Goal: Task Accomplishment & Management: Use online tool/utility

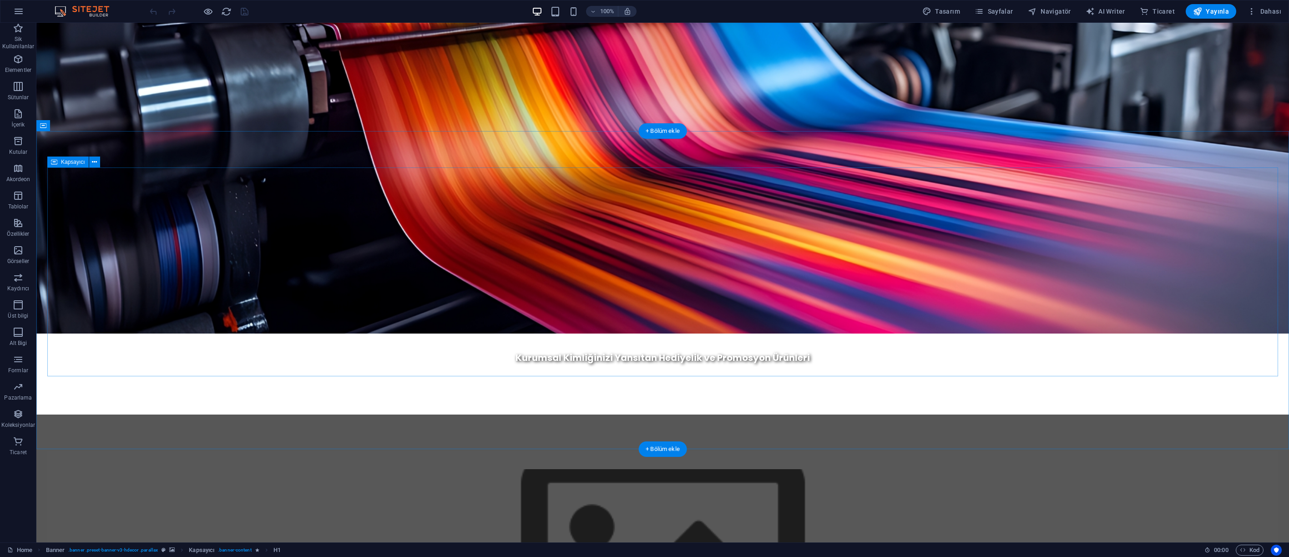
scroll to position [506, 0]
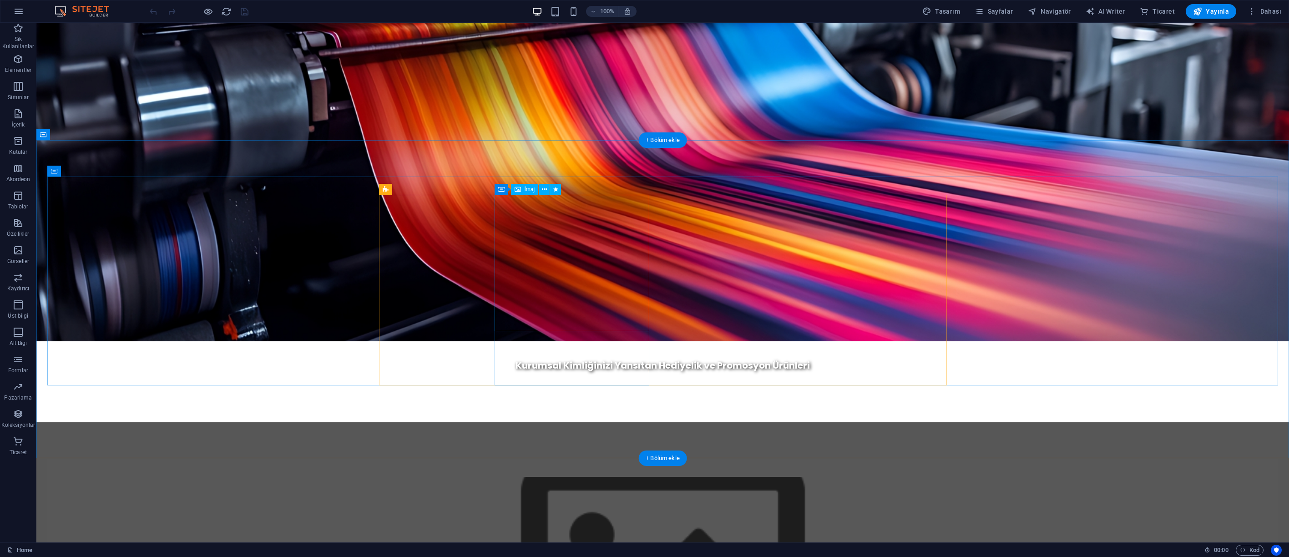
drag, startPoint x: 556, startPoint y: 227, endPoint x: 396, endPoint y: 227, distance: 160.6
select select "px"
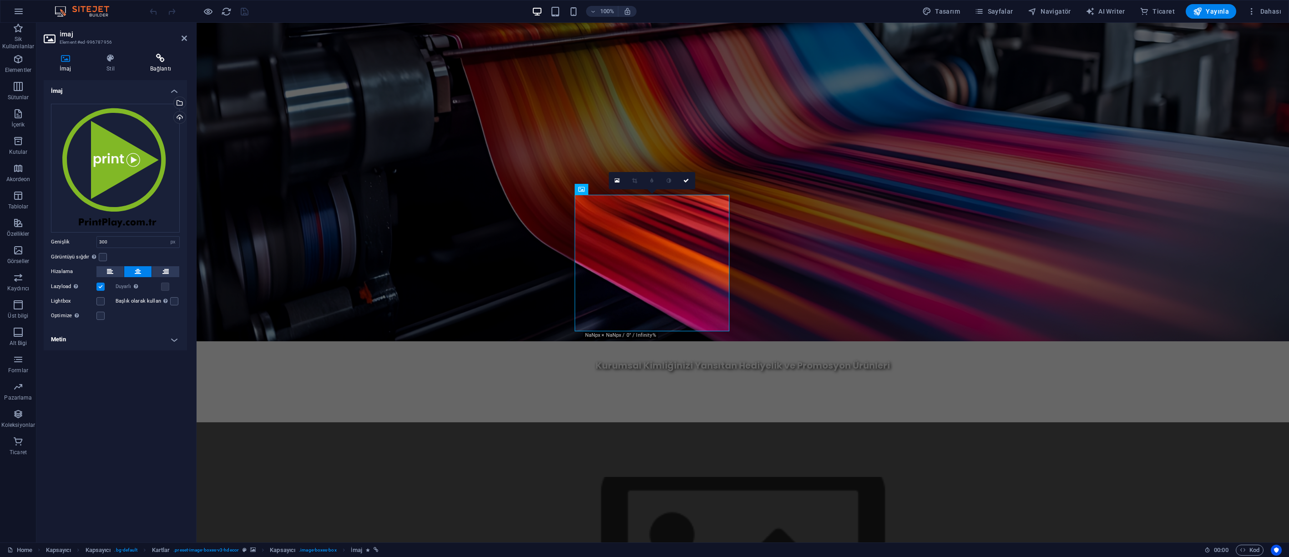
click at [160, 63] on h4 "Bağlantı" at bounding box center [160, 63] width 53 height 19
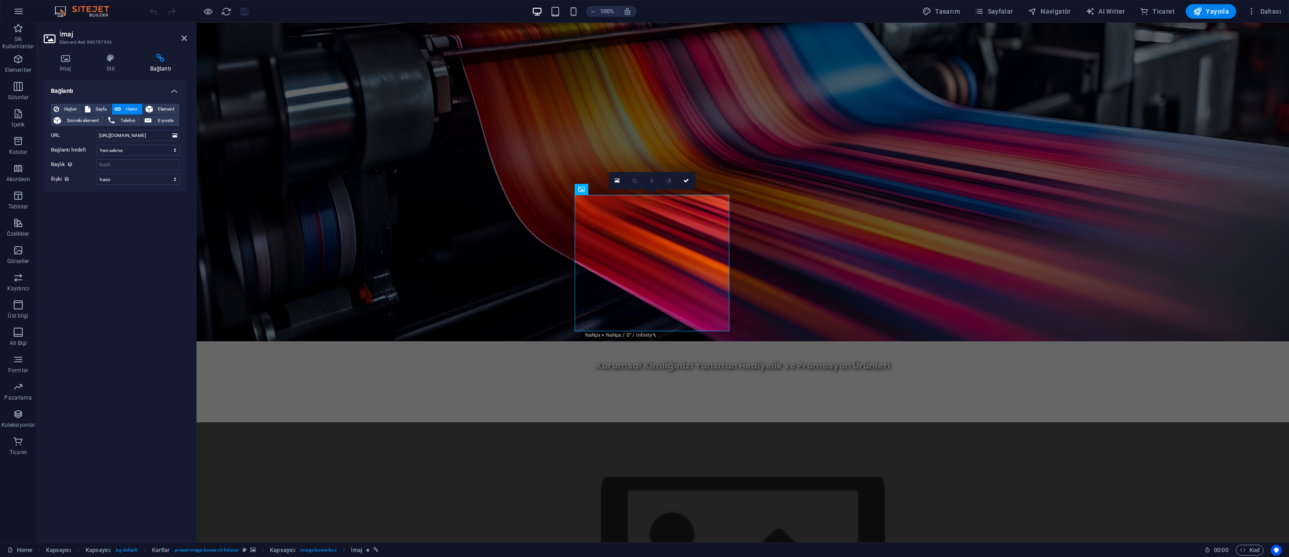
click at [127, 109] on span "Harici" at bounding box center [132, 109] width 16 height 11
drag, startPoint x: 161, startPoint y: 137, endPoint x: 64, endPoint y: 136, distance: 96.9
click at [64, 136] on div "URL http://www.printplay.com.tr" at bounding box center [115, 135] width 129 height 11
click at [131, 178] on select "alternate oluşturan bookmark harici yardım lisans ileri nofollow noreferrer noo…" at bounding box center [137, 179] width 83 height 11
click at [96, 174] on select "alternate oluşturan bookmark harici yardım lisans ileri nofollow noreferrer noo…" at bounding box center [137, 179] width 83 height 11
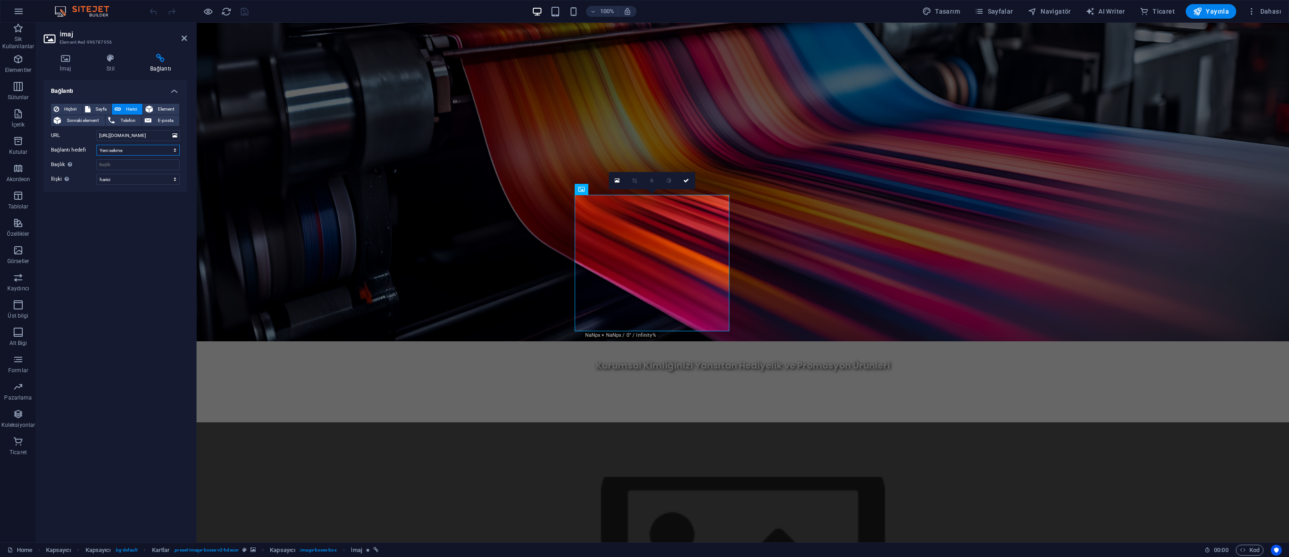
click at [129, 148] on select "Yeni sekme Aynı sekme Kaplama" at bounding box center [137, 150] width 83 height 11
select select
click at [96, 145] on select "Yeni sekme Aynı sekme Kaplama" at bounding box center [137, 150] width 83 height 11
click at [142, 151] on select "Yeni sekme Aynı sekme Kaplama" at bounding box center [137, 150] width 83 height 11
click at [96, 145] on select "Yeni sekme Aynı sekme Kaplama" at bounding box center [137, 150] width 83 height 11
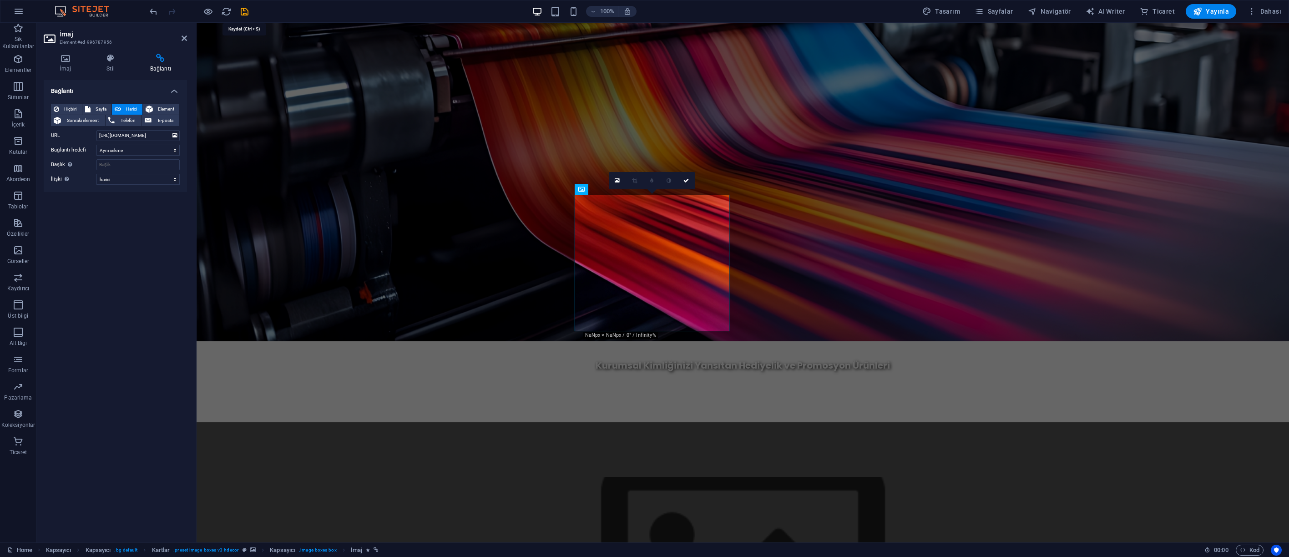
click at [241, 11] on icon "save" at bounding box center [244, 11] width 10 height 10
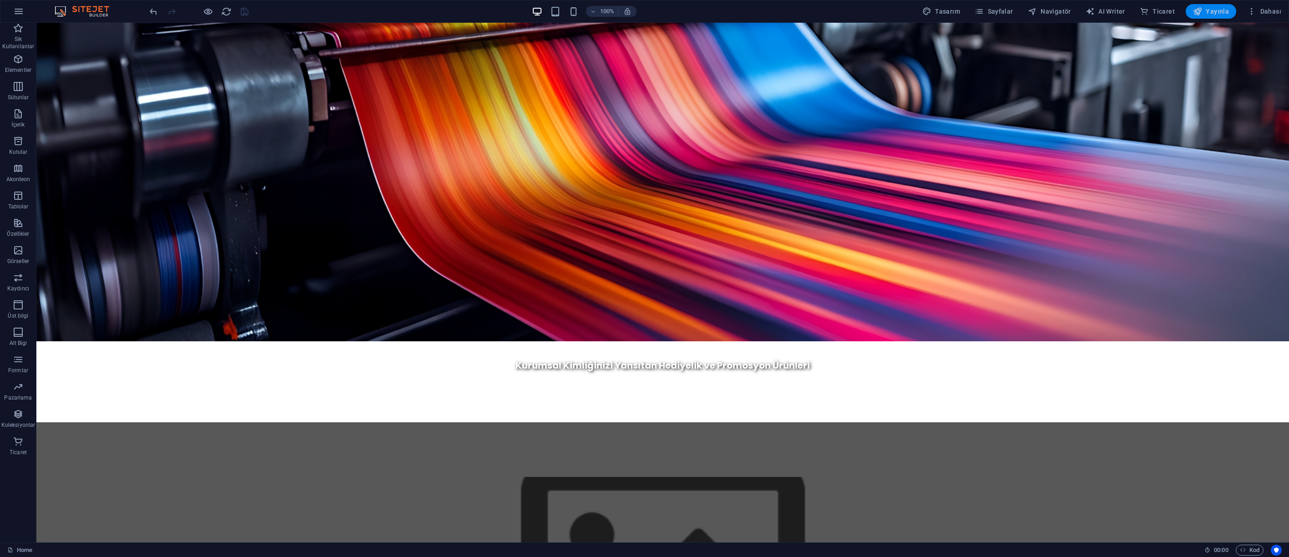
click at [1207, 15] on span "Yayınla" at bounding box center [1211, 11] width 36 height 9
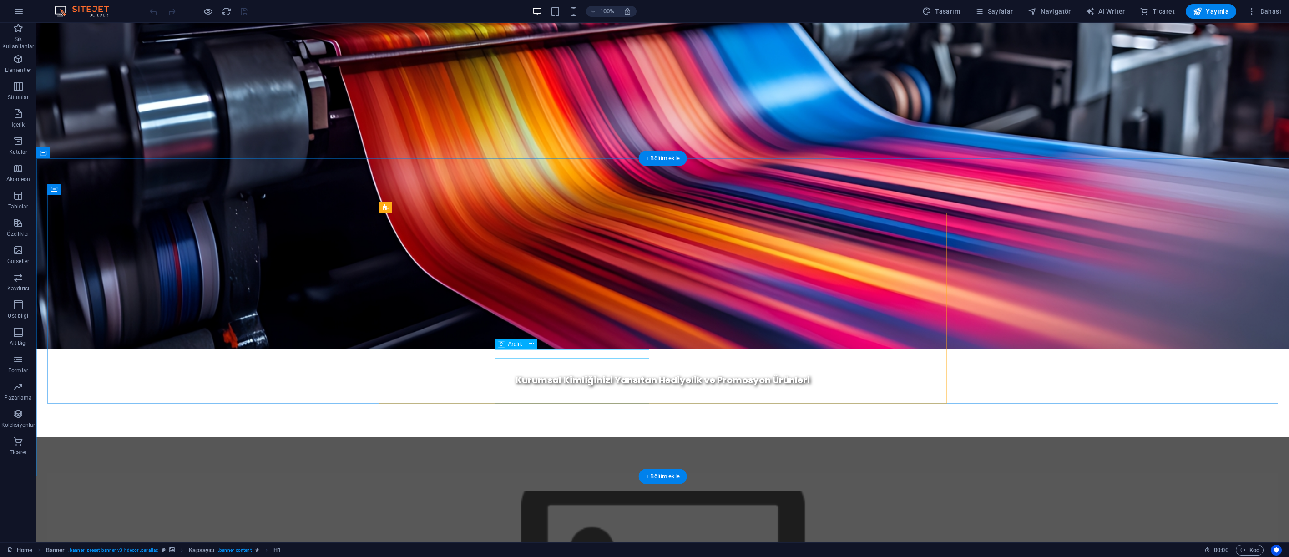
scroll to position [493, 0]
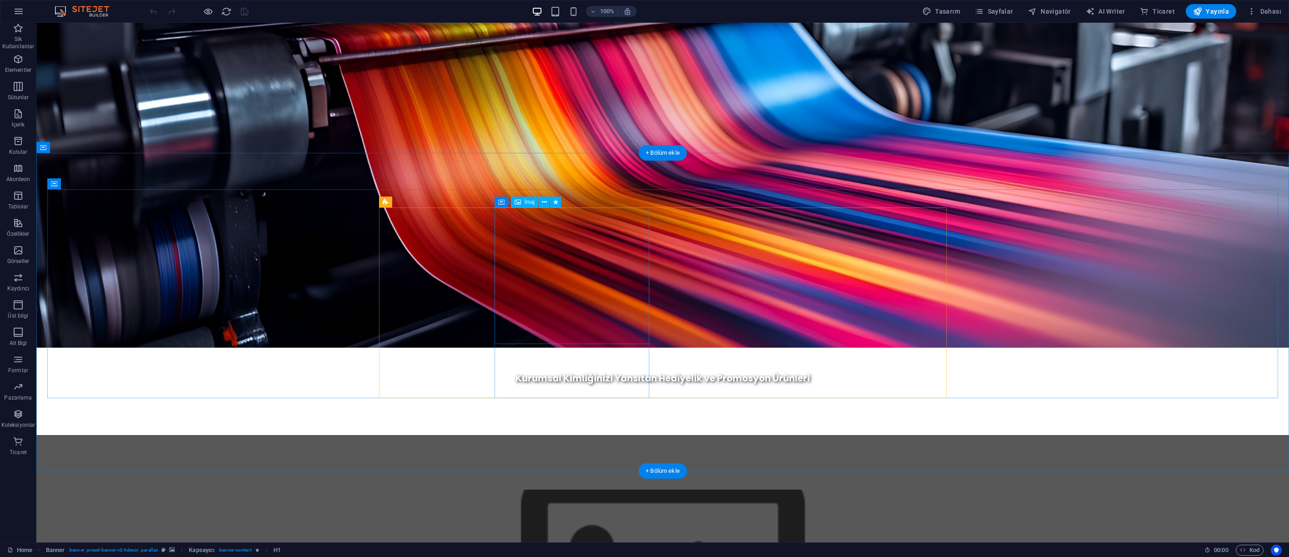
select select "px"
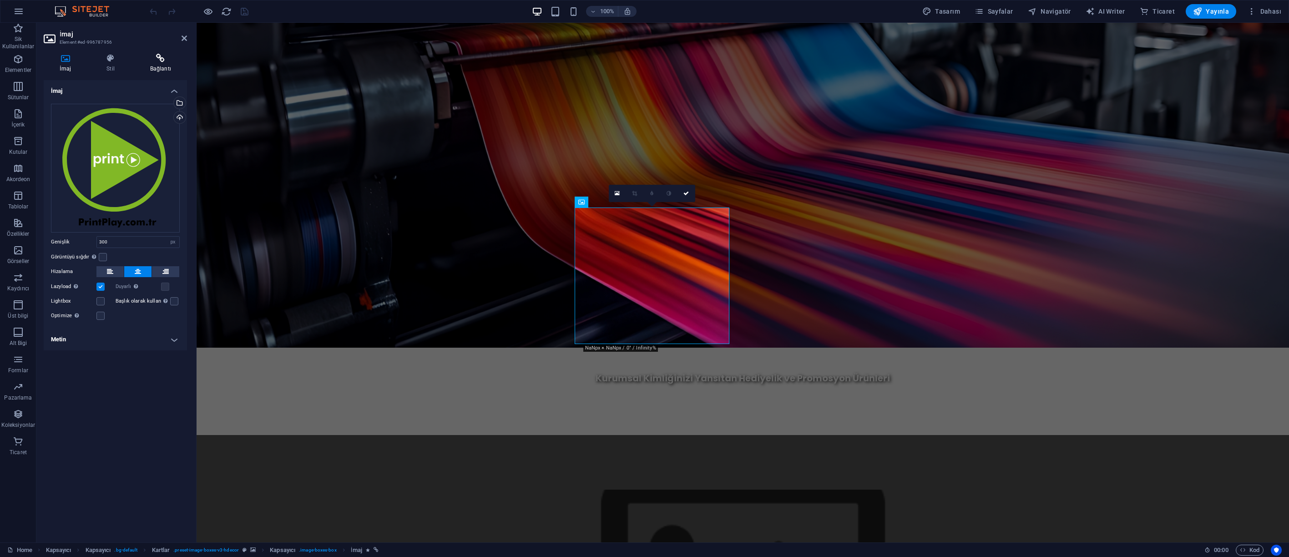
click at [160, 56] on icon at bounding box center [160, 58] width 53 height 9
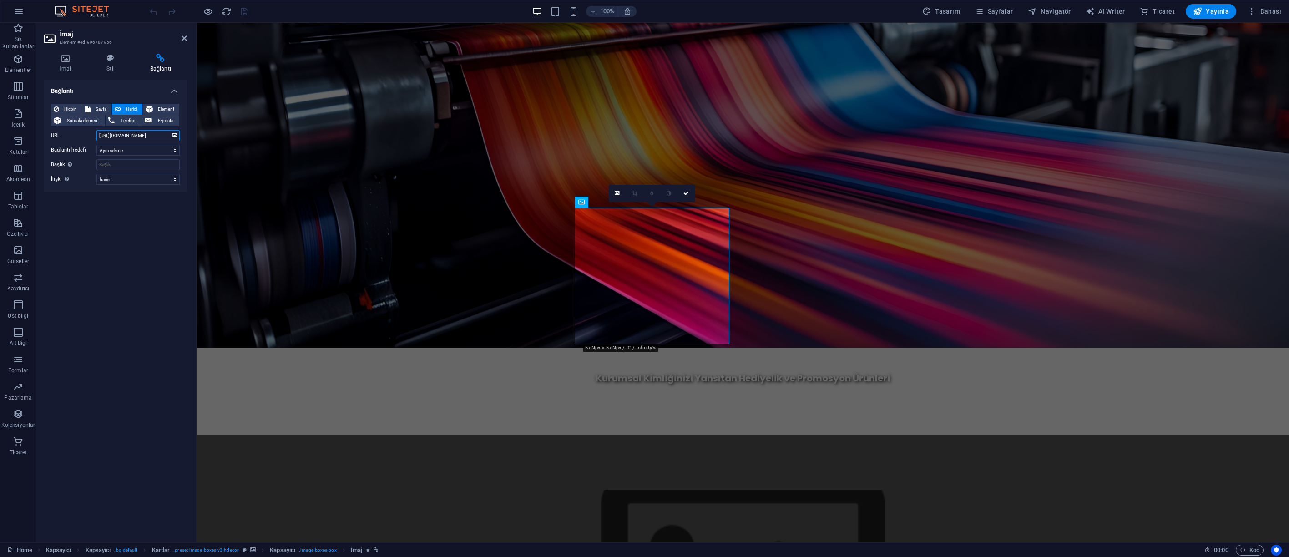
drag, startPoint x: 165, startPoint y: 136, endPoint x: 54, endPoint y: 130, distance: 111.2
click at [54, 130] on div "URL http://www.printplay.com.tr" at bounding box center [115, 135] width 129 height 11
paste input "s://www.printplay.com.tr/"
type input "https://www.printplay.com.tr/"
click at [111, 152] on select "Yeni sekme Aynı sekme Kaplama" at bounding box center [137, 150] width 83 height 11
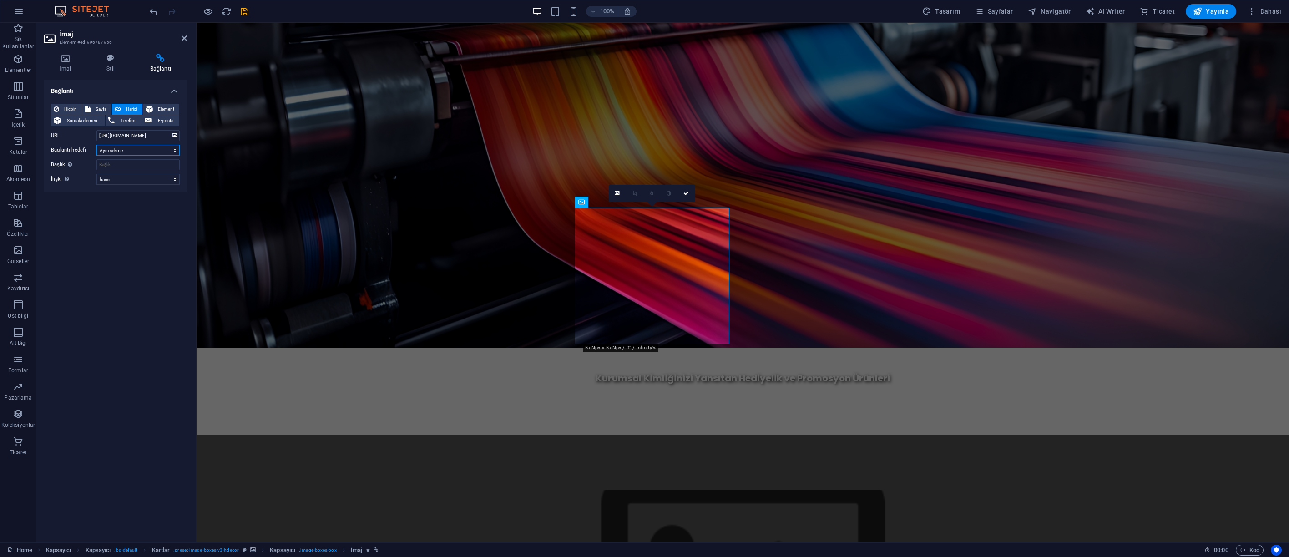
select select "blank"
click at [96, 145] on select "Yeni sekme Aynı sekme Kaplama" at bounding box center [137, 150] width 83 height 11
click at [136, 220] on div "Bağlantı Hiçbiri Sayfa Harici Element Sonraki element Telefon E-posta Sayfa Hom…" at bounding box center [115, 307] width 143 height 455
click at [246, 11] on icon "save" at bounding box center [244, 11] width 10 height 10
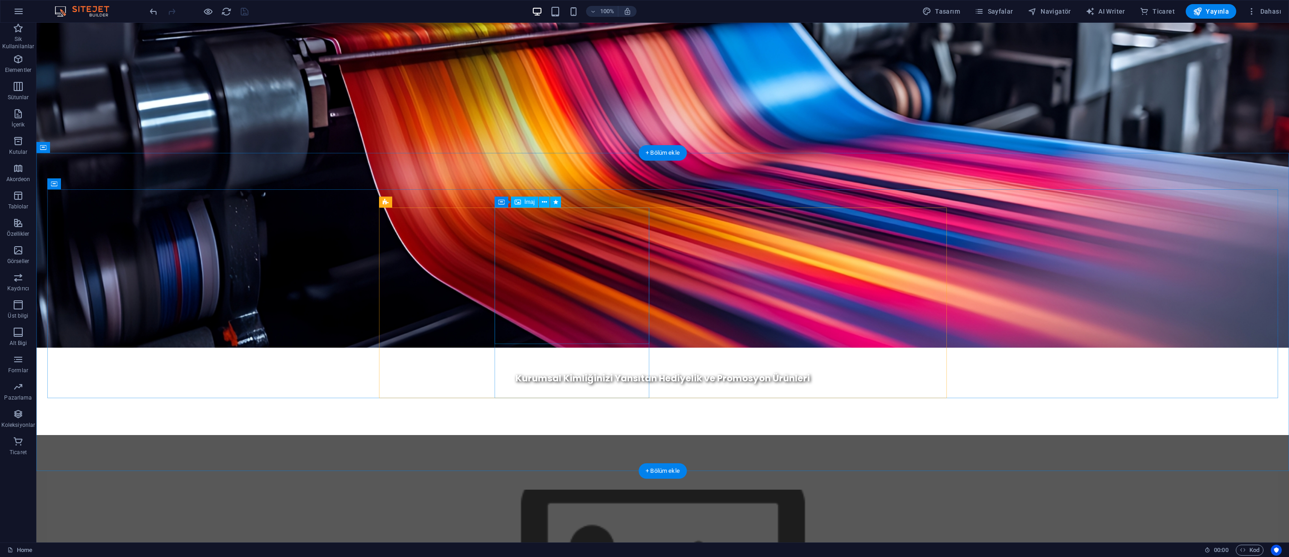
drag, startPoint x: 588, startPoint y: 283, endPoint x: 427, endPoint y: 283, distance: 160.6
select select "external"
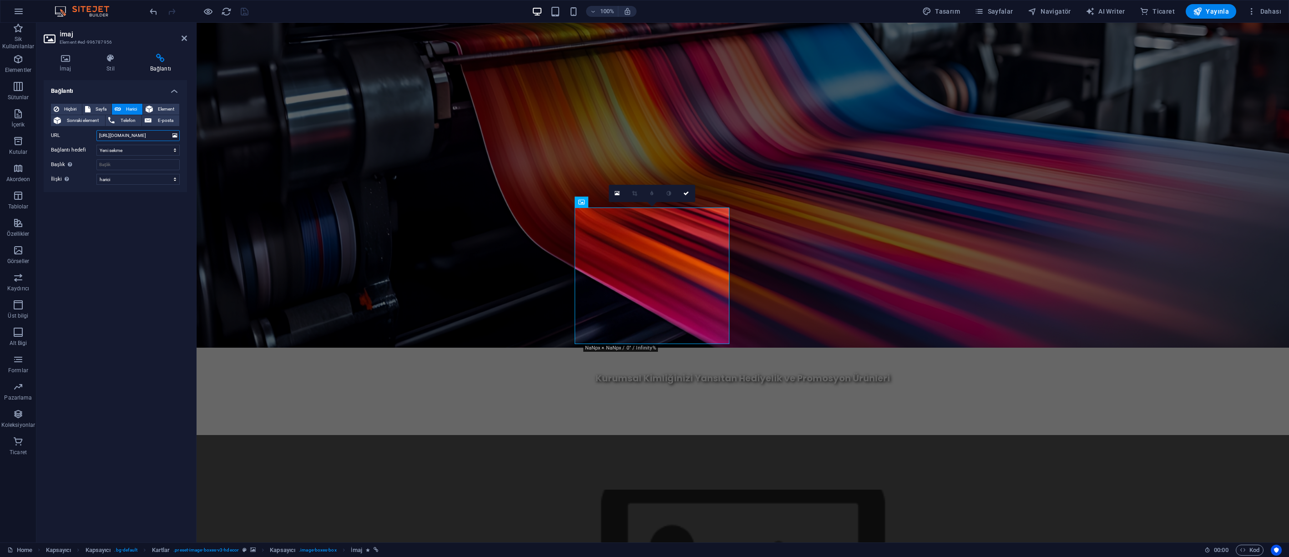
click at [166, 136] on input "https://www.printplay.com.tr/" at bounding box center [137, 135] width 83 height 11
drag, startPoint x: 136, startPoint y: 245, endPoint x: 190, endPoint y: 226, distance: 57.0
click at [136, 245] on div "Bağlantı Hiçbiri Sayfa Harici Element Sonraki element Telefon E-posta Sayfa Hom…" at bounding box center [115, 307] width 143 height 455
click at [243, 11] on div at bounding box center [199, 11] width 102 height 15
click at [1217, 8] on span "Yayınla" at bounding box center [1211, 11] width 36 height 9
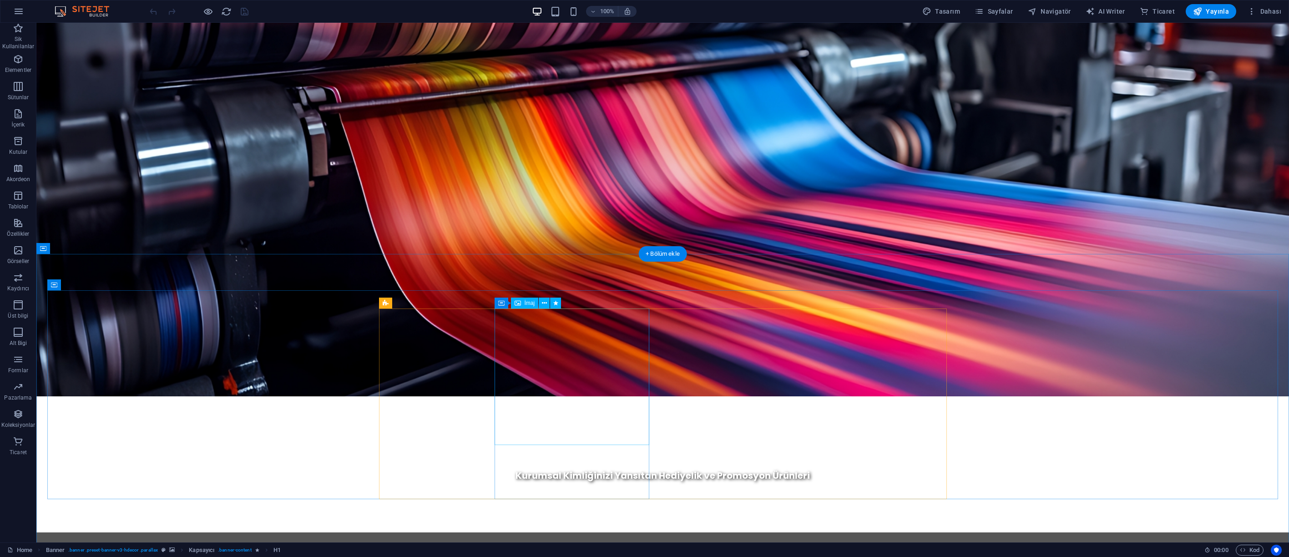
scroll to position [392, 0]
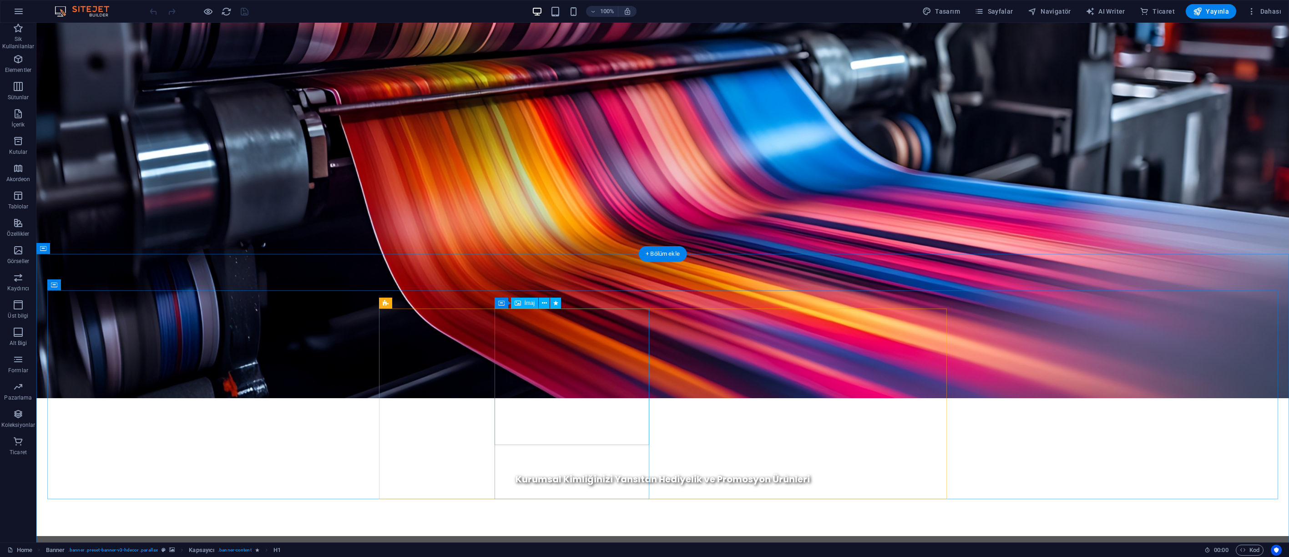
select select "px"
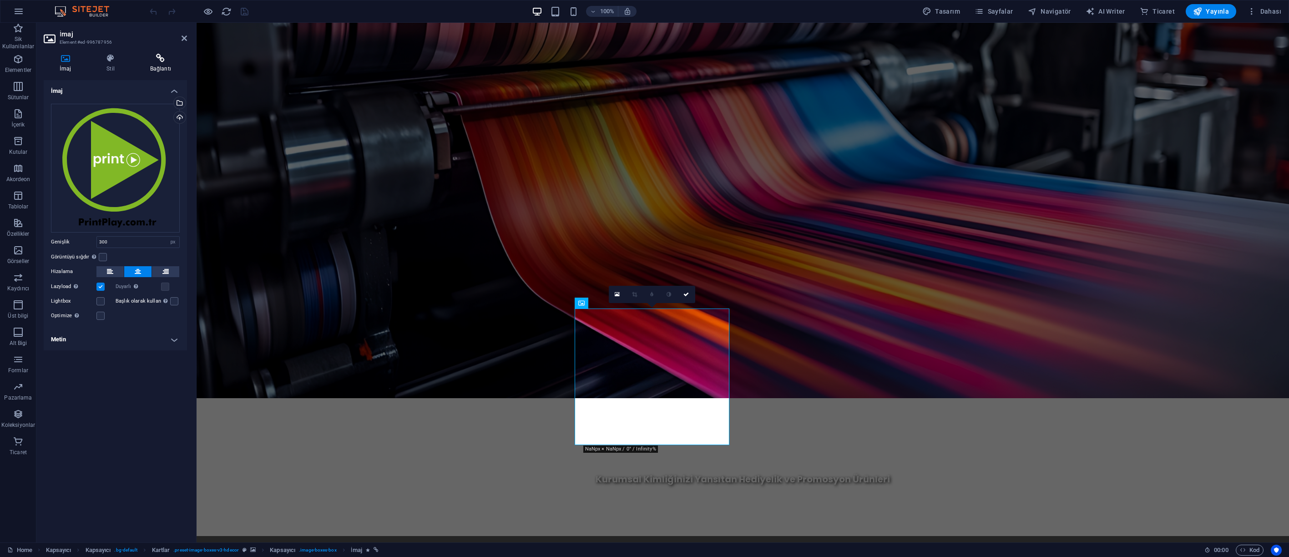
click at [154, 63] on h4 "Bağlantı" at bounding box center [160, 63] width 53 height 19
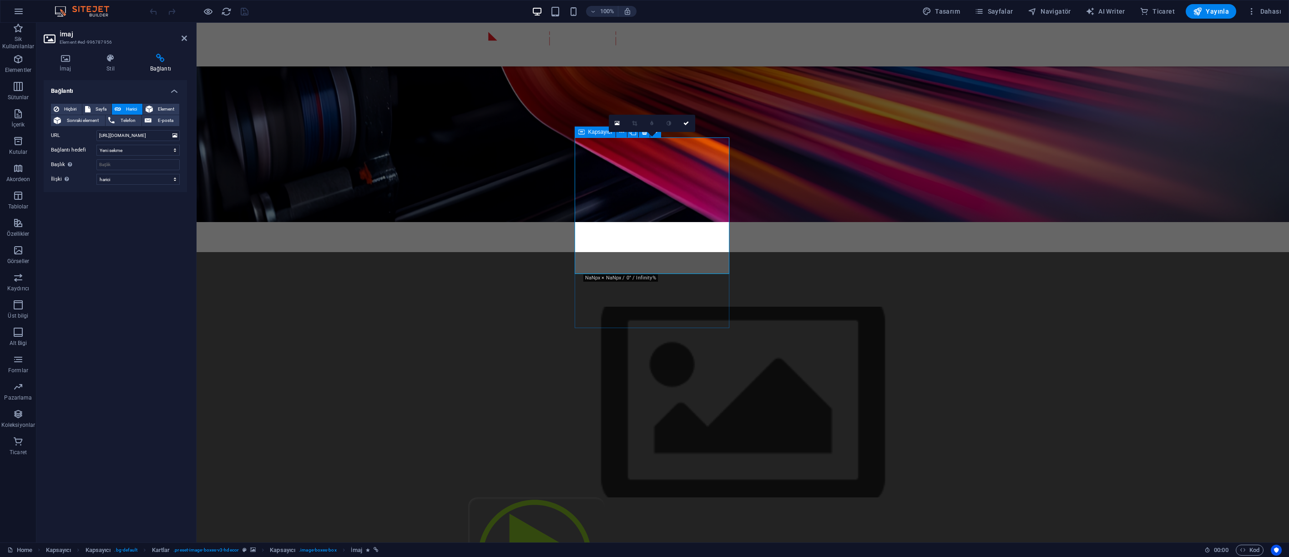
scroll to position [721, 0]
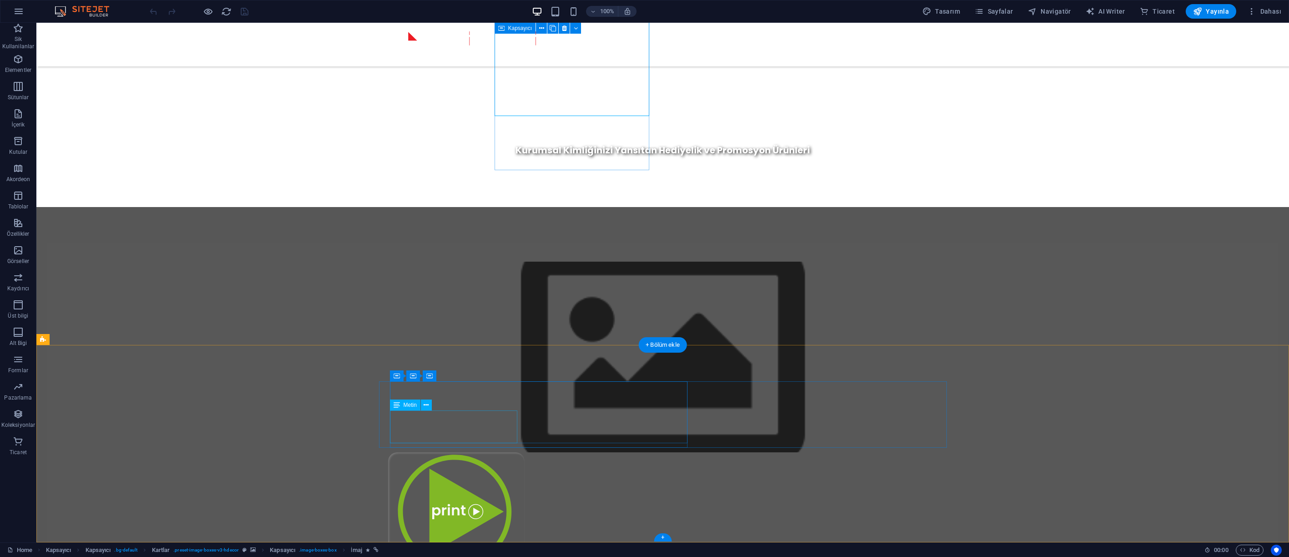
select select "footer"
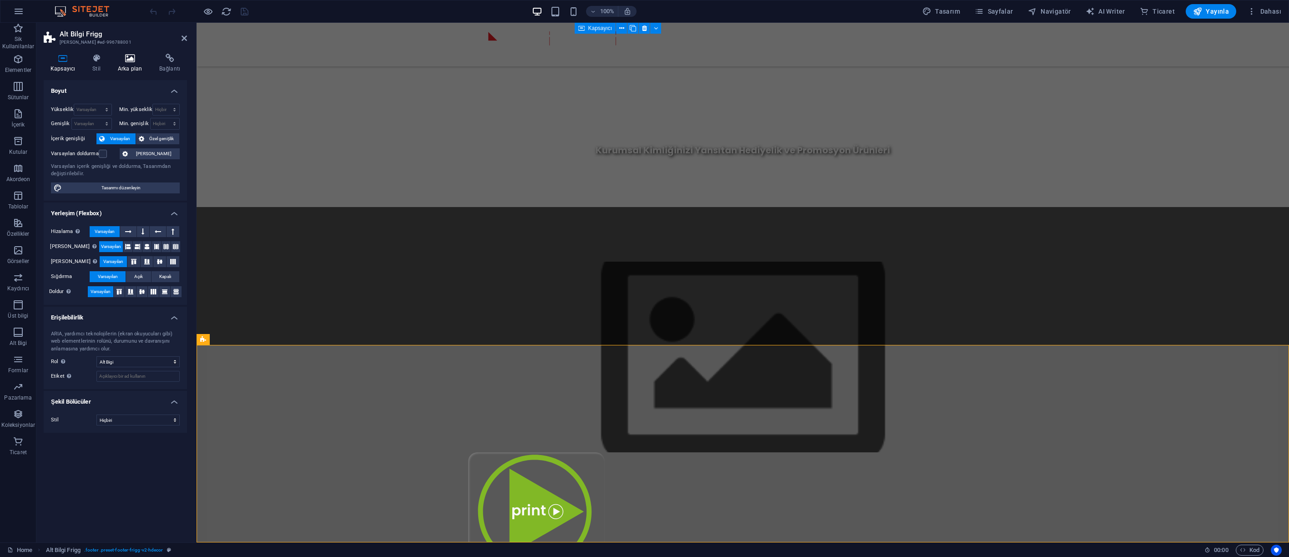
click at [126, 59] on icon at bounding box center [130, 58] width 38 height 9
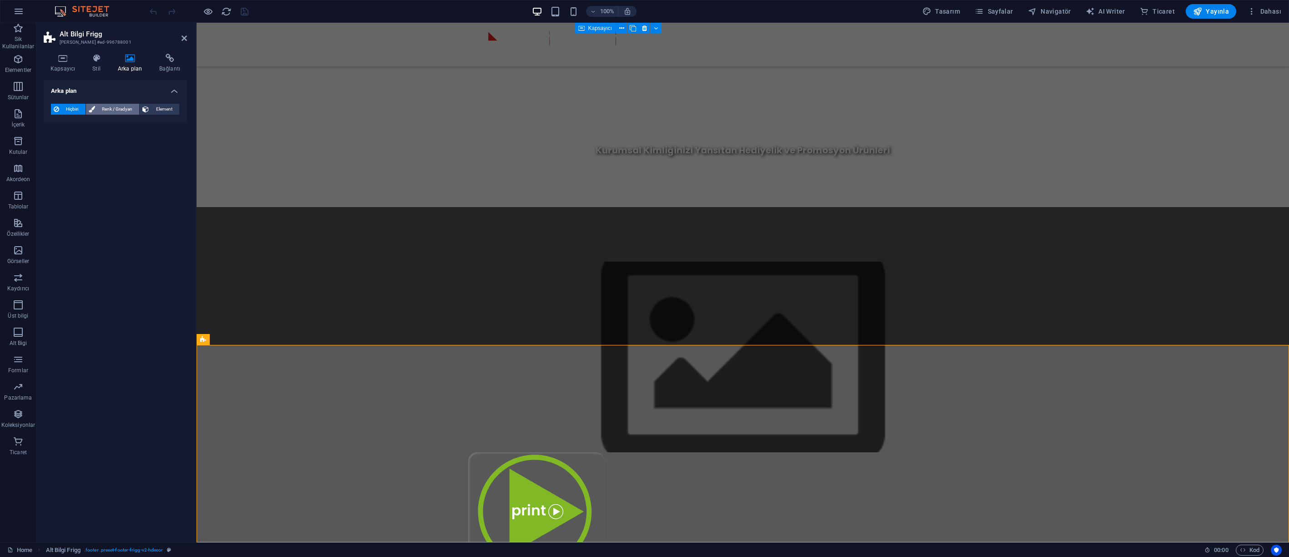
click at [116, 109] on span "Renk / Gradyan" at bounding box center [117, 109] width 39 height 11
click at [85, 121] on div "Renk Gradyan Renk" at bounding box center [115, 133] width 129 height 36
click at [85, 125] on span "Gradyan" at bounding box center [86, 126] width 22 height 13
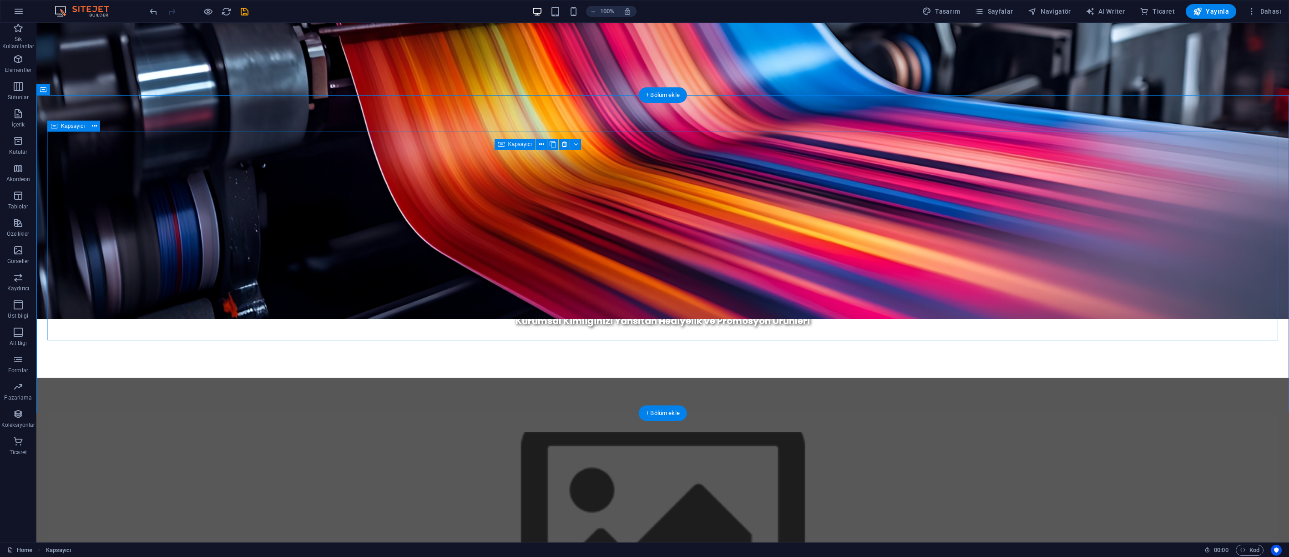
scroll to position [551, 0]
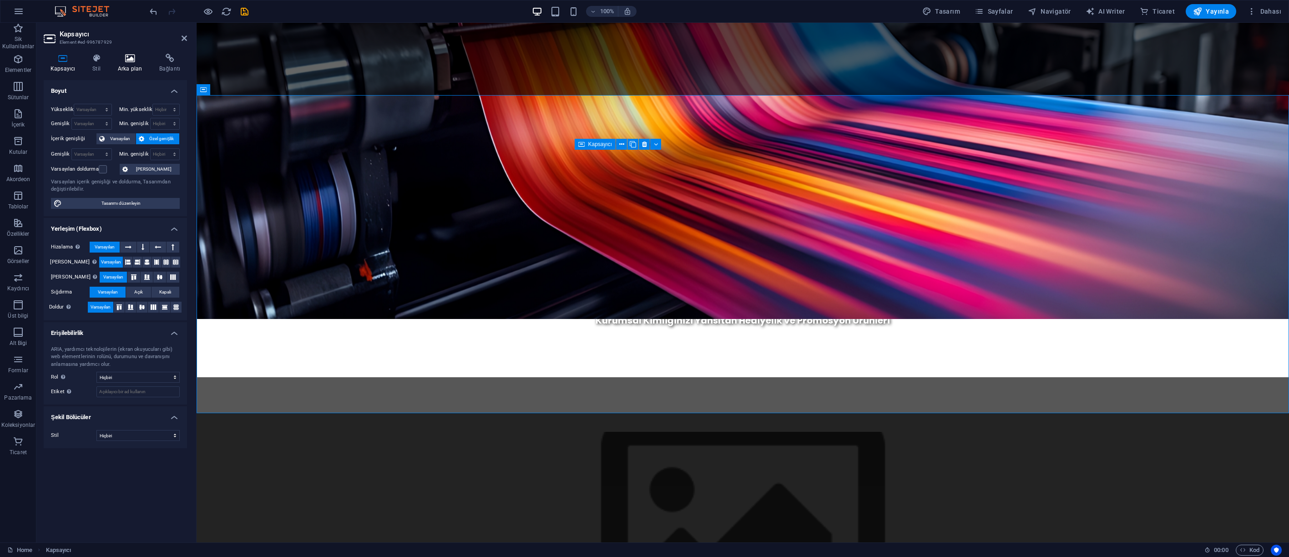
click at [143, 57] on icon at bounding box center [130, 58] width 38 height 9
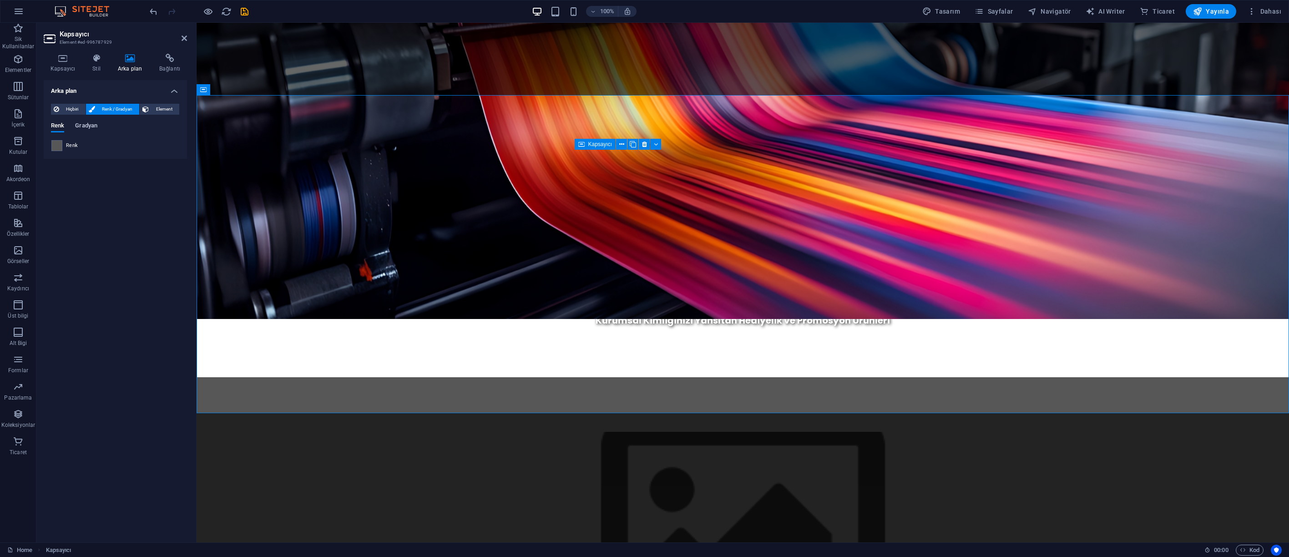
click at [86, 125] on span "Gradyan" at bounding box center [86, 126] width 22 height 13
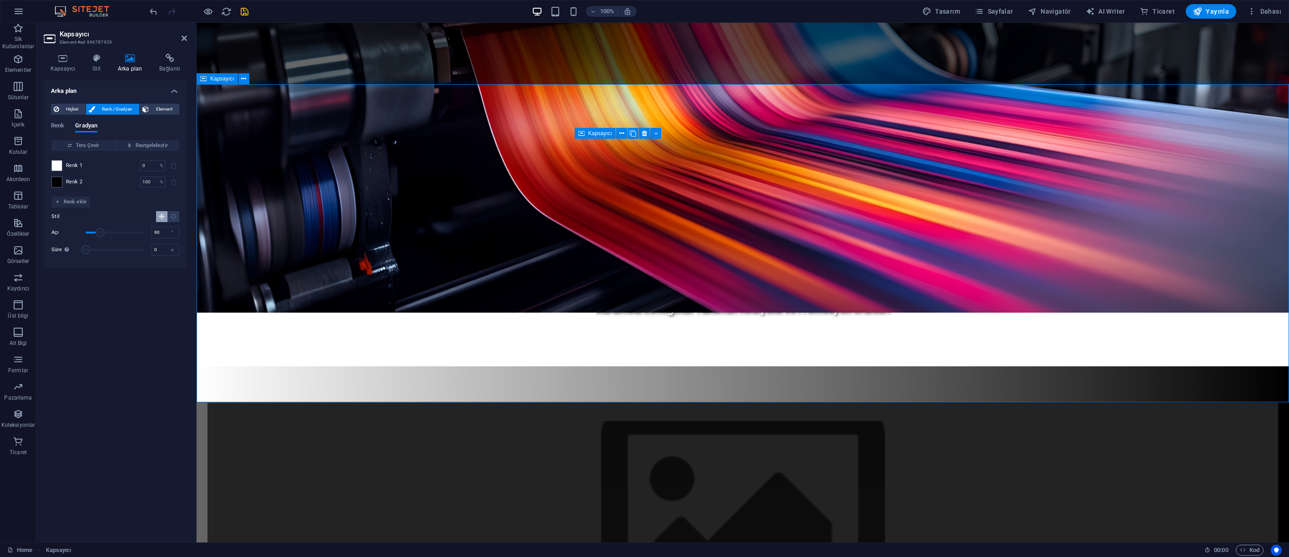
scroll to position [561, 0]
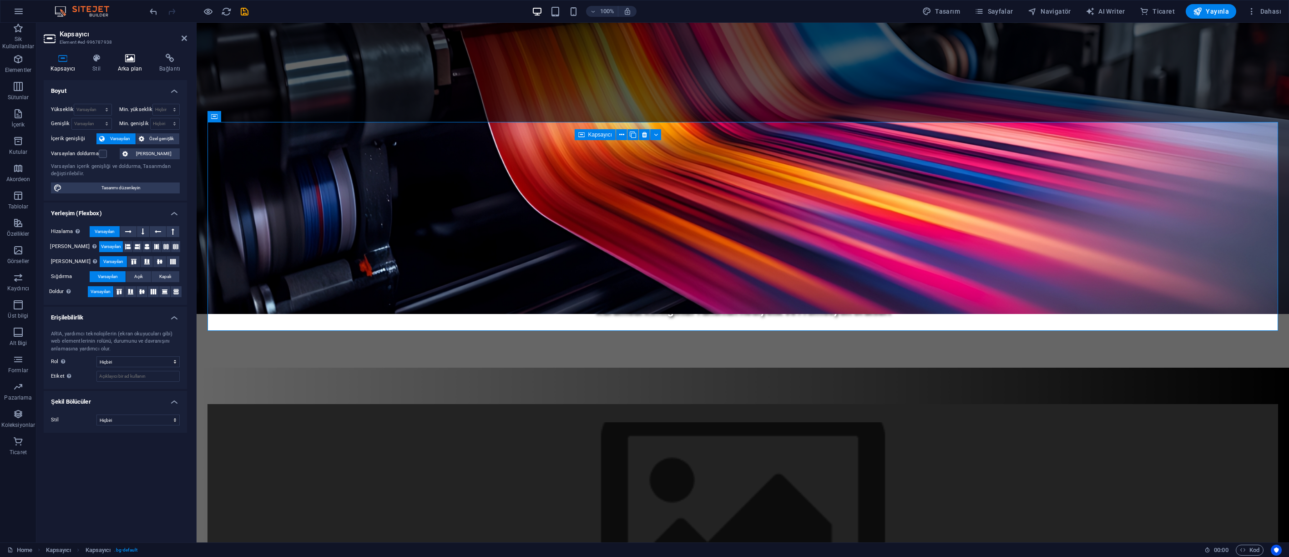
click at [125, 58] on icon at bounding box center [130, 58] width 38 height 9
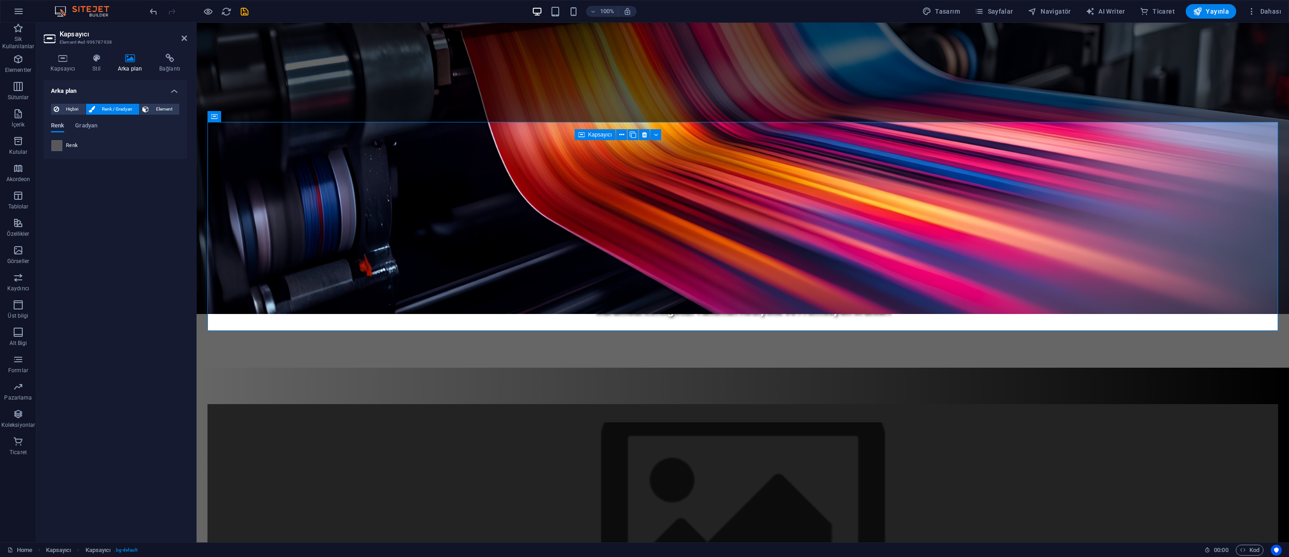
click at [60, 124] on span "Renk" at bounding box center [57, 126] width 13 height 13
click at [66, 112] on span "Hiçbiri" at bounding box center [72, 109] width 21 height 11
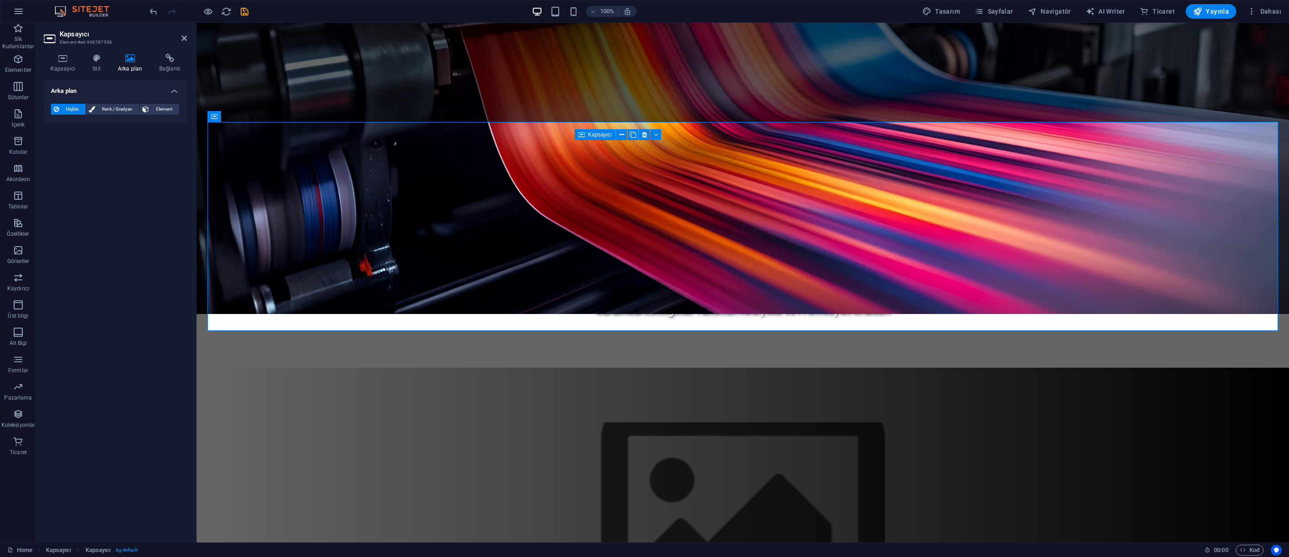
click at [144, 374] on div "Arka plan Hiçbiri Renk / Gradyan Element Arka planı tam genişliğe genişlet Renk…" at bounding box center [115, 307] width 143 height 455
click at [490, 422] on figure at bounding box center [743, 517] width 568 height 191
click at [534, 422] on figure at bounding box center [743, 517] width 568 height 191
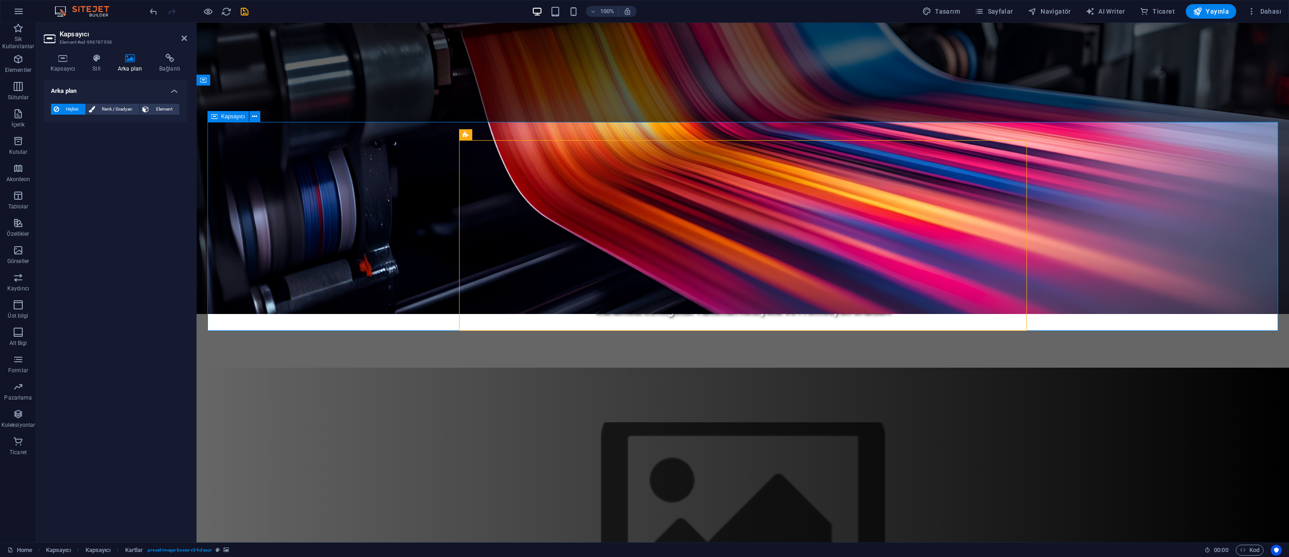
drag, startPoint x: 534, startPoint y: 162, endPoint x: 533, endPoint y: 157, distance: 6.0
click at [534, 422] on figure at bounding box center [743, 517] width 568 height 191
select select "px"
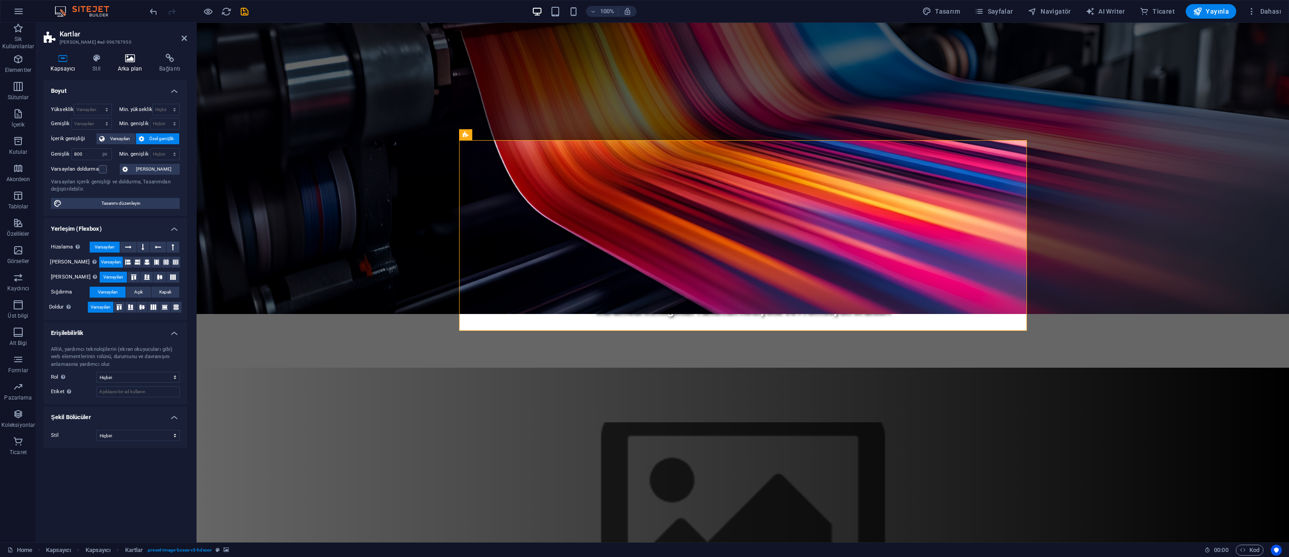
click at [126, 59] on icon at bounding box center [130, 58] width 38 height 9
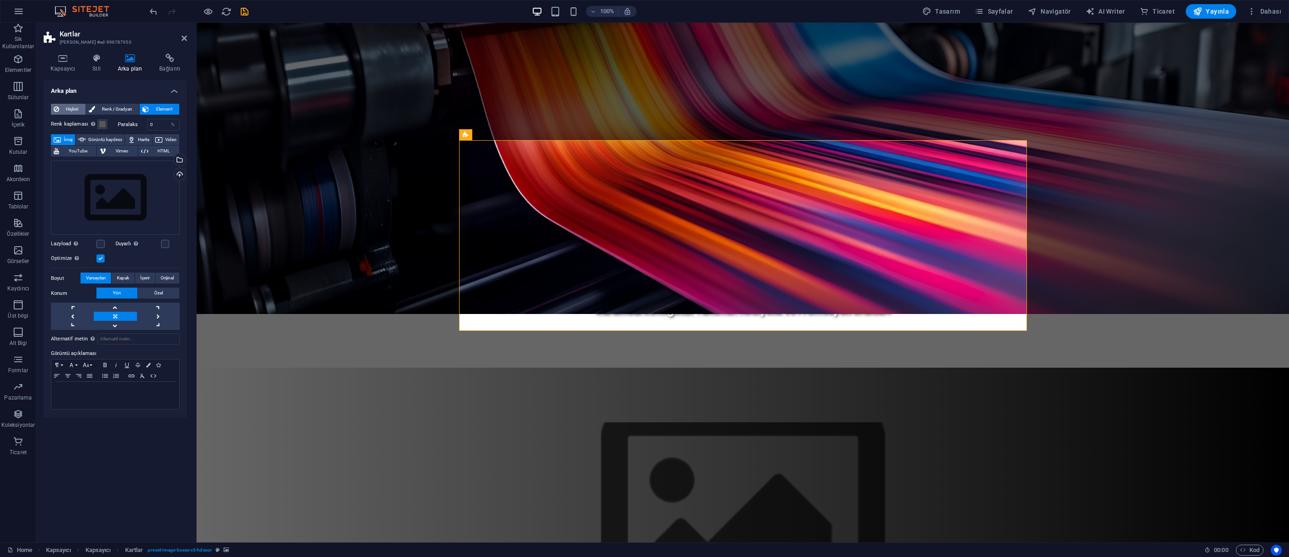
click at [63, 111] on span "Hiçbiri" at bounding box center [72, 109] width 21 height 11
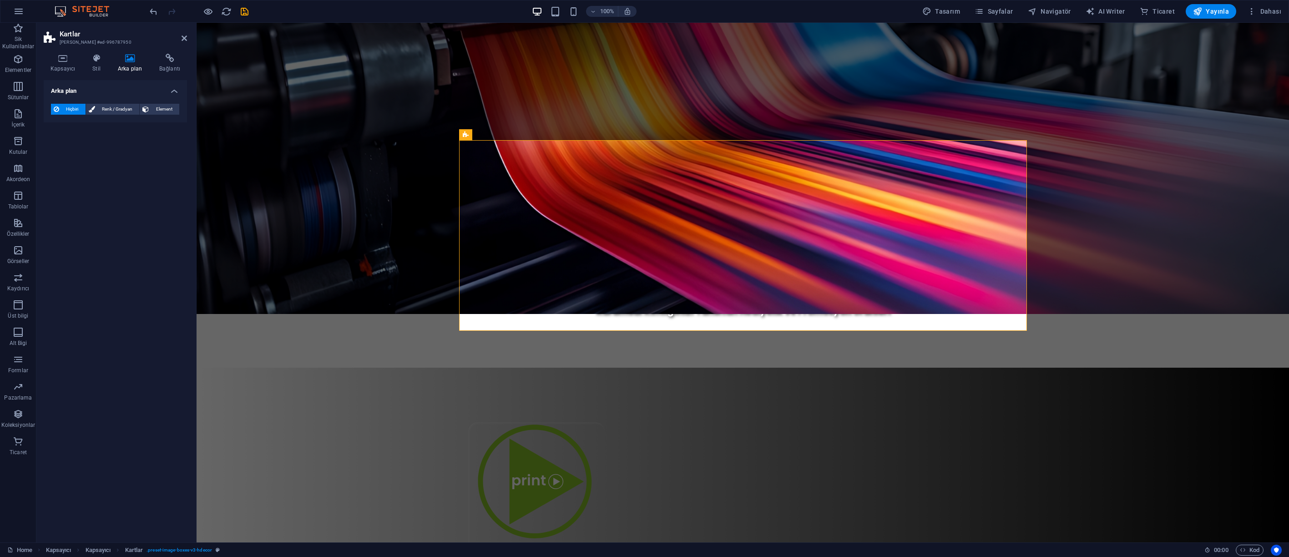
click at [69, 110] on span "Hiçbiri" at bounding box center [72, 109] width 21 height 11
click at [95, 60] on icon at bounding box center [97, 58] width 22 height 9
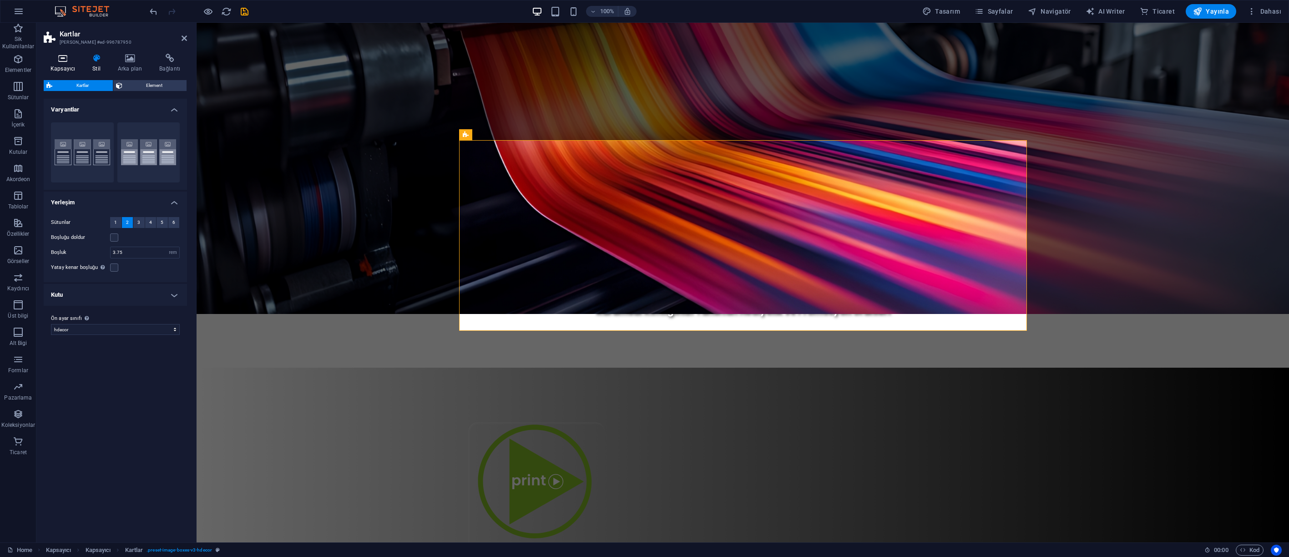
click at [67, 62] on icon at bounding box center [63, 58] width 38 height 9
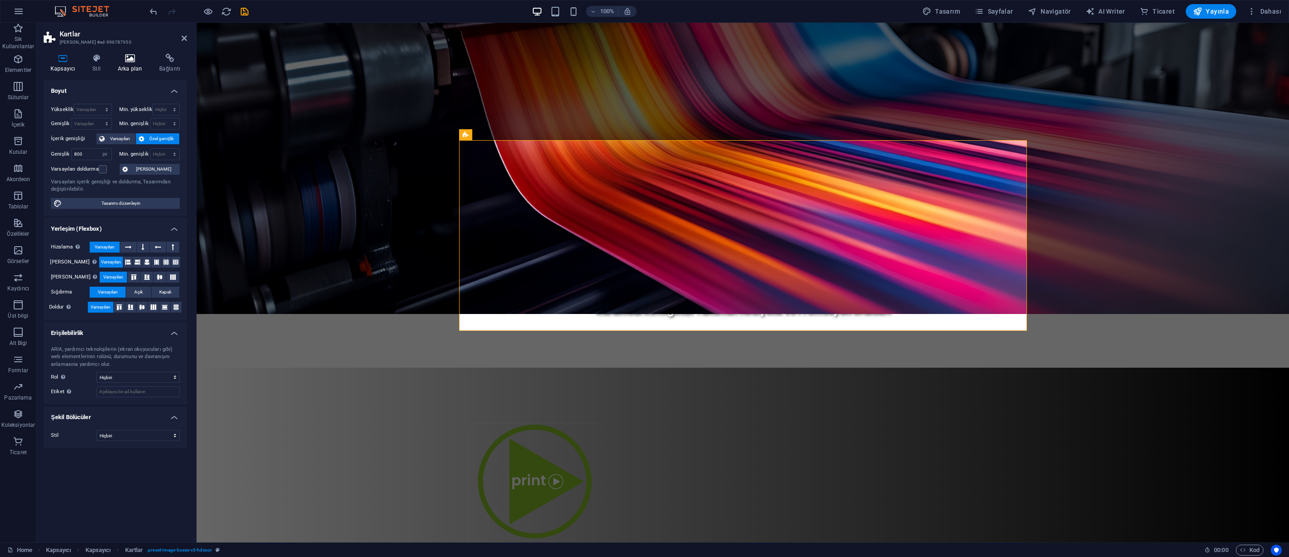
click at [131, 61] on icon at bounding box center [130, 58] width 38 height 9
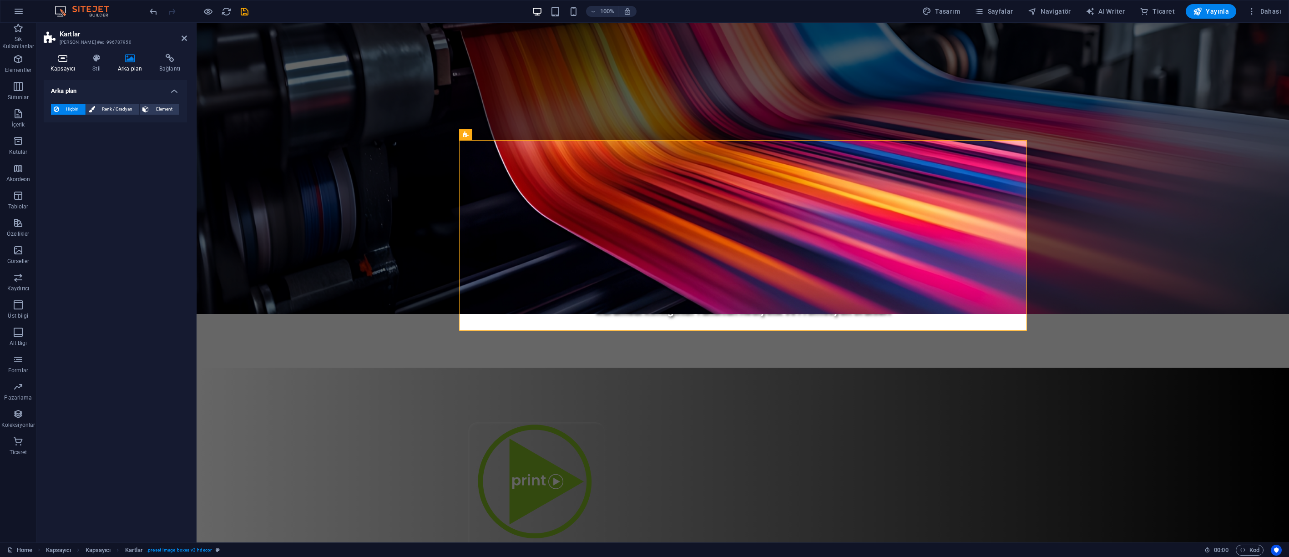
click at [56, 61] on icon at bounding box center [63, 58] width 38 height 9
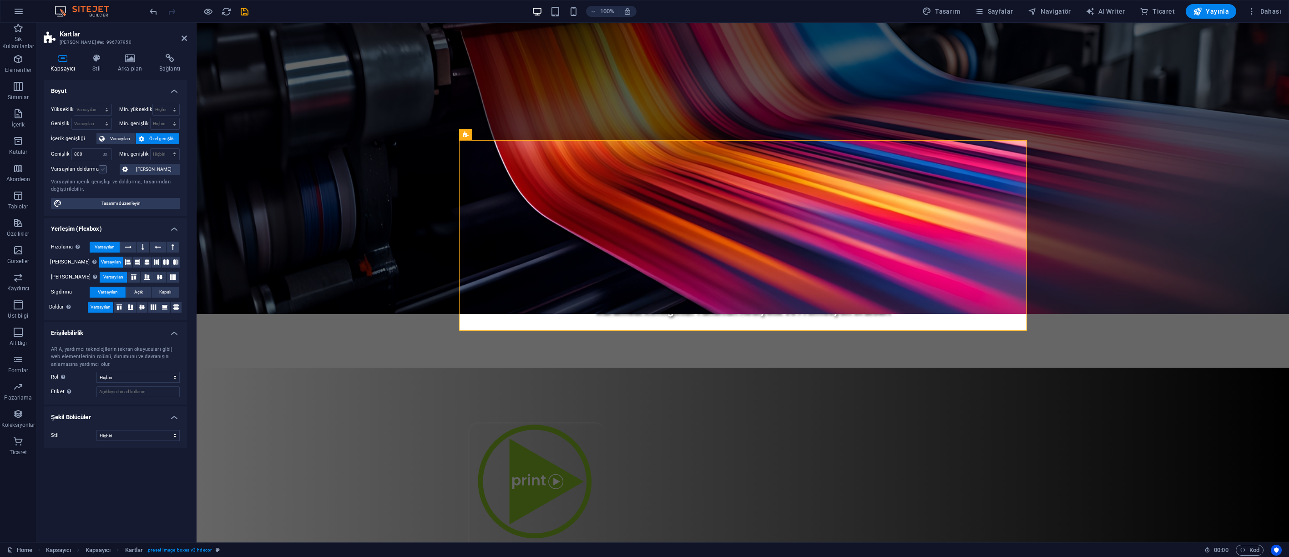
click at [99, 170] on label at bounding box center [103, 169] width 8 height 8
click at [0, 0] on input "Varsayılan doldurma" at bounding box center [0, 0] width 0 height 0
click at [104, 169] on label at bounding box center [103, 169] width 8 height 8
click at [0, 0] on input "Varsayılan doldurma" at bounding box center [0, 0] width 0 height 0
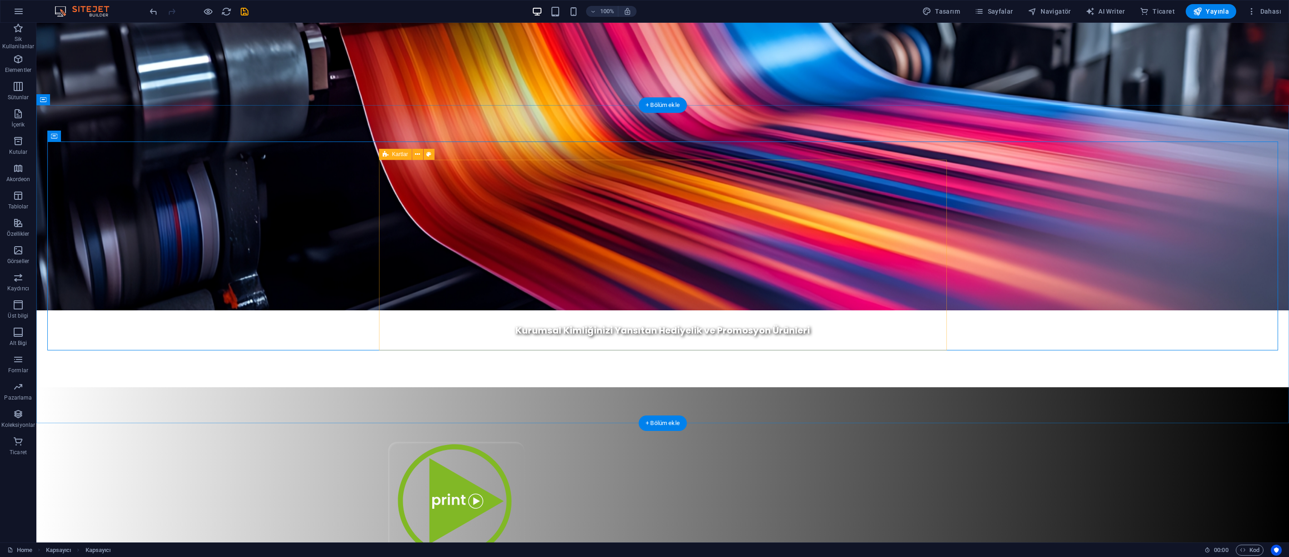
scroll to position [513, 0]
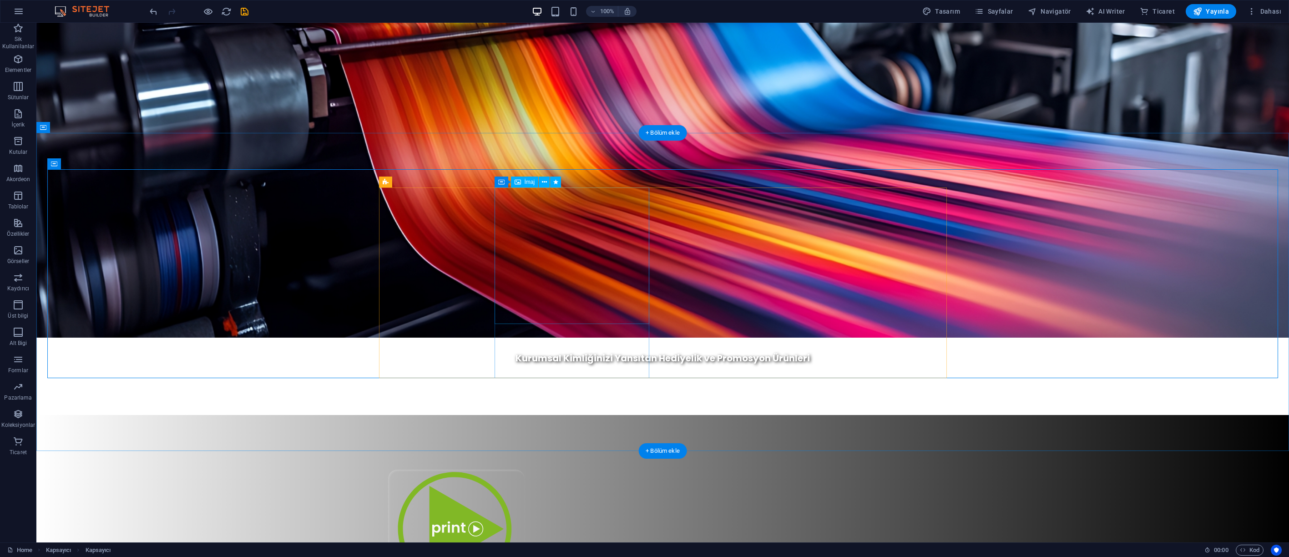
click at [534, 470] on figure at bounding box center [456, 538] width 155 height 136
drag, startPoint x: 545, startPoint y: 229, endPoint x: 384, endPoint y: 229, distance: 160.6
click at [534, 470] on figure at bounding box center [456, 538] width 155 height 136
select select "external"
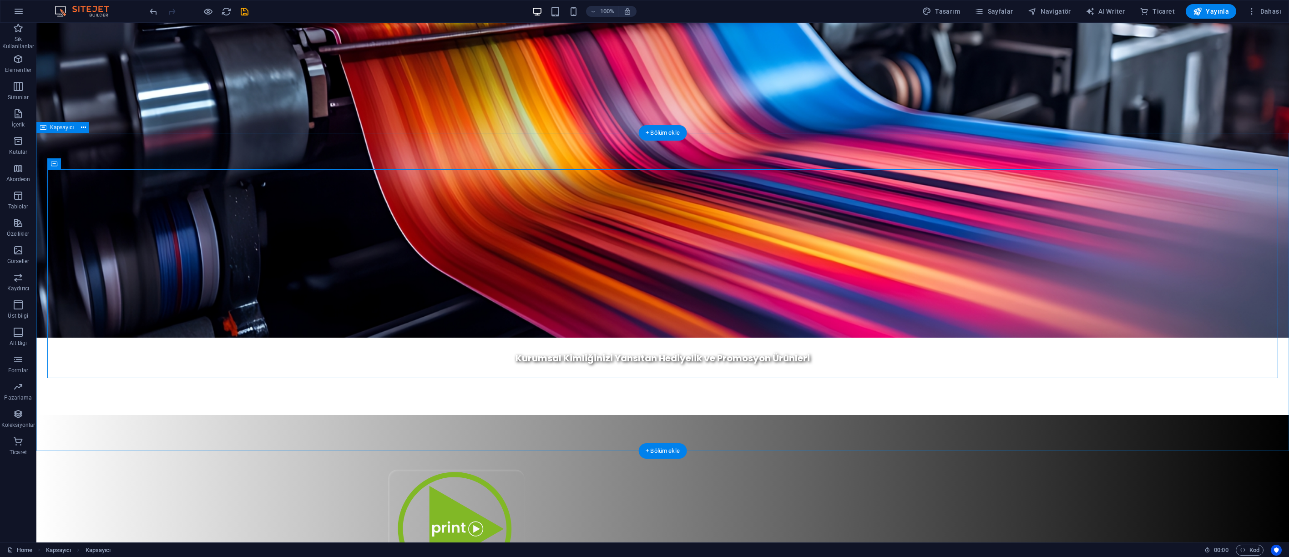
click at [534, 470] on figure at bounding box center [456, 538] width 155 height 136
click at [530, 470] on figure at bounding box center [456, 538] width 155 height 136
drag, startPoint x: 530, startPoint y: 207, endPoint x: 369, endPoint y: 207, distance: 160.6
click at [530, 470] on figure at bounding box center [456, 538] width 155 height 136
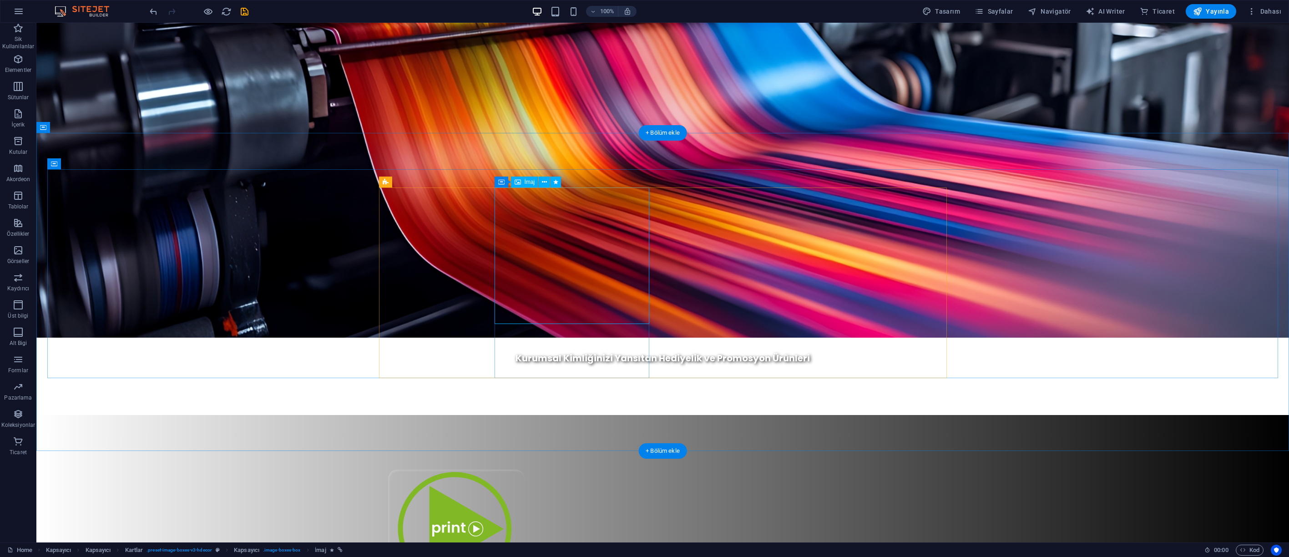
select select "external"
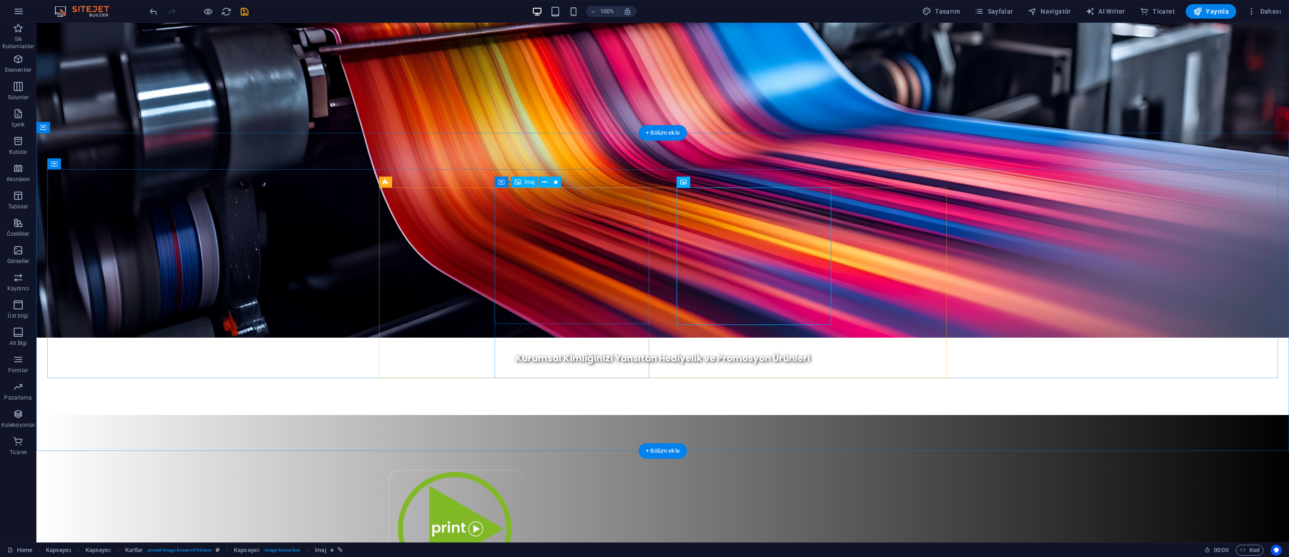
click at [534, 470] on figure at bounding box center [456, 538] width 155 height 136
select select "external"
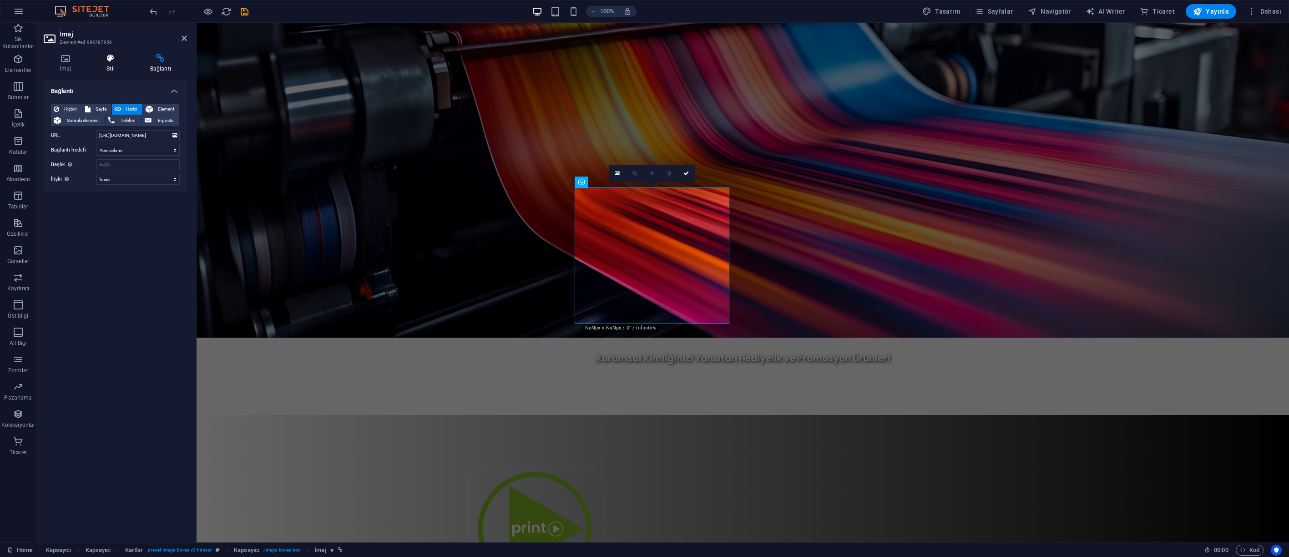
click at [111, 65] on h4 "Stil" at bounding box center [113, 63] width 44 height 19
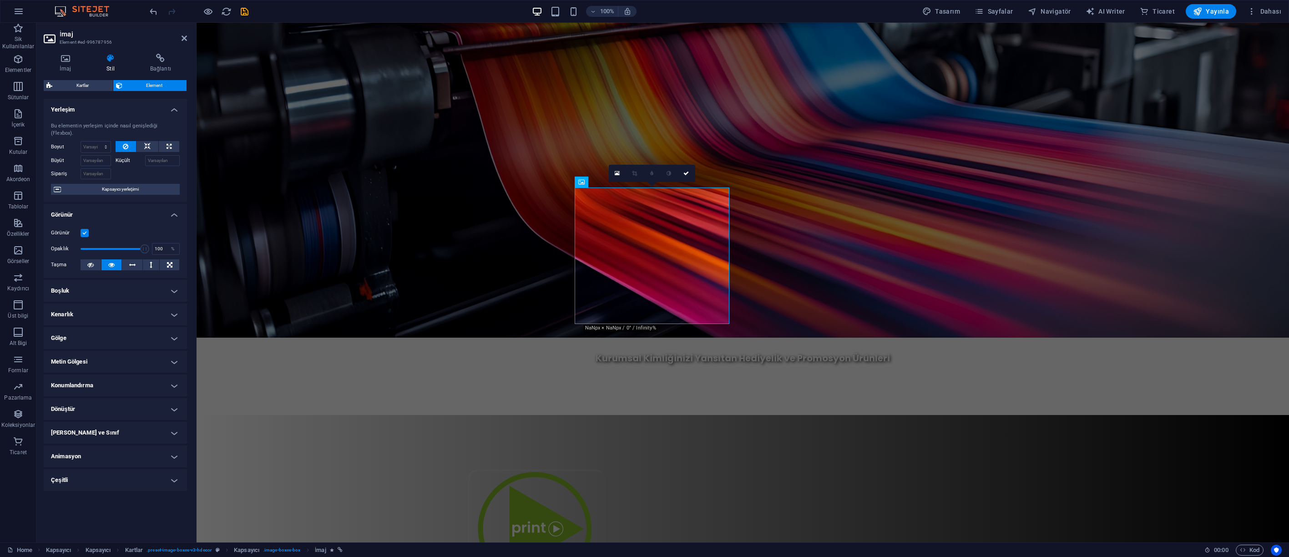
click at [94, 351] on h4 "Metin Gölgesi" at bounding box center [115, 362] width 143 height 22
click at [100, 330] on h4 "Gölge" at bounding box center [115, 338] width 143 height 22
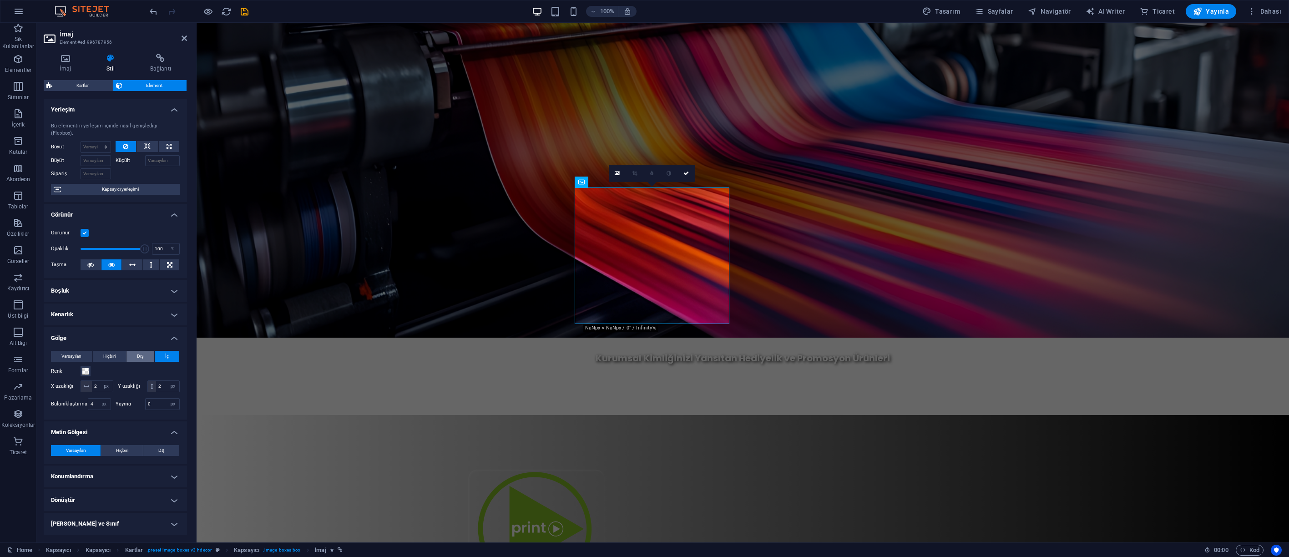
click at [142, 356] on span "Dış" at bounding box center [140, 356] width 6 height 11
click at [165, 357] on span "İç" at bounding box center [167, 356] width 4 height 11
drag, startPoint x: 81, startPoint y: 386, endPoint x: 86, endPoint y: 378, distance: 9.2
click at [68, 382] on div "X uzaklığı 2 px rem vh vw" at bounding box center [82, 386] width 62 height 12
type input "0"
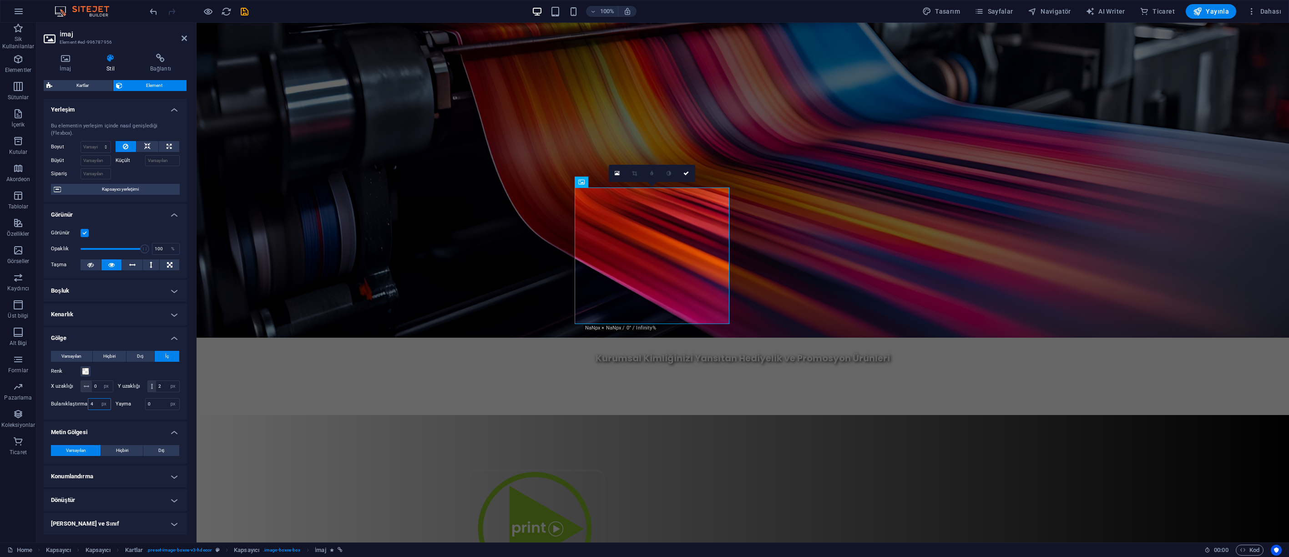
click at [94, 409] on input "4" at bounding box center [99, 404] width 22 height 11
click at [98, 409] on select "px rem % vh vw" at bounding box center [104, 404] width 13 height 11
drag, startPoint x: 86, startPoint y: 415, endPoint x: 80, endPoint y: 414, distance: 6.1
click at [80, 410] on div "Bulanıklaştırma 4 px rem % vh vw" at bounding box center [81, 404] width 60 height 12
click at [113, 389] on input "0" at bounding box center [102, 386] width 21 height 11
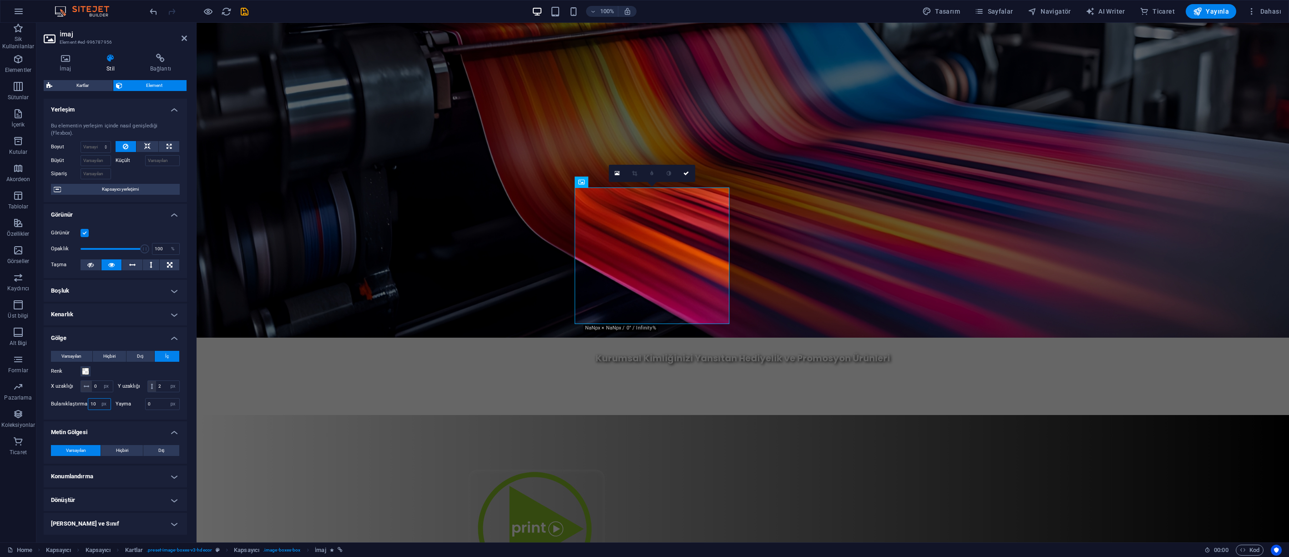
drag, startPoint x: 87, startPoint y: 415, endPoint x: 74, endPoint y: 412, distance: 13.6
click at [74, 410] on div "Bulanıklaştırma 10 px rem % vh vw" at bounding box center [81, 404] width 60 height 12
type input "20"
type input "5"
click at [111, 390] on input "0" at bounding box center [102, 386] width 21 height 11
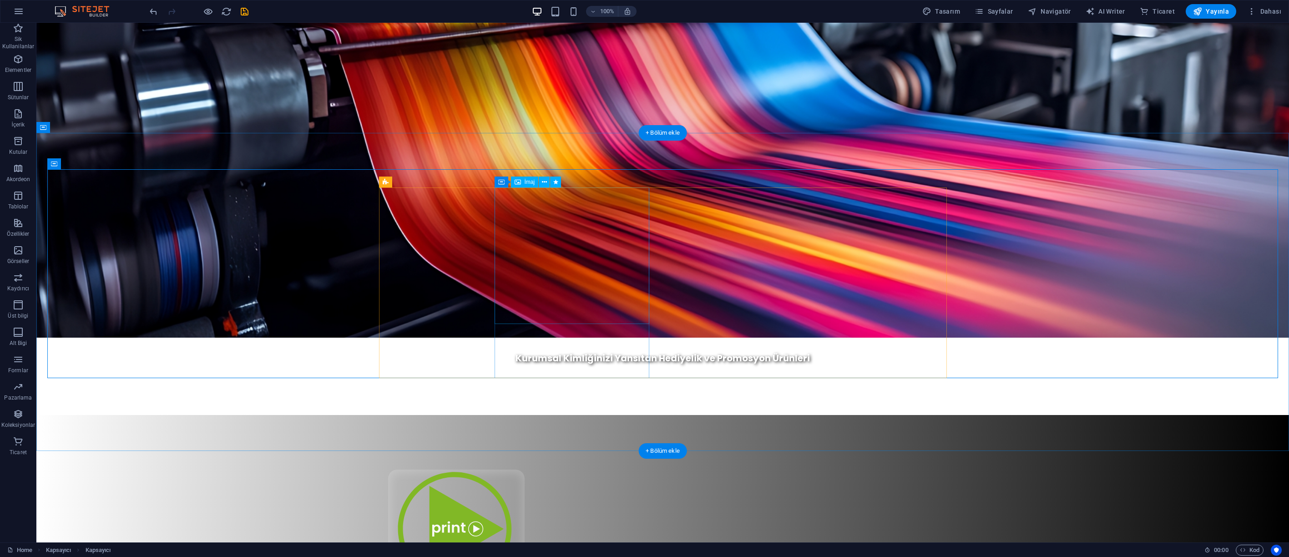
click at [528, 470] on figure at bounding box center [456, 538] width 155 height 136
click at [534, 470] on figure at bounding box center [456, 538] width 155 height 136
select select "px"
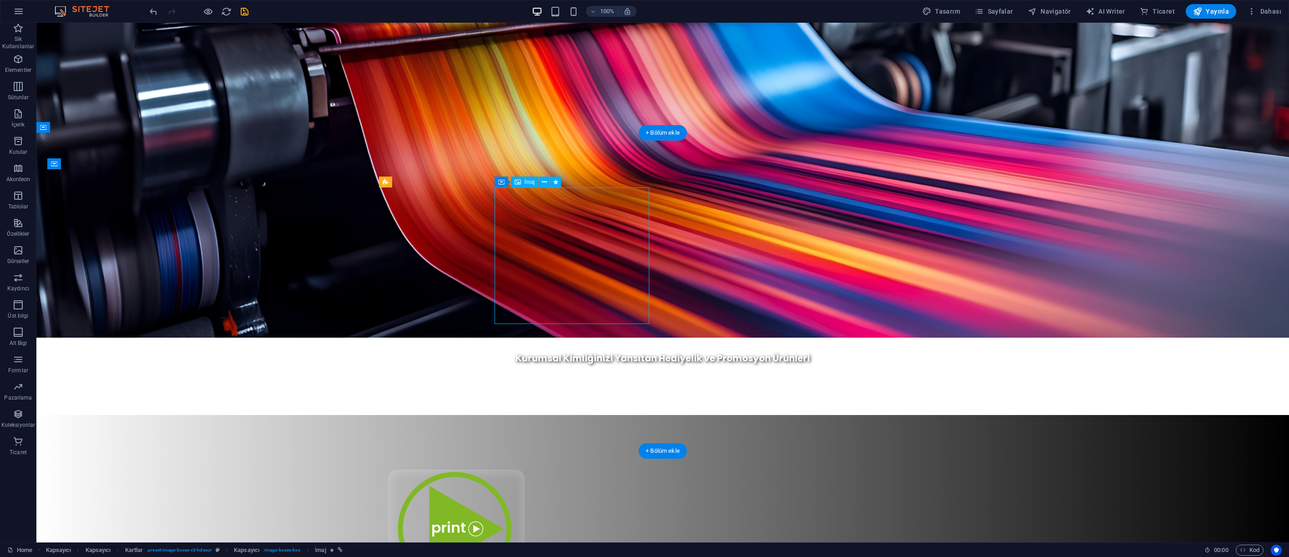
select select "px"
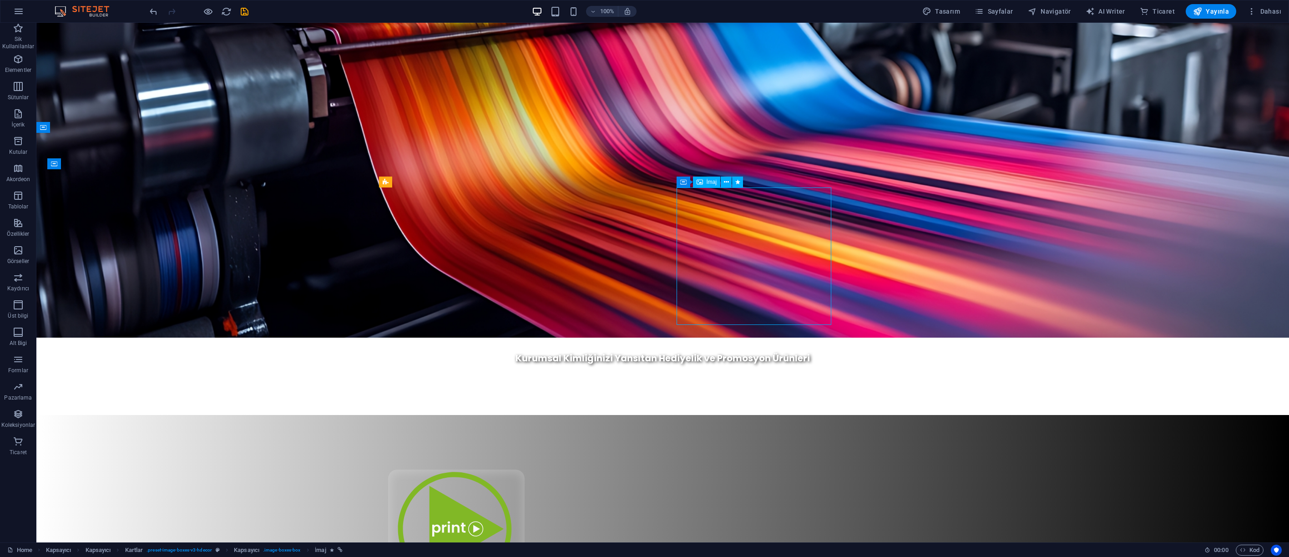
drag, startPoint x: 725, startPoint y: 230, endPoint x: 487, endPoint y: 176, distance: 244.4
select select "px"
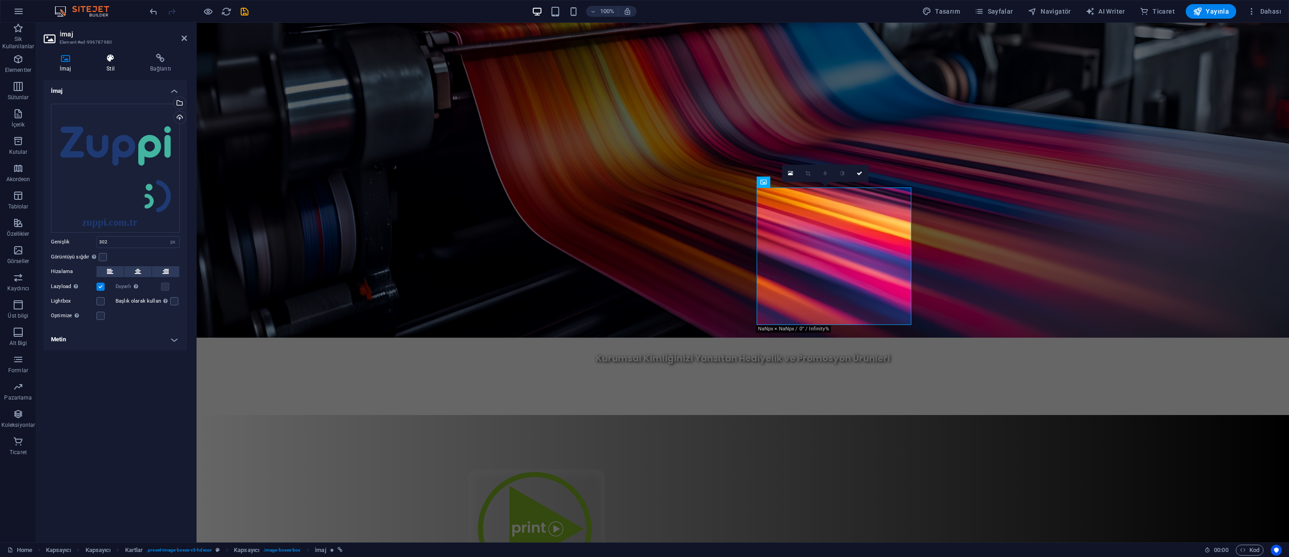
click at [112, 63] on h4 "Stil" at bounding box center [113, 63] width 44 height 19
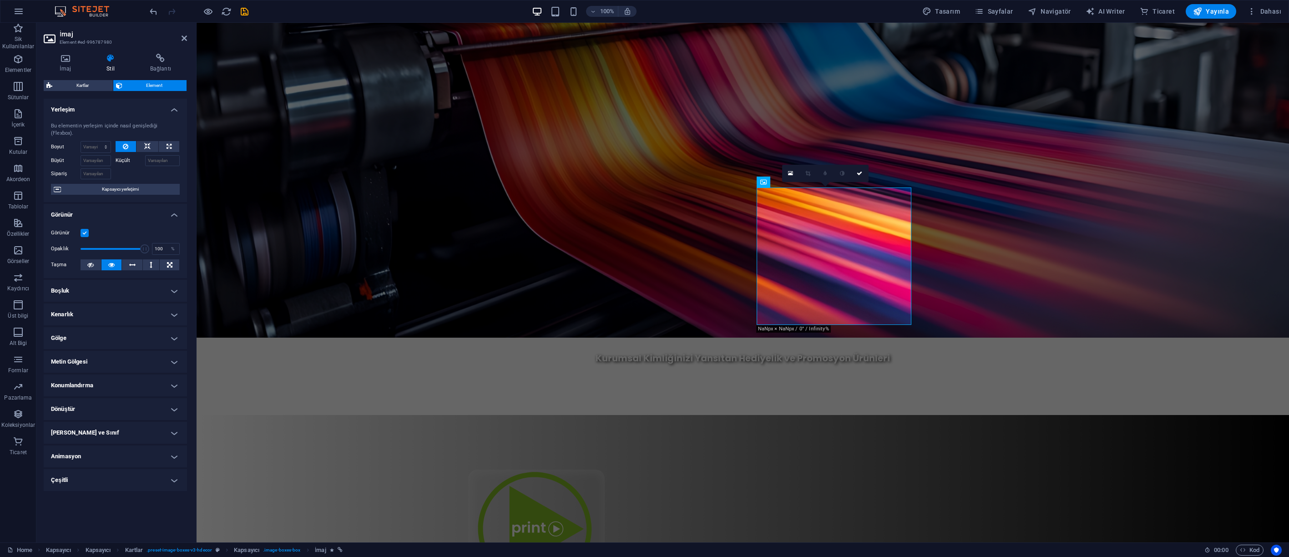
click at [93, 332] on h4 "Gölge" at bounding box center [115, 338] width 143 height 22
drag, startPoint x: 113, startPoint y: 387, endPoint x: 61, endPoint y: 378, distance: 53.1
click at [61, 378] on div "Varsayılan Hiçbiri Dış İç Renk X uzaklığı 2 px rem vh vw Y uzaklığı 2 px rem vh…" at bounding box center [115, 381] width 129 height 61
type input "0"
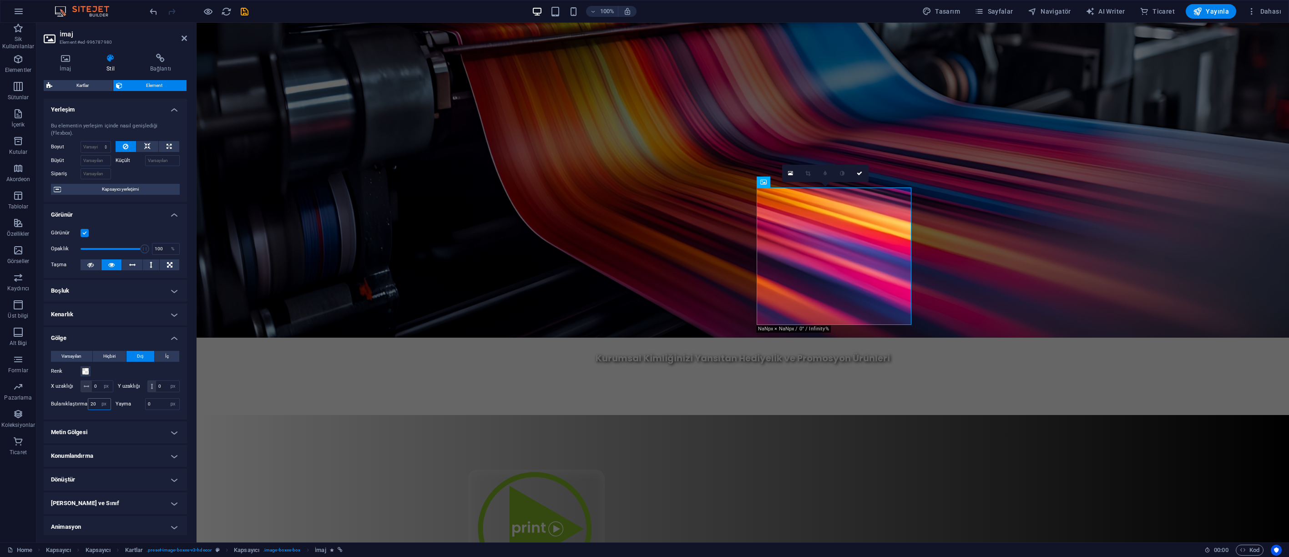
type input "20"
type input "5"
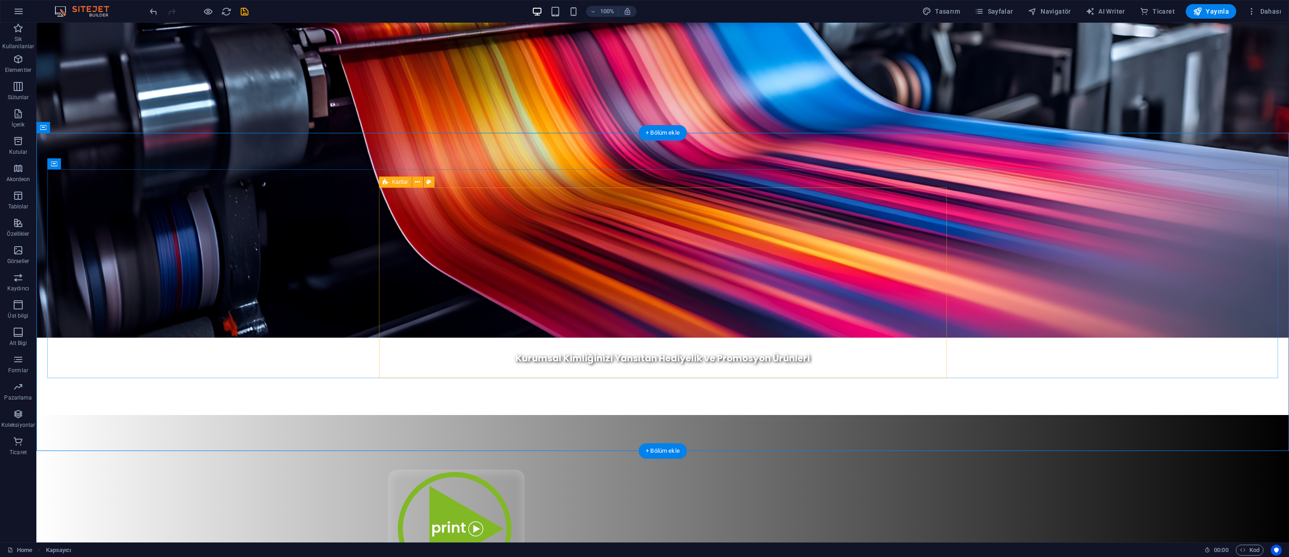
drag, startPoint x: 713, startPoint y: 249, endPoint x: 553, endPoint y: 249, distance: 160.2
select select "px"
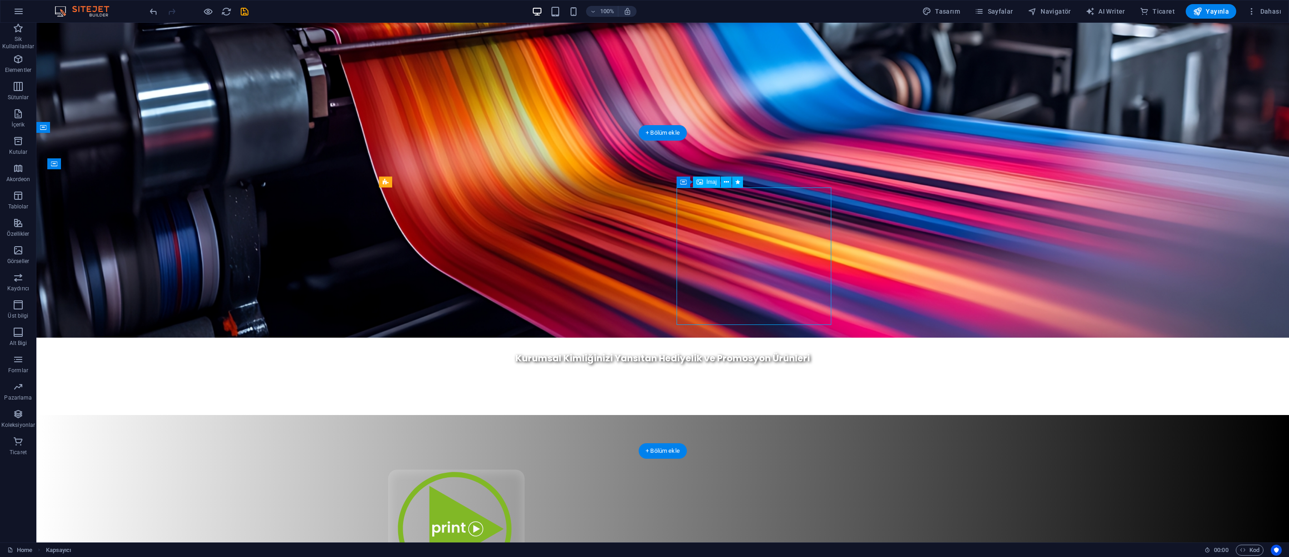
select select "px"
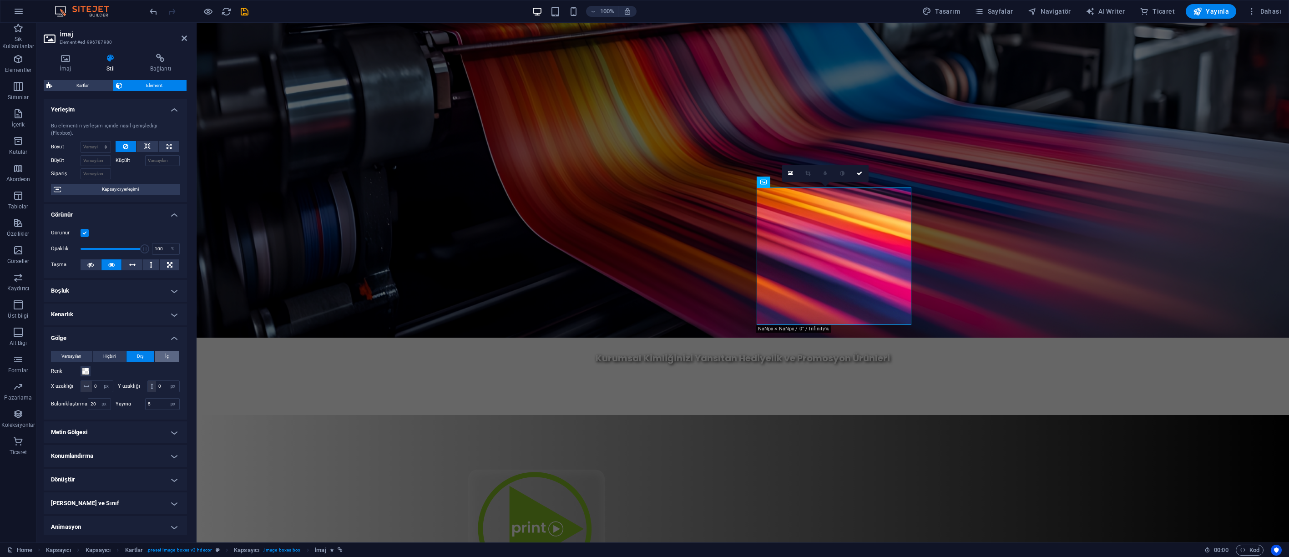
click at [166, 354] on span "İç" at bounding box center [167, 356] width 4 height 11
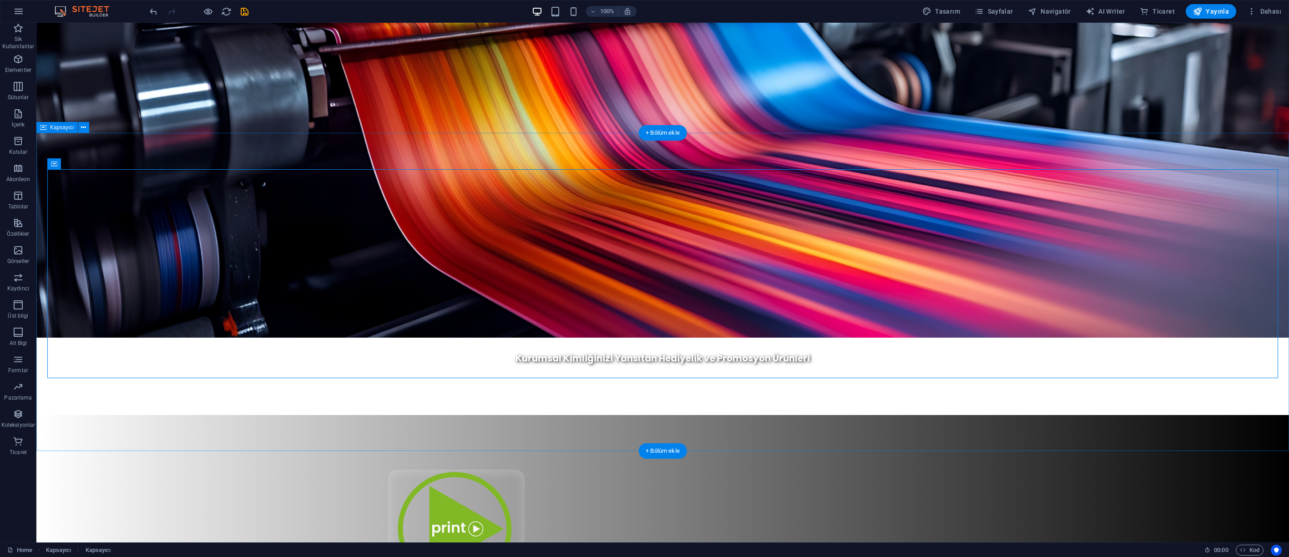
click at [82, 166] on span "Kapsayıcı" at bounding box center [73, 163] width 24 height 5
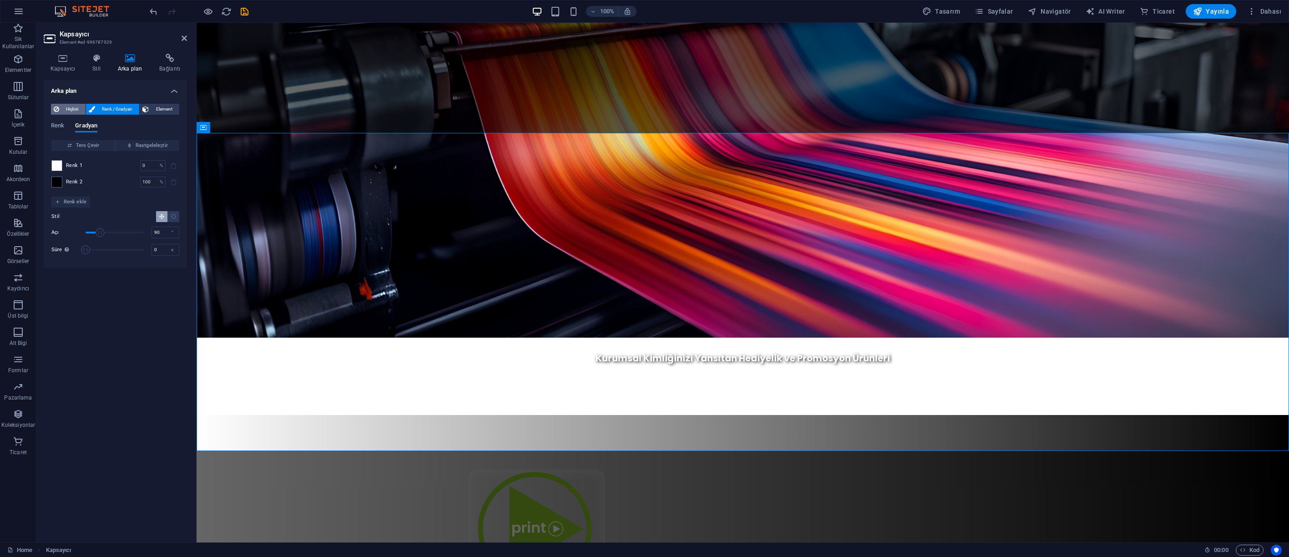
click at [70, 109] on span "Hiçbiri" at bounding box center [72, 109] width 21 height 11
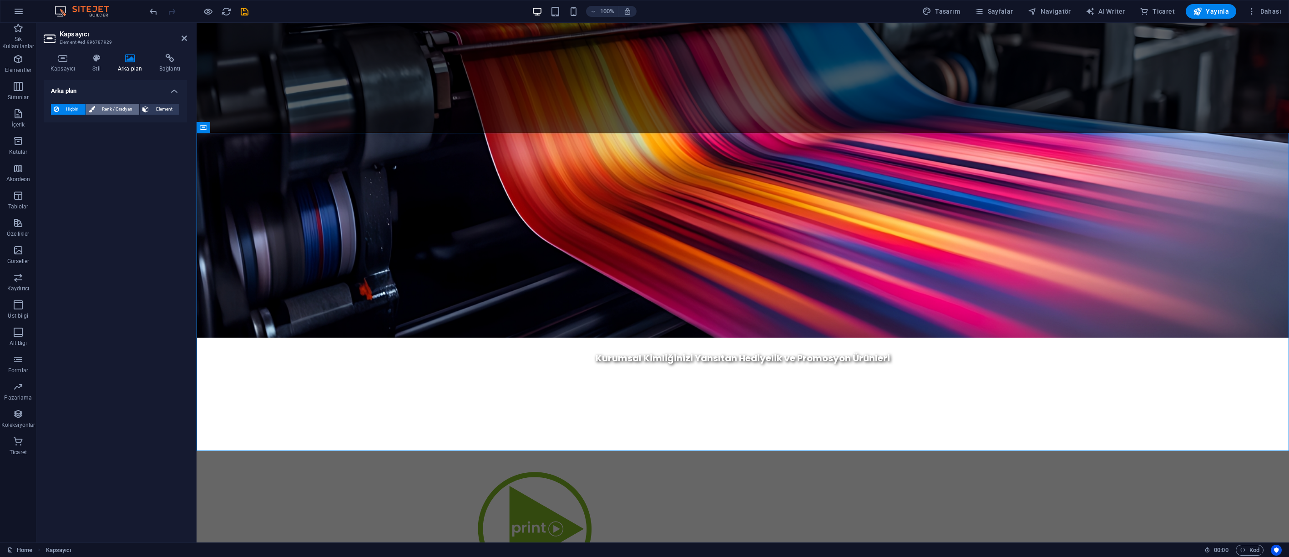
click at [131, 109] on span "Renk / Gradyan" at bounding box center [117, 109] width 39 height 11
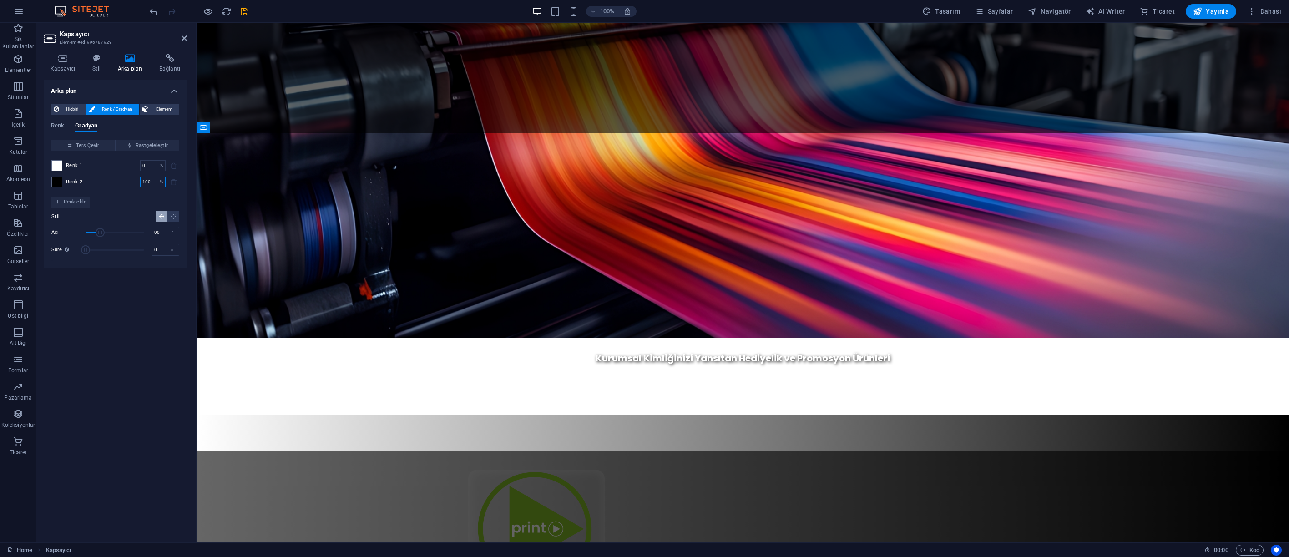
drag, startPoint x: 151, startPoint y: 183, endPoint x: 125, endPoint y: 175, distance: 27.2
click at [123, 177] on div "Renk 2 100 % ​" at bounding box center [115, 182] width 128 height 11
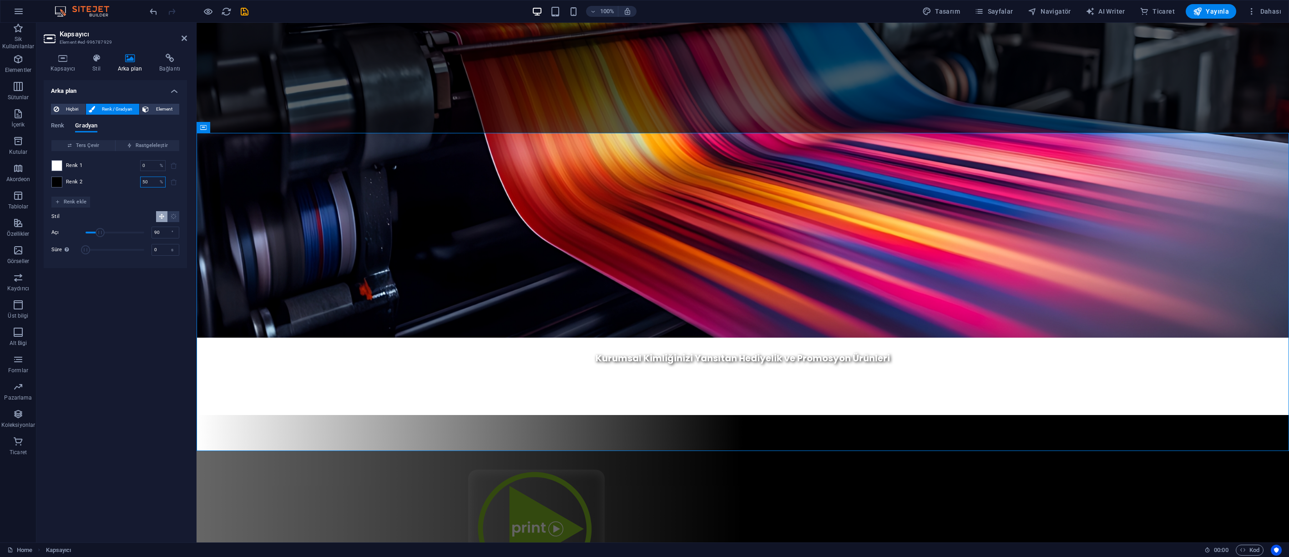
drag, startPoint x: 152, startPoint y: 182, endPoint x: 126, endPoint y: 180, distance: 25.6
click at [126, 180] on div "Renk 2 50 % ​" at bounding box center [115, 182] width 128 height 11
click at [149, 168] on input "0" at bounding box center [148, 165] width 16 height 11
click at [154, 180] on input "120" at bounding box center [148, 182] width 16 height 11
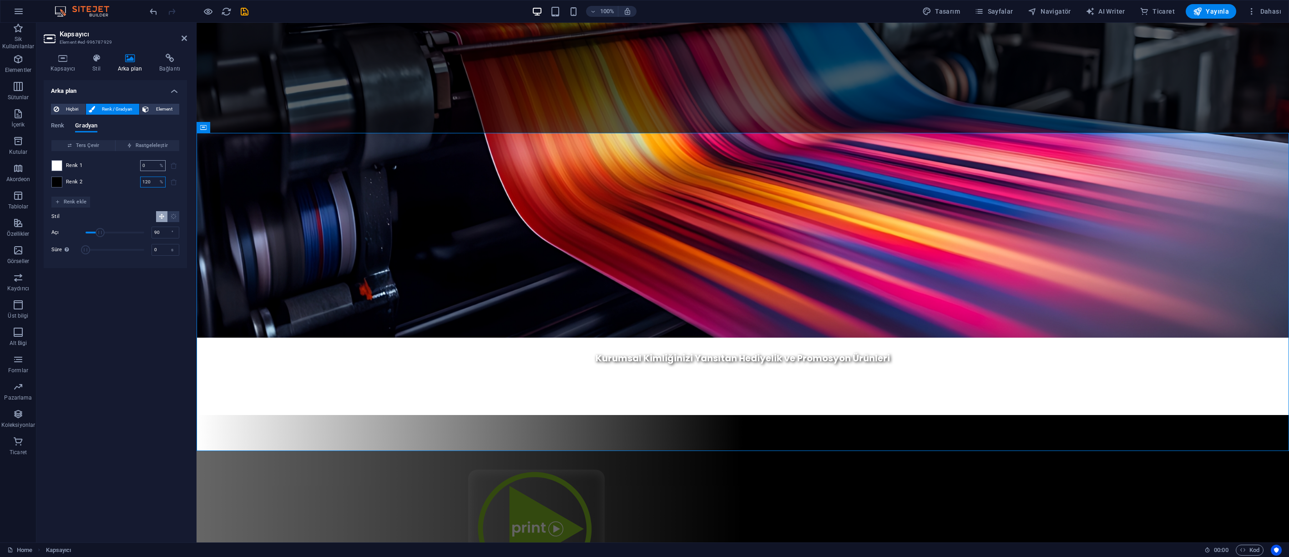
click at [153, 167] on input "0" at bounding box center [148, 165] width 16 height 11
click at [146, 313] on div "Arka plan Hiçbiri Renk / Gradyan Element Arka planı tam genişliğe genişlet Renk…" at bounding box center [115, 307] width 143 height 455
click at [146, 182] on input "120" at bounding box center [148, 182] width 16 height 11
type input "100"
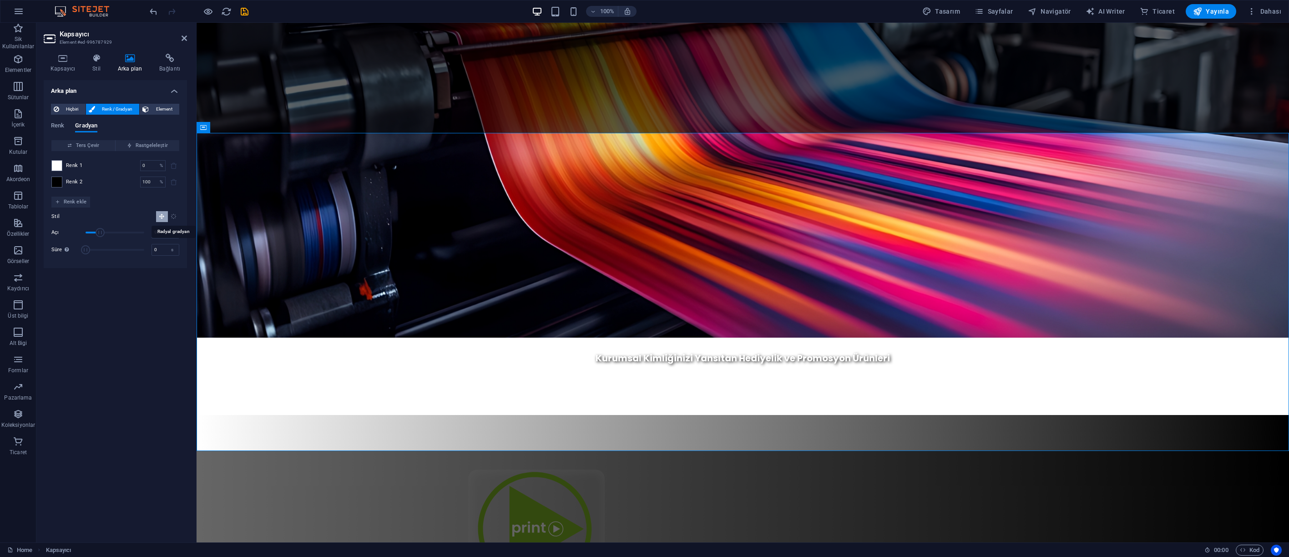
click at [176, 217] on icon "Radyal gradyan" at bounding box center [174, 216] width 6 height 6
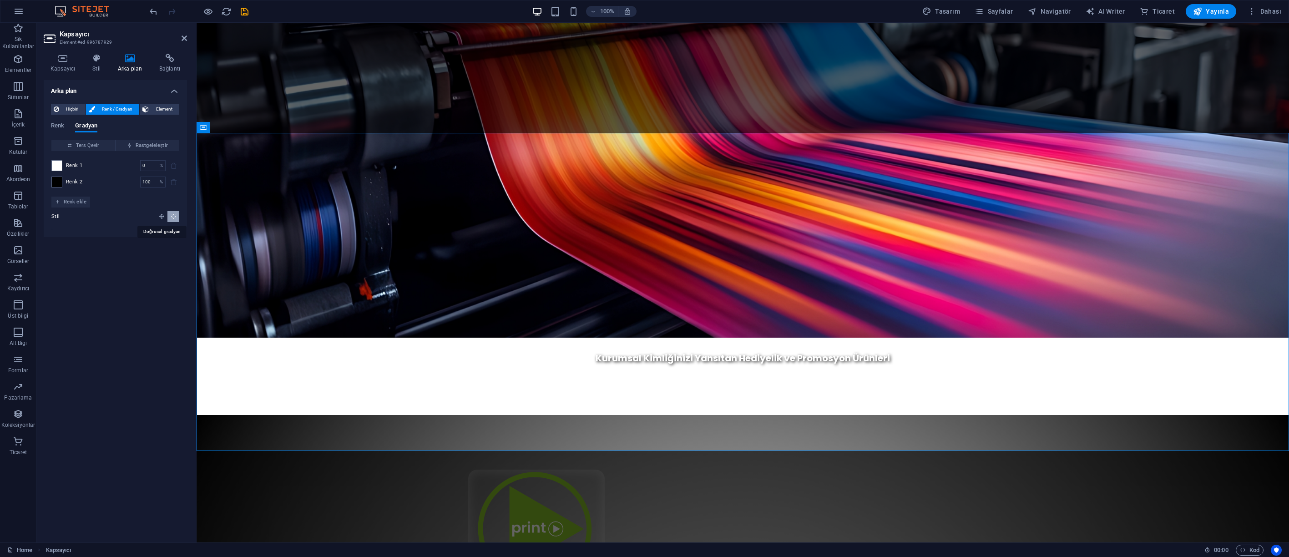
click at [161, 218] on icon "Doğrusal gradyan" at bounding box center [162, 216] width 6 height 6
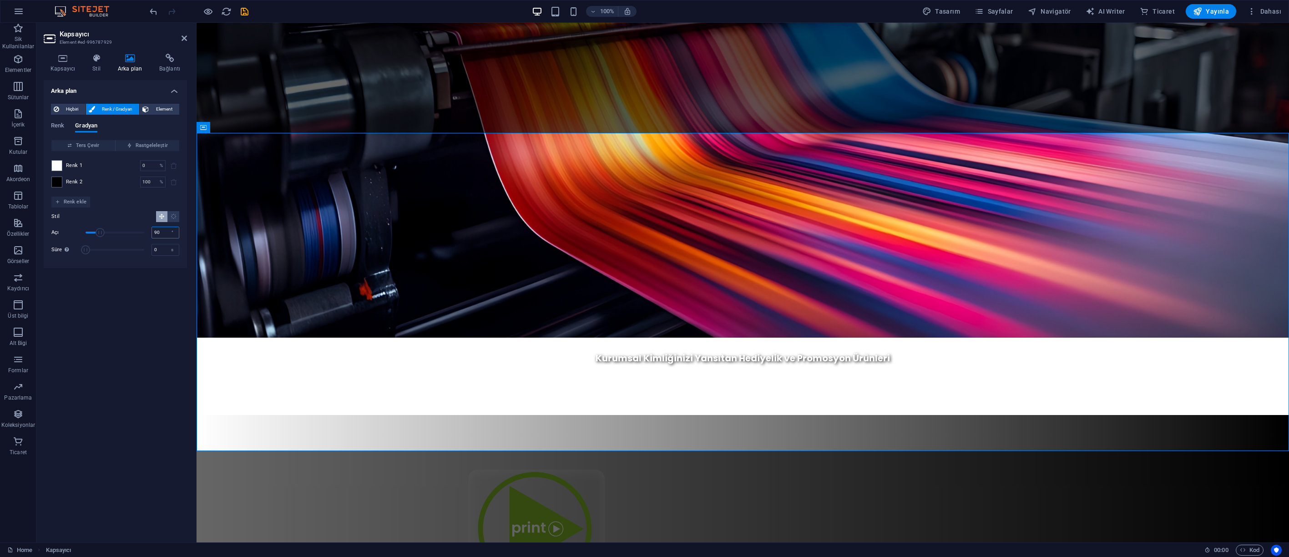
drag, startPoint x: 163, startPoint y: 232, endPoint x: 144, endPoint y: 230, distance: 19.2
click at [144, 230] on div "Açı 90 °" at bounding box center [115, 233] width 128 height 14
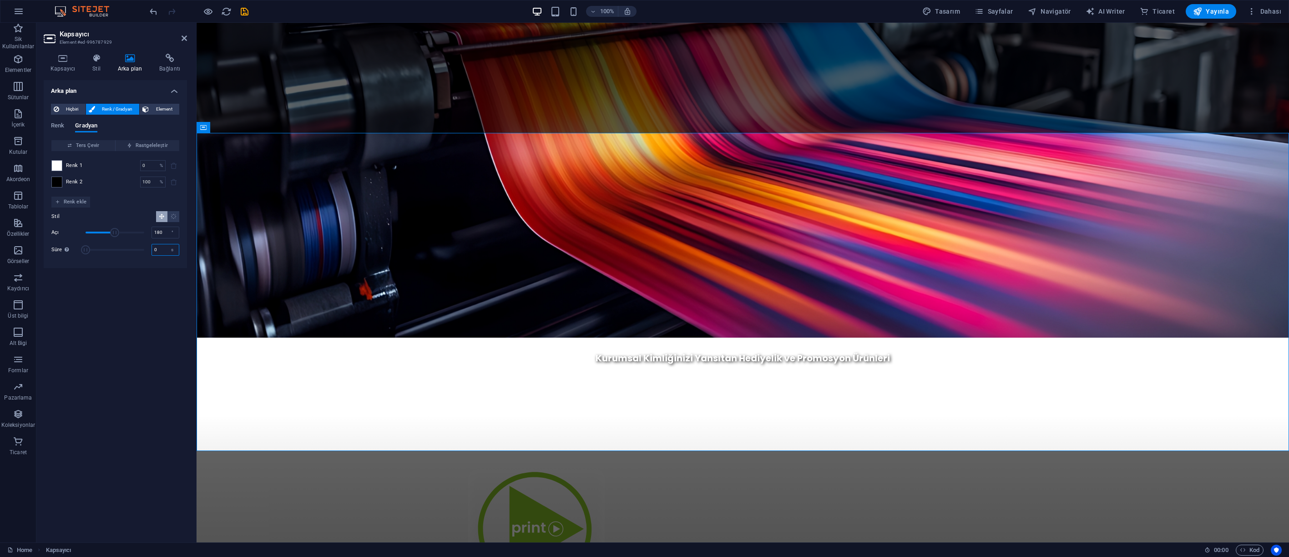
click at [161, 249] on input "0" at bounding box center [165, 249] width 27 height 11
drag, startPoint x: 163, startPoint y: 232, endPoint x: 141, endPoint y: 230, distance: 22.9
click at [141, 230] on div "Açı 180 °" at bounding box center [115, 233] width 128 height 14
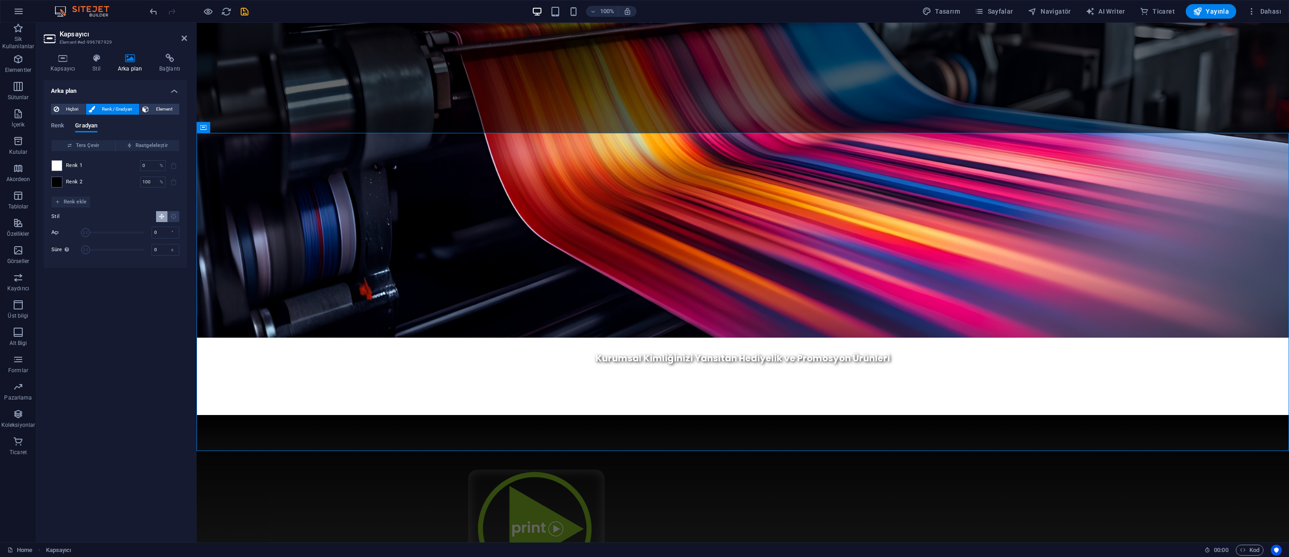
click at [119, 298] on div "Arka plan Hiçbiri Renk / Gradyan Element Arka planı tam genişliğe genişlet Renk…" at bounding box center [115, 307] width 143 height 455
drag, startPoint x: 157, startPoint y: 232, endPoint x: 122, endPoint y: 229, distance: 35.6
click at [122, 229] on div "Açı 0 °" at bounding box center [115, 233] width 128 height 14
type input "90"
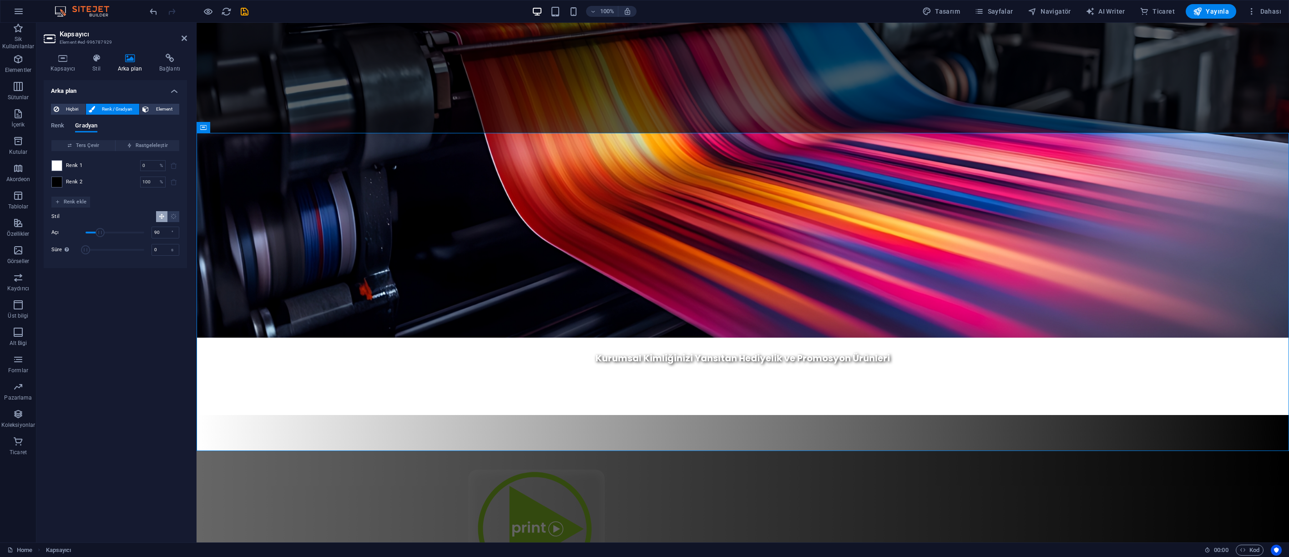
click at [119, 301] on div "Arka plan Hiçbiri Renk / Gradyan Element Arka planı tam genişliğe genişlet Renk…" at bounding box center [115, 307] width 143 height 455
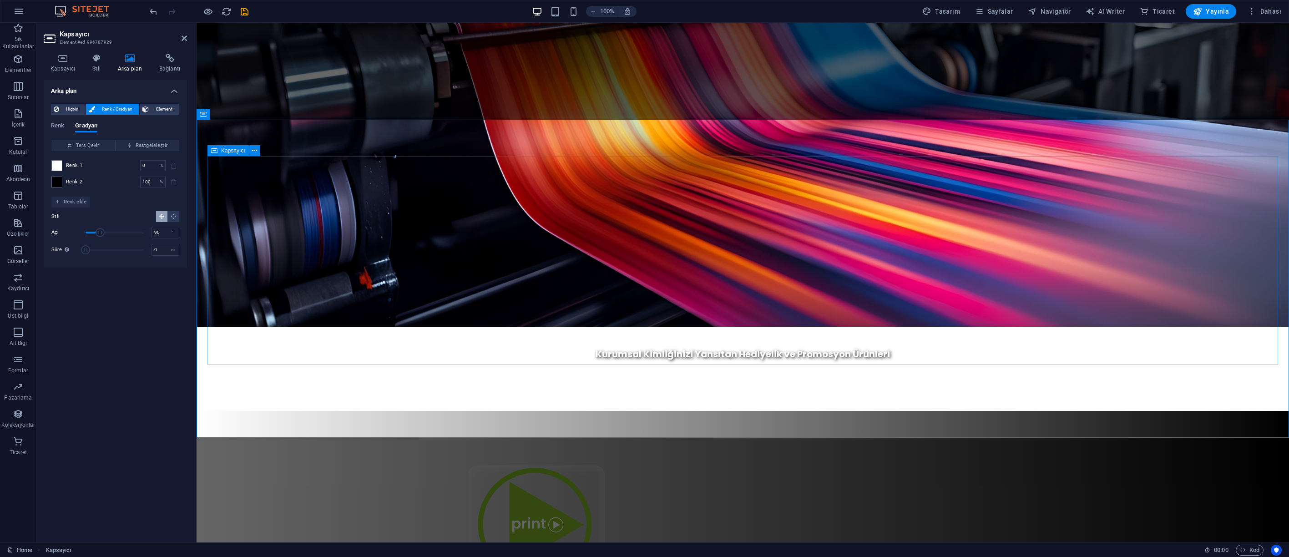
scroll to position [500, 0]
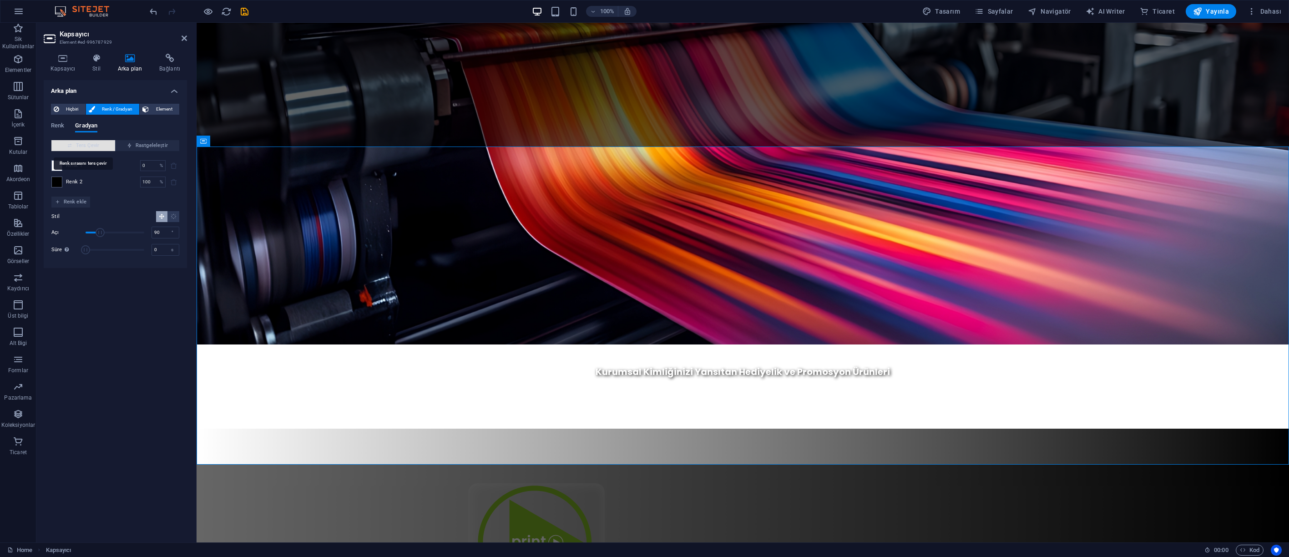
click at [81, 146] on span "Ters Çevir" at bounding box center [83, 145] width 56 height 11
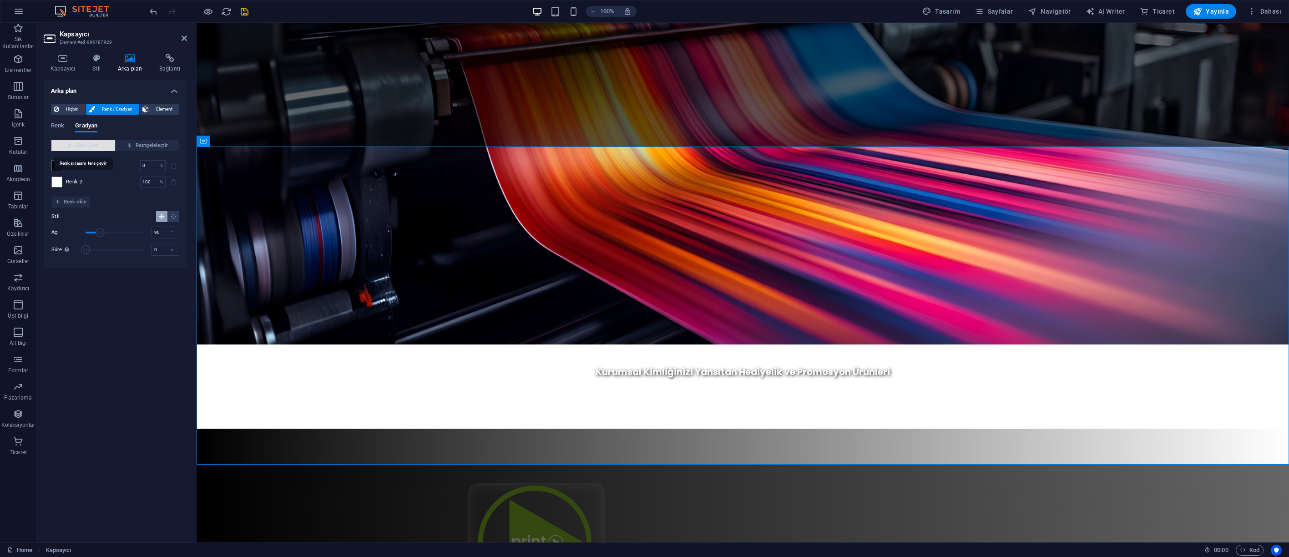
click at [96, 144] on span "Ters Çevir" at bounding box center [83, 145] width 56 height 11
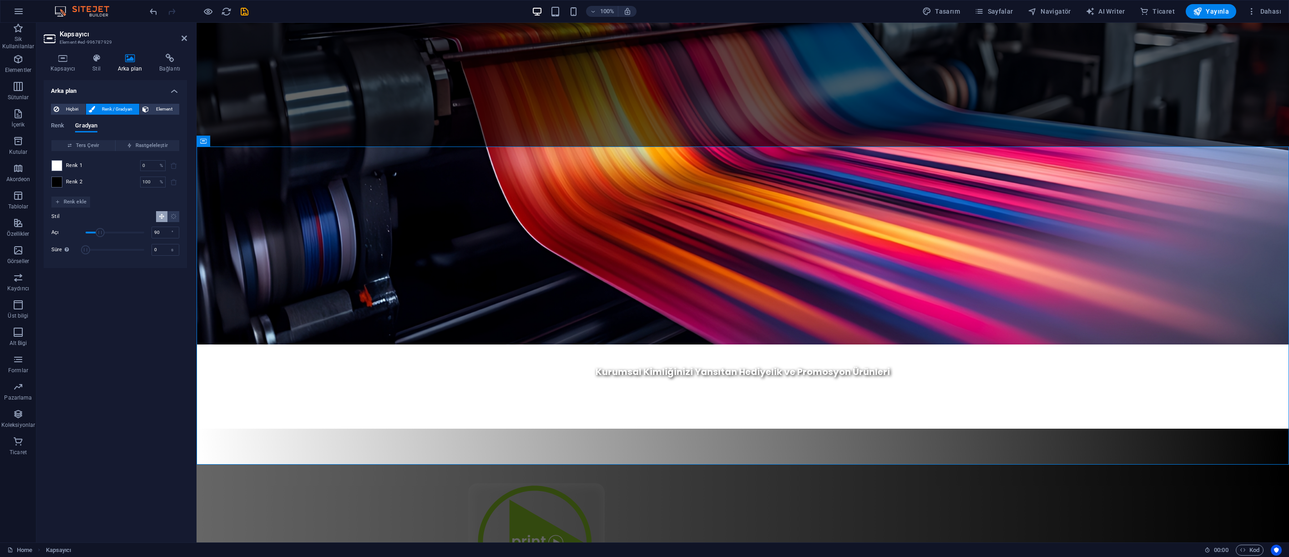
click at [106, 342] on div "Arka plan Hiçbiri Renk / Gradyan Element Arka planı tam genişliğe genişlet Renk…" at bounding box center [115, 307] width 143 height 455
click at [54, 125] on span "Renk" at bounding box center [57, 126] width 13 height 13
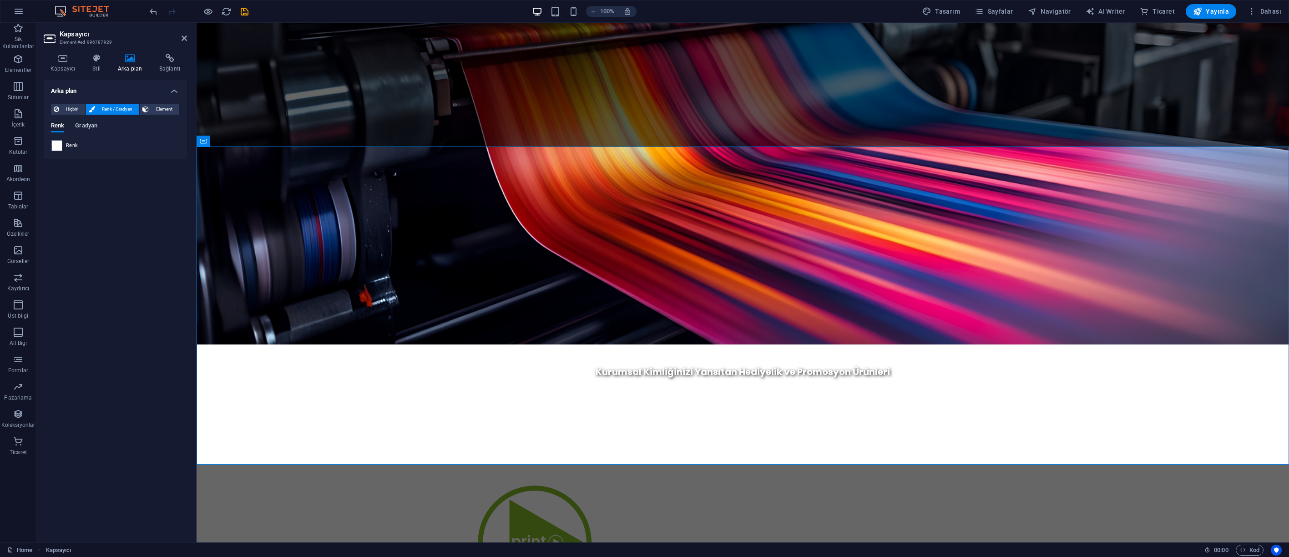
click at [94, 125] on span "Gradyan" at bounding box center [86, 126] width 22 height 13
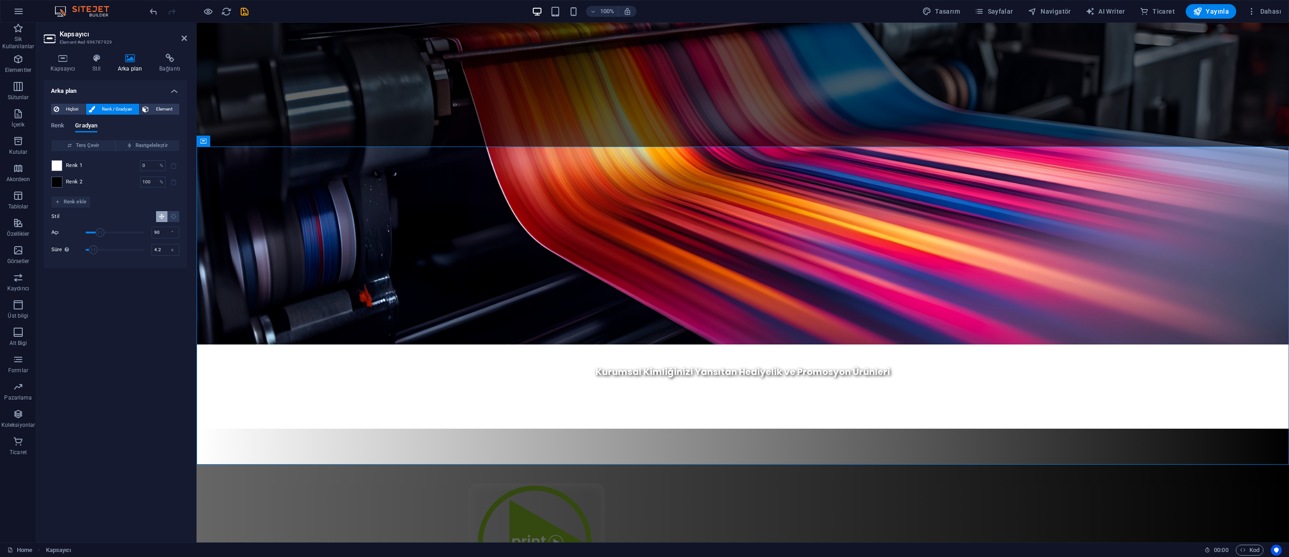
drag, startPoint x: 87, startPoint y: 250, endPoint x: 93, endPoint y: 250, distance: 6.4
click at [94, 250] on span "Süre" at bounding box center [93, 249] width 9 height 9
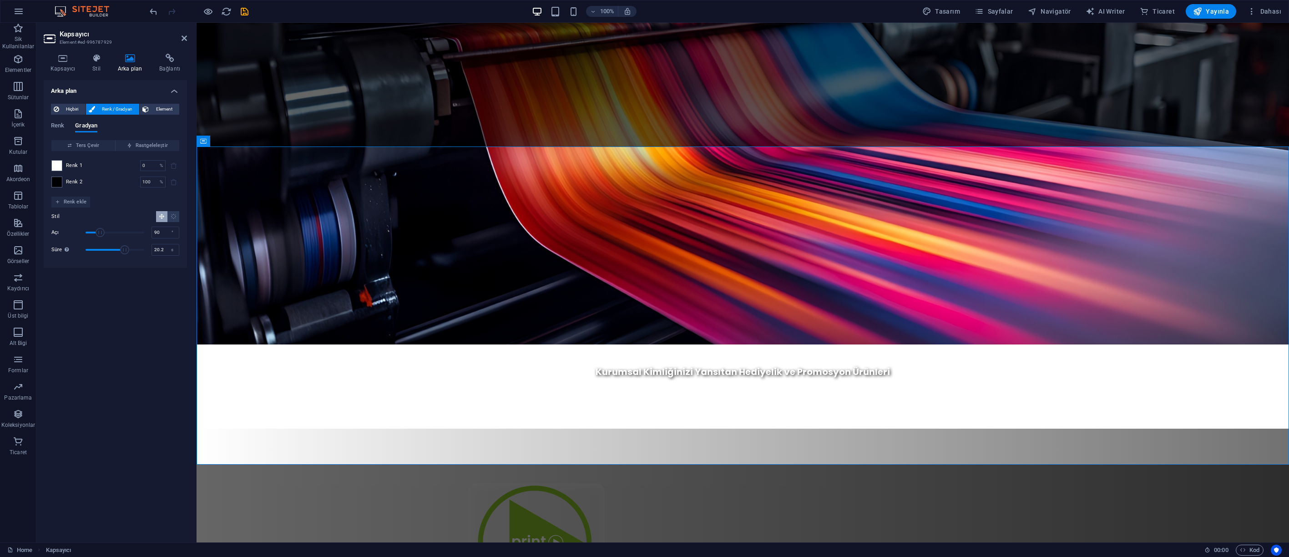
drag, startPoint x: 97, startPoint y: 249, endPoint x: 125, endPoint y: 249, distance: 27.8
click at [125, 248] on span "Süre" at bounding box center [124, 249] width 9 height 9
click at [159, 233] on input "90" at bounding box center [165, 232] width 27 height 11
click at [134, 347] on div "Arka plan Hiçbiri Renk / Gradyan Element Arka planı tam genişliğe genişlet Renk…" at bounding box center [115, 307] width 143 height 455
type input "30"
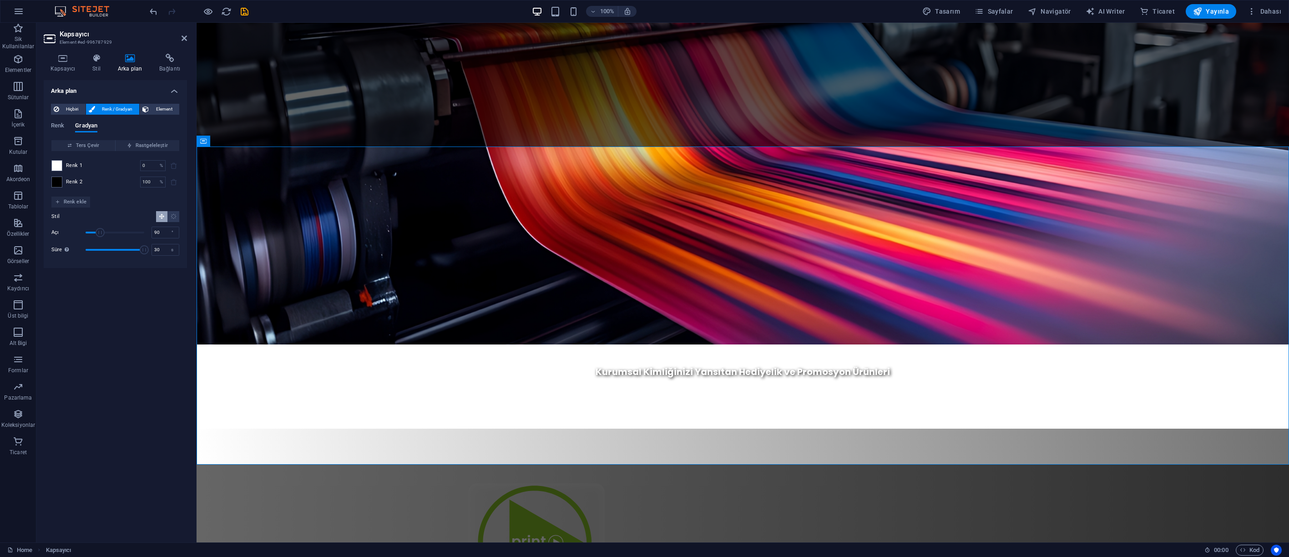
drag, startPoint x: 126, startPoint y: 250, endPoint x: 145, endPoint y: 287, distance: 41.5
click at [147, 248] on span "Süre" at bounding box center [144, 249] width 9 height 9
click at [108, 359] on div "Arka plan Hiçbiri Renk / Gradyan Element Arka planı tam genişliğe genişlet Renk…" at bounding box center [115, 307] width 143 height 455
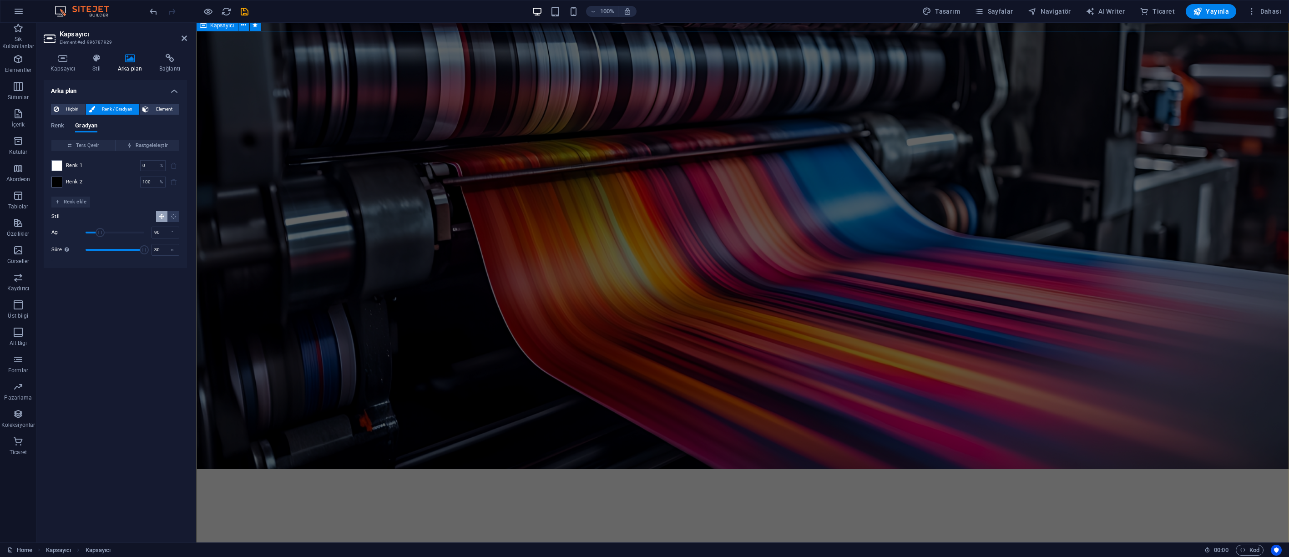
scroll to position [558, 0]
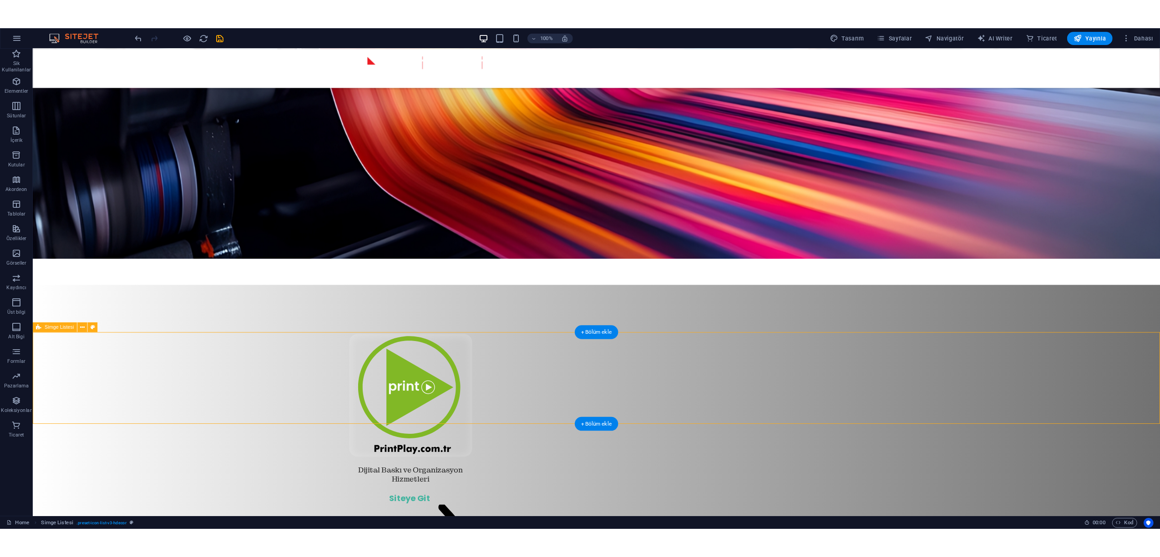
scroll to position [721, 0]
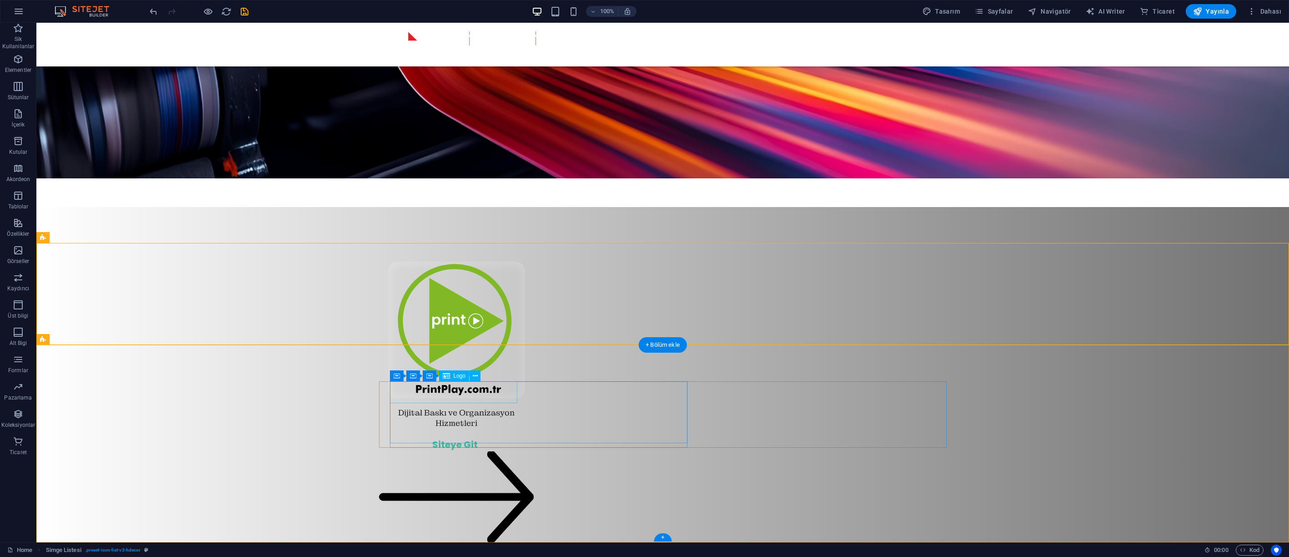
select select "px"
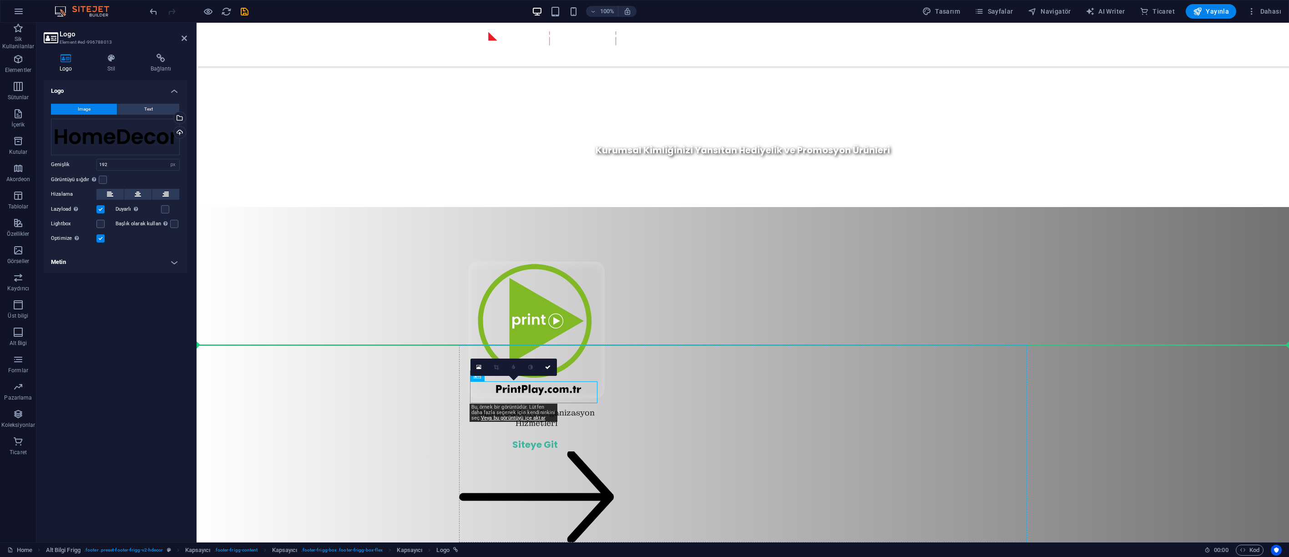
drag, startPoint x: 573, startPoint y: 389, endPoint x: 460, endPoint y: 390, distance: 113.3
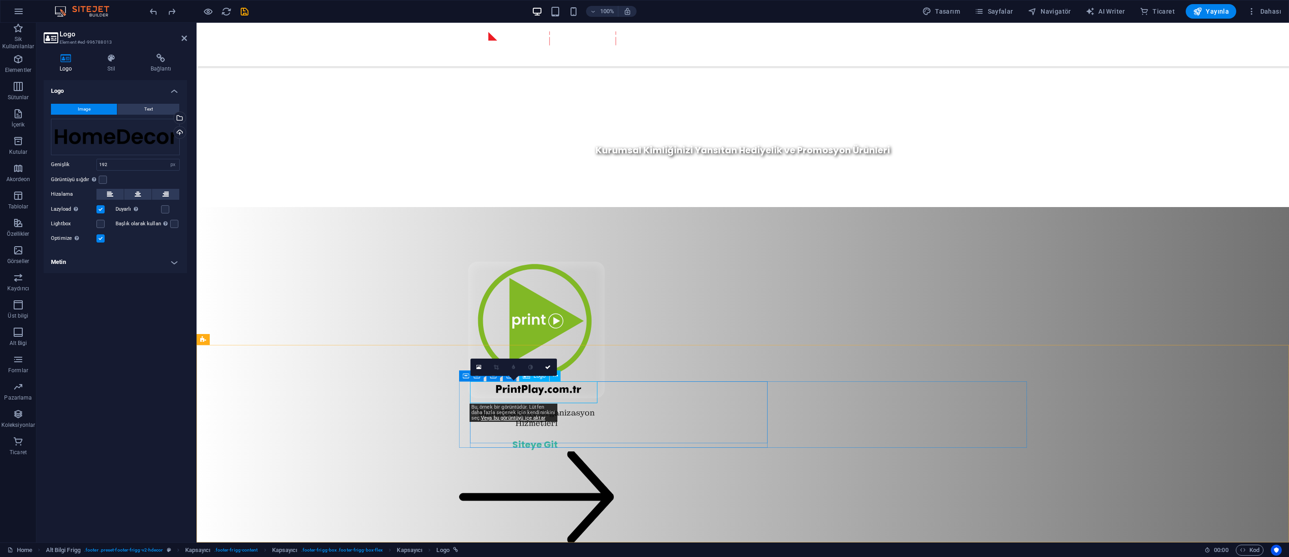
click at [79, 124] on div "Dosyaları buraya sürükleyin, dosyaları seçmek için tıklayın veya Dosyalardan ya…" at bounding box center [115, 137] width 129 height 36
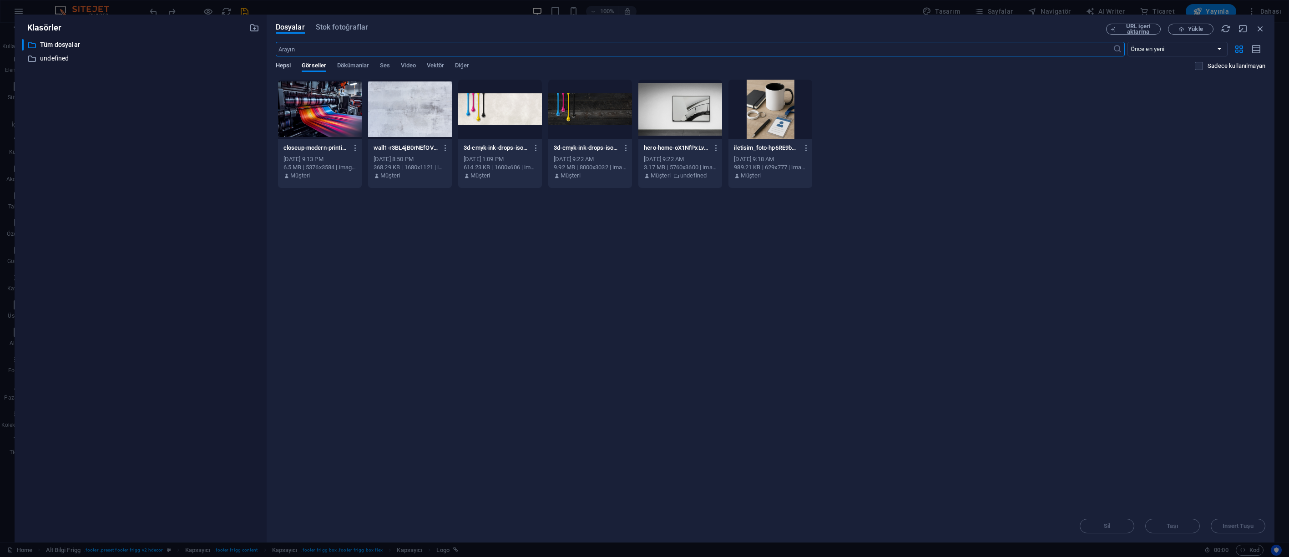
drag, startPoint x: 282, startPoint y: 65, endPoint x: 313, endPoint y: 68, distance: 31.6
click at [282, 65] on span "Hepsi" at bounding box center [283, 66] width 15 height 13
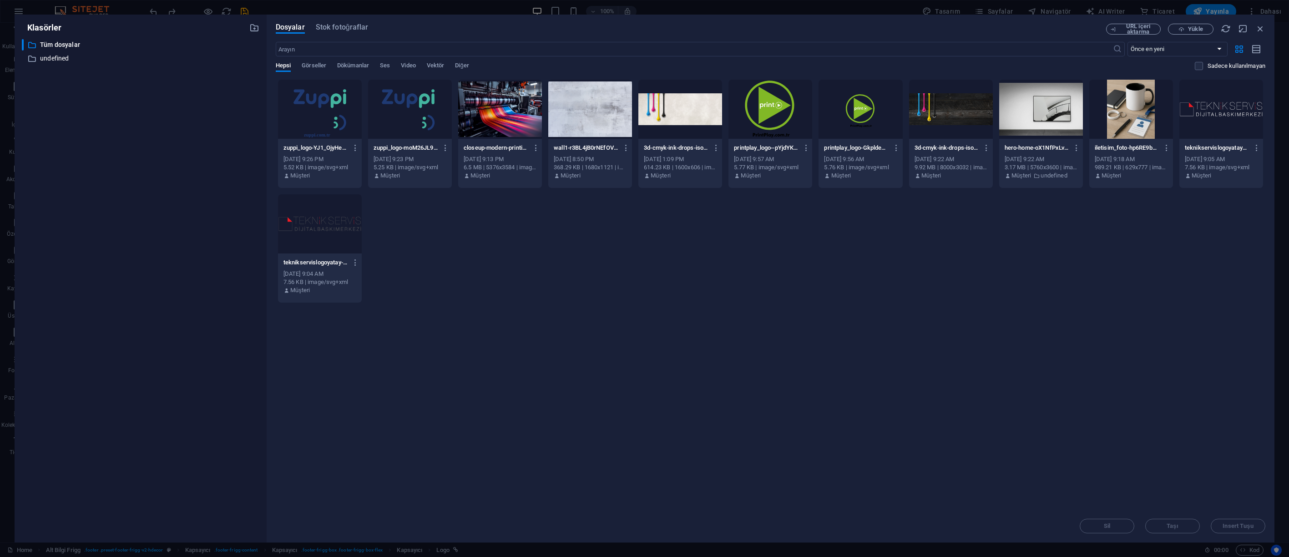
click at [1227, 111] on div at bounding box center [1221, 109] width 84 height 59
click at [1241, 529] on button "Insert Tuşu" at bounding box center [1238, 526] width 55 height 15
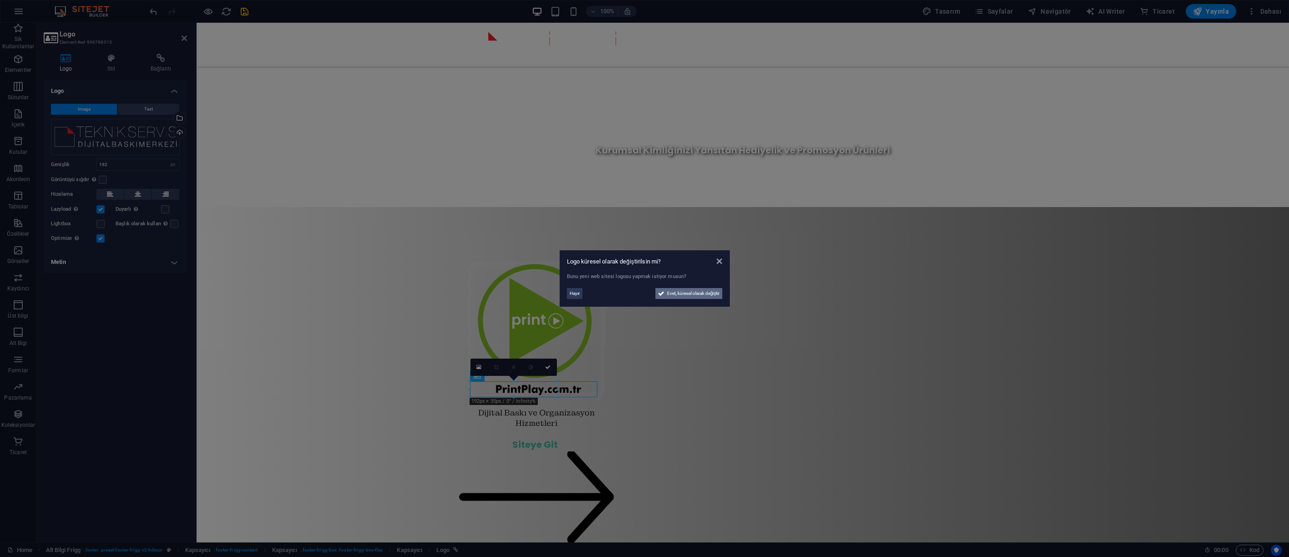
drag, startPoint x: 701, startPoint y: 293, endPoint x: 505, endPoint y: 270, distance: 197.9
click at [701, 293] on span "Evet, küresel olarak değiştir" at bounding box center [693, 293] width 53 height 11
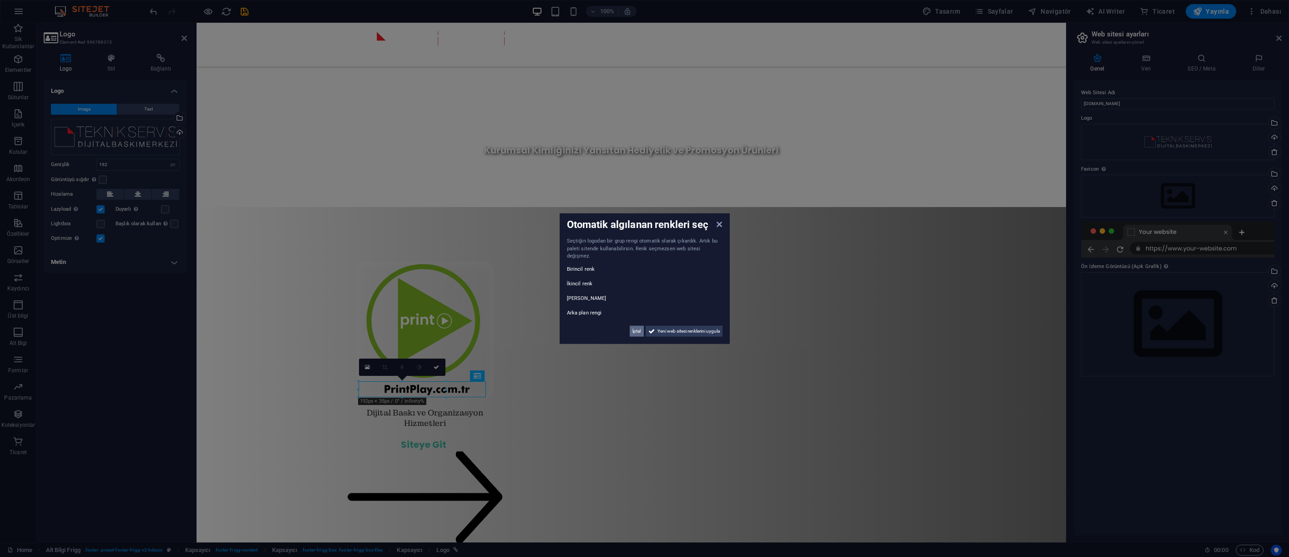
click at [632, 327] on span "İptal" at bounding box center [636, 330] width 9 height 11
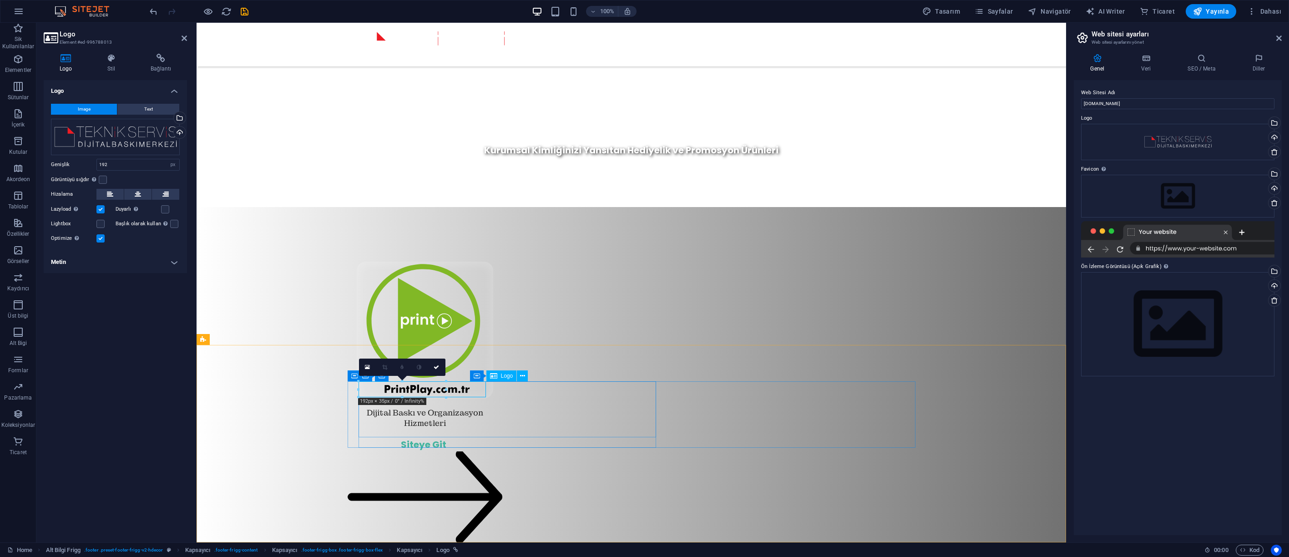
click at [128, 133] on div "Dosyaları buraya sürükleyin, dosyaları seçmek için tıklayın veya Dosyalardan ya…" at bounding box center [115, 137] width 129 height 36
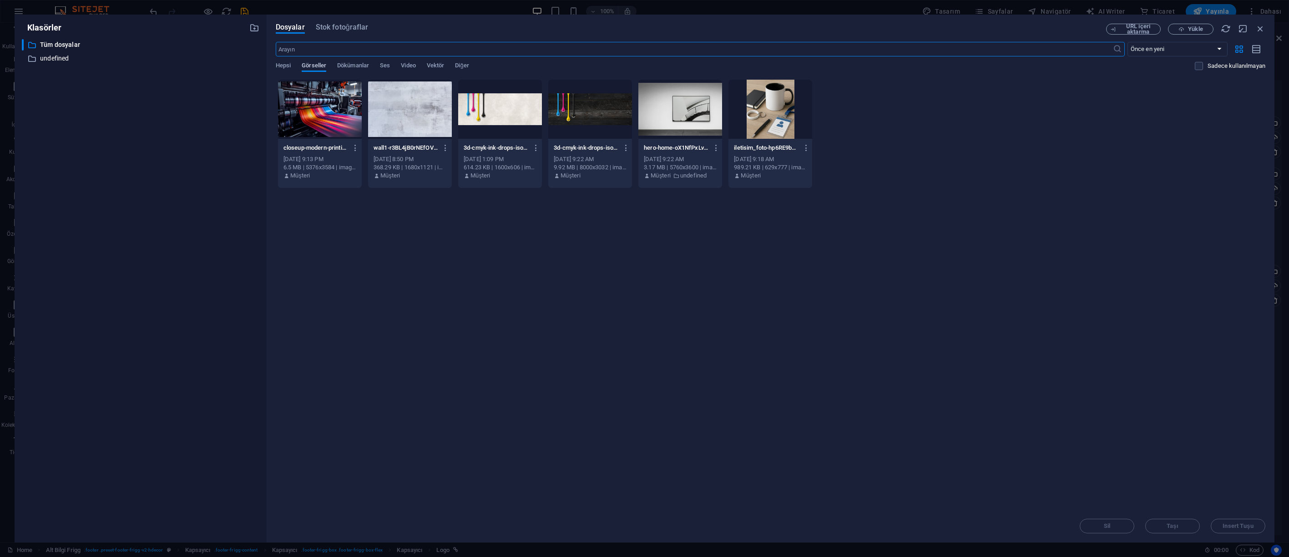
drag, startPoint x: 288, startPoint y: 63, endPoint x: 312, endPoint y: 66, distance: 23.4
click at [288, 63] on span "Hepsi" at bounding box center [283, 66] width 15 height 13
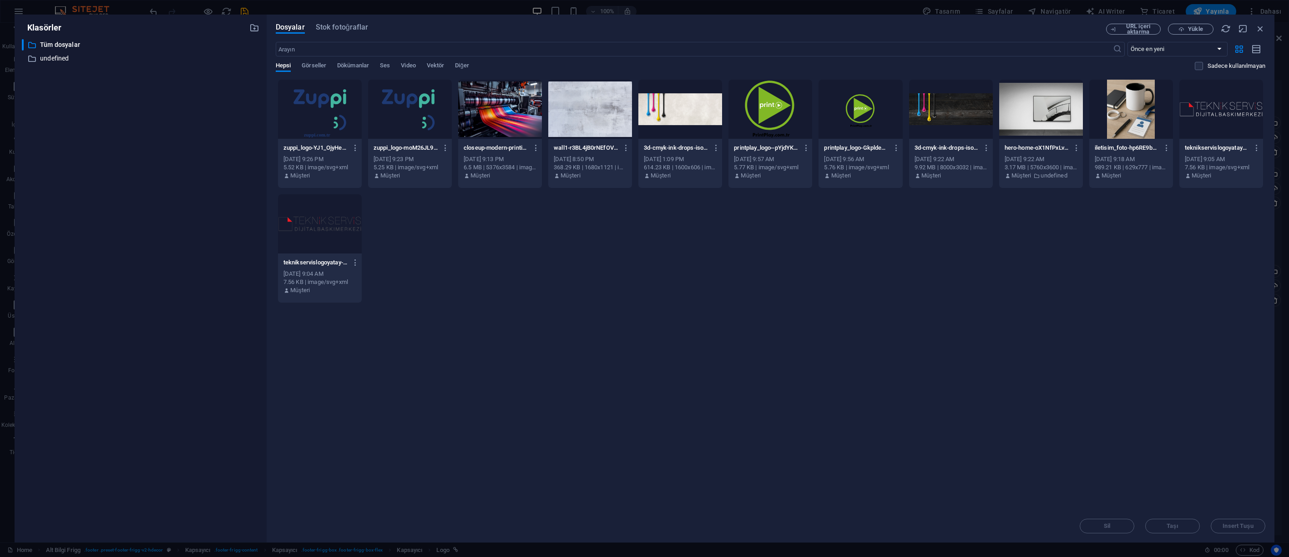
click at [271, 233] on div "Dosyalar Stok fotoğraflar URL içeri aktarma Yükle ​ Önce en yeni Önce en eski A…" at bounding box center [771, 279] width 1008 height 528
click at [334, 222] on div at bounding box center [320, 223] width 84 height 59
click at [334, 222] on div "1" at bounding box center [320, 223] width 84 height 59
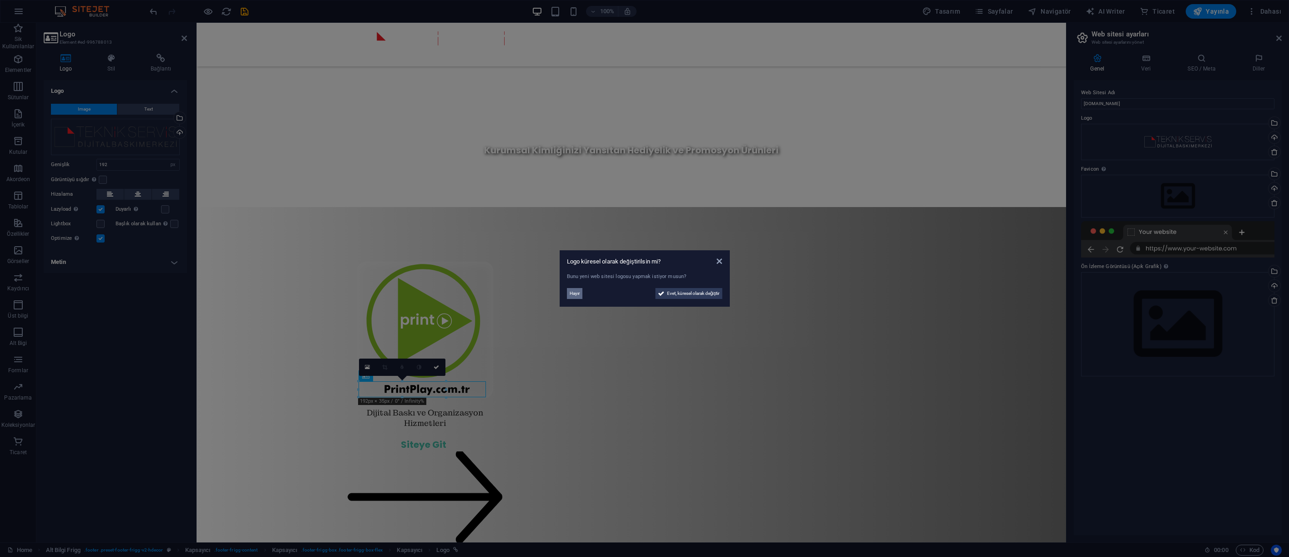
click at [579, 292] on span "Hayır" at bounding box center [575, 293] width 10 height 11
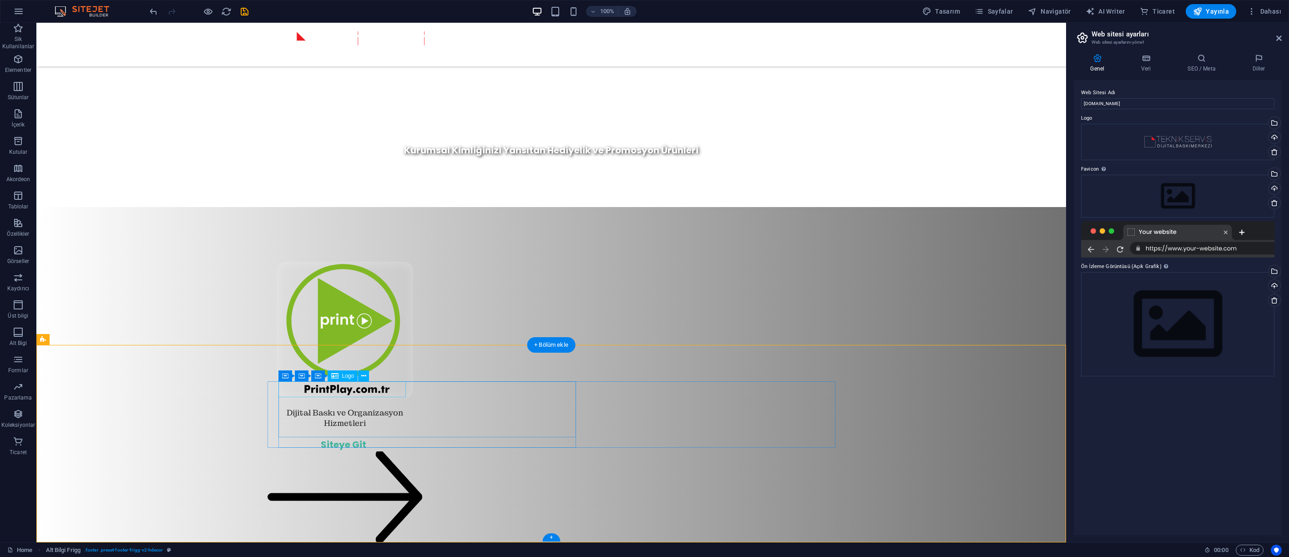
select select "px"
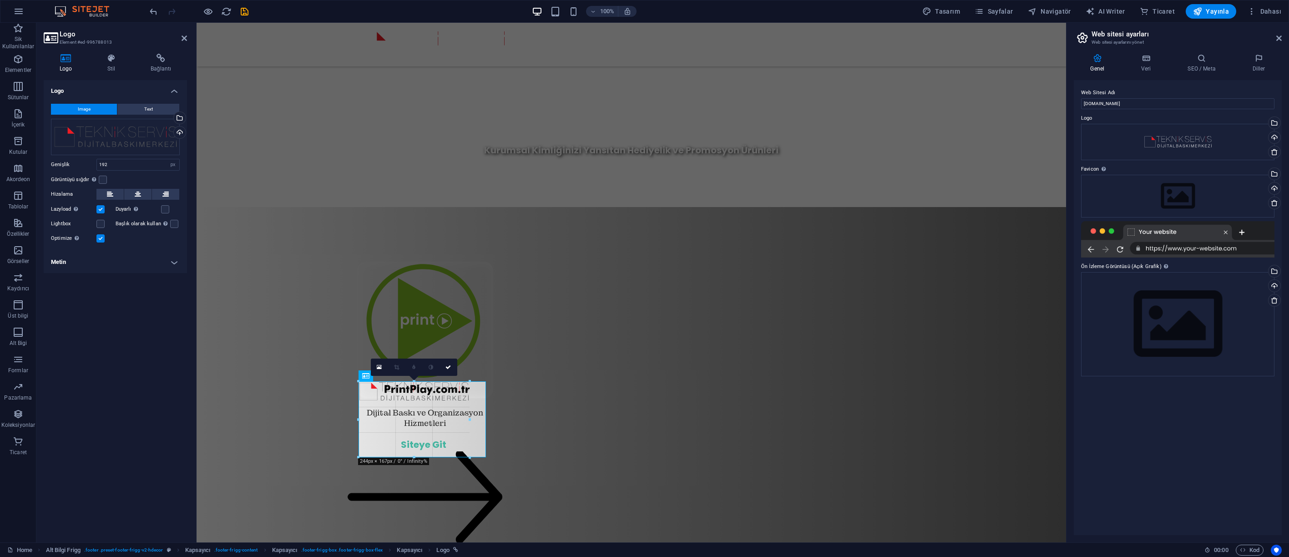
drag, startPoint x: 446, startPoint y: 398, endPoint x: 470, endPoint y: 404, distance: 24.5
type input "244"
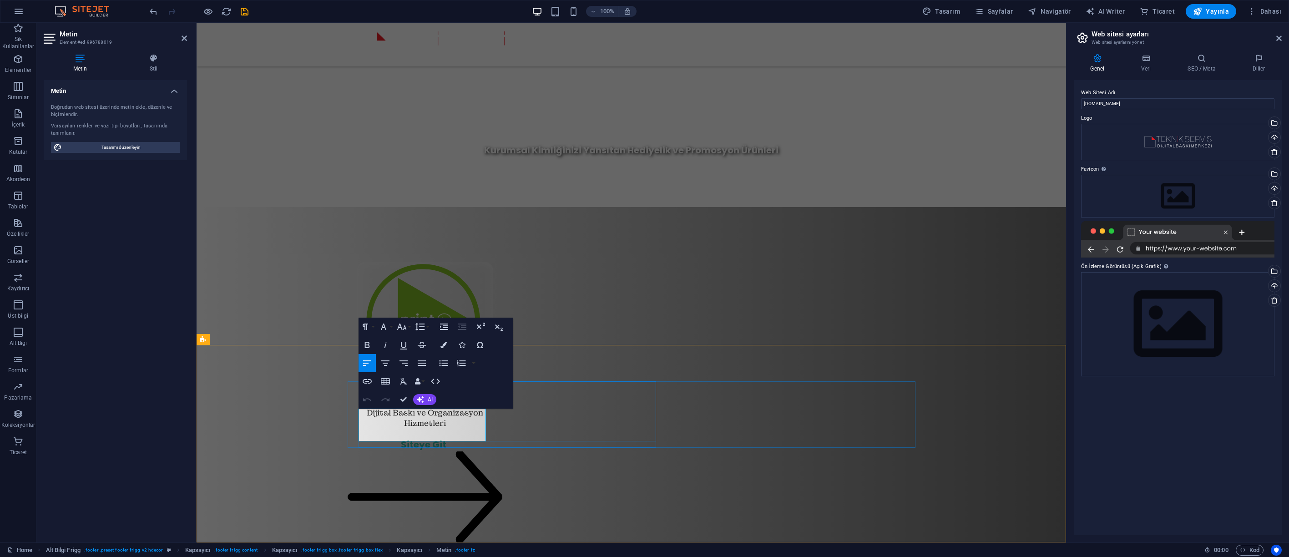
drag, startPoint x: 431, startPoint y: 425, endPoint x: 409, endPoint y: 422, distance: 22.4
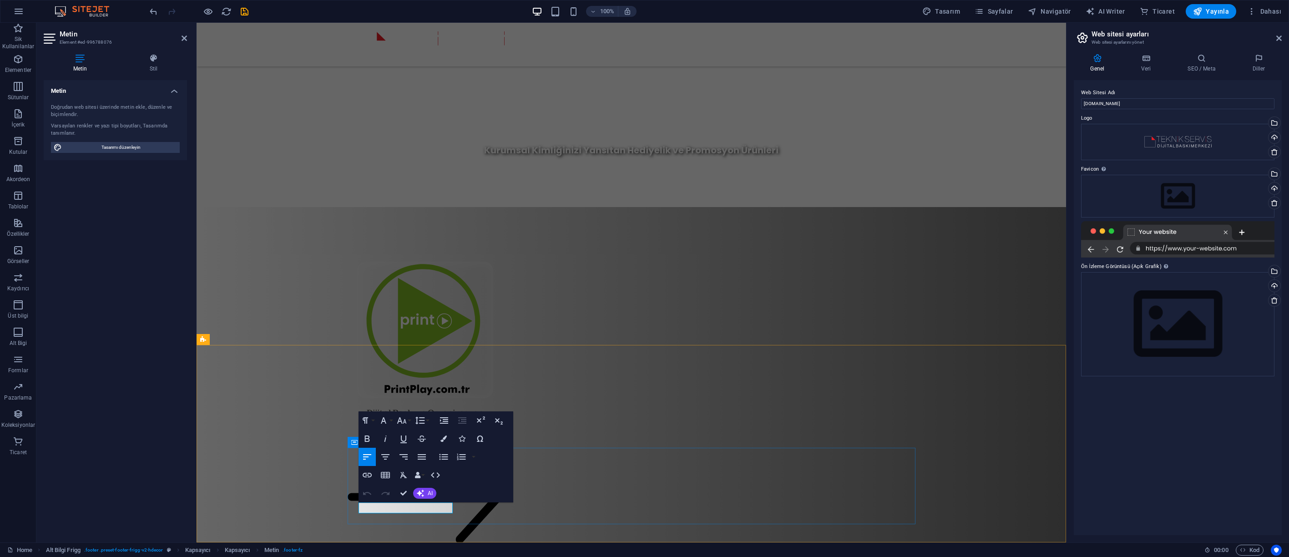
drag, startPoint x: 447, startPoint y: 509, endPoint x: 453, endPoint y: 509, distance: 5.9
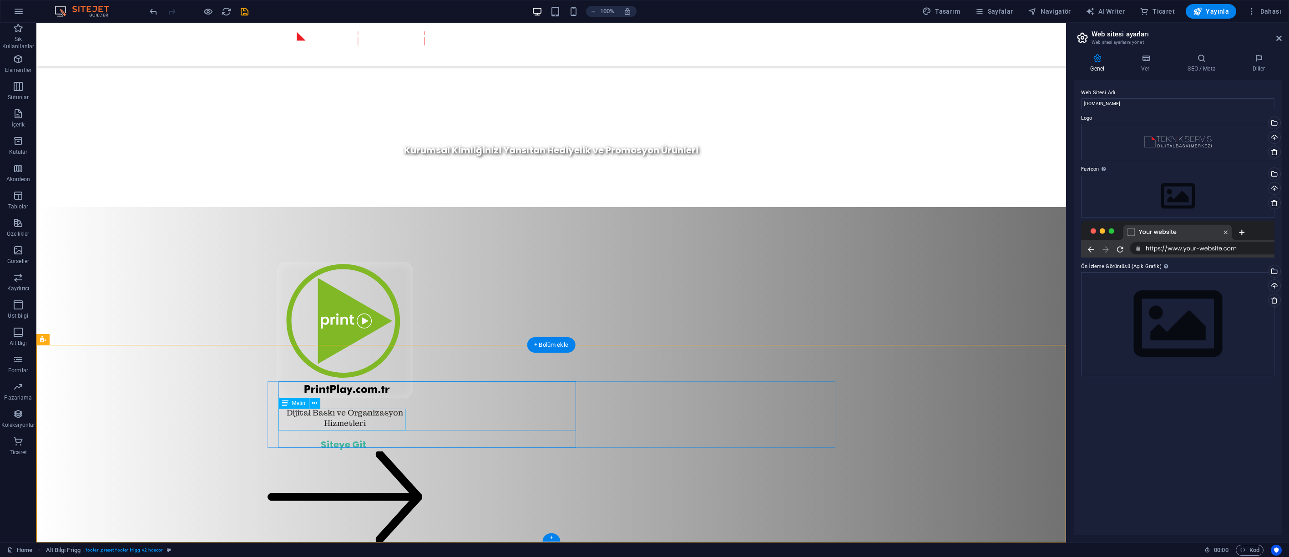
drag, startPoint x: 338, startPoint y: 425, endPoint x: 186, endPoint y: 425, distance: 152.0
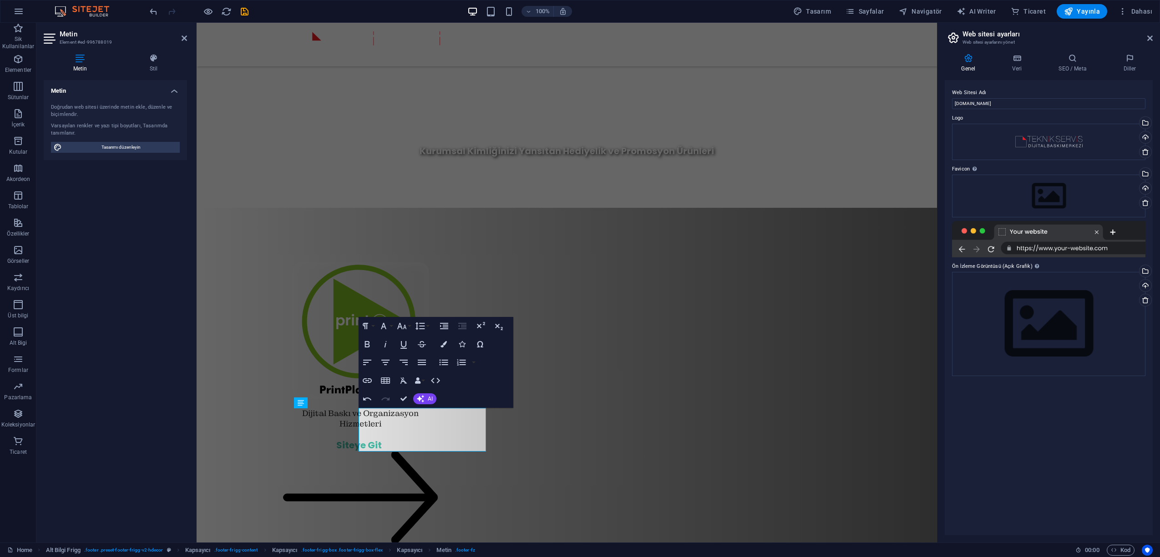
scroll to position [722, 0]
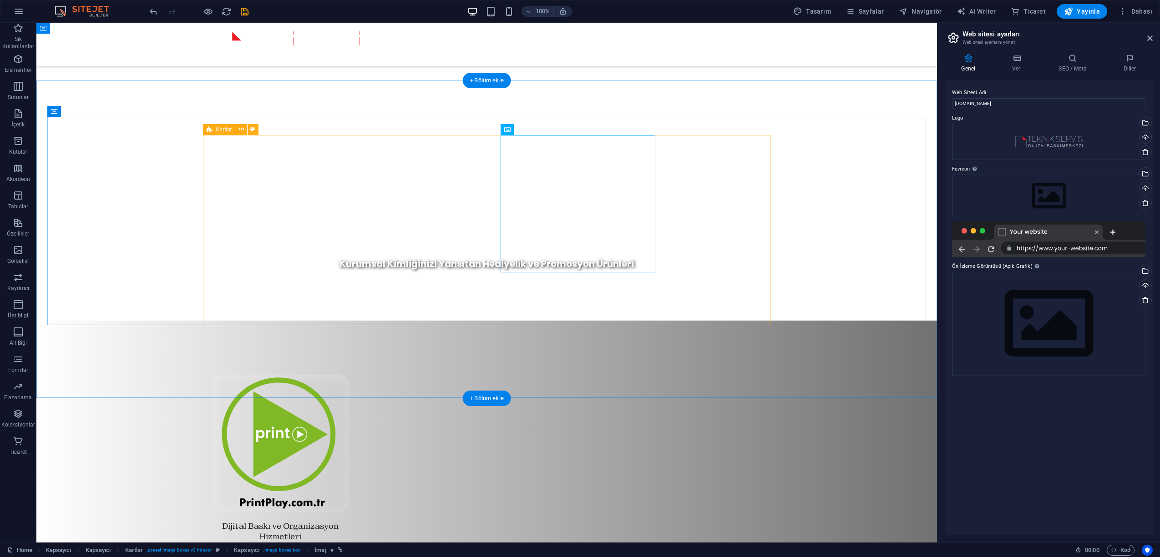
scroll to position [564, 0]
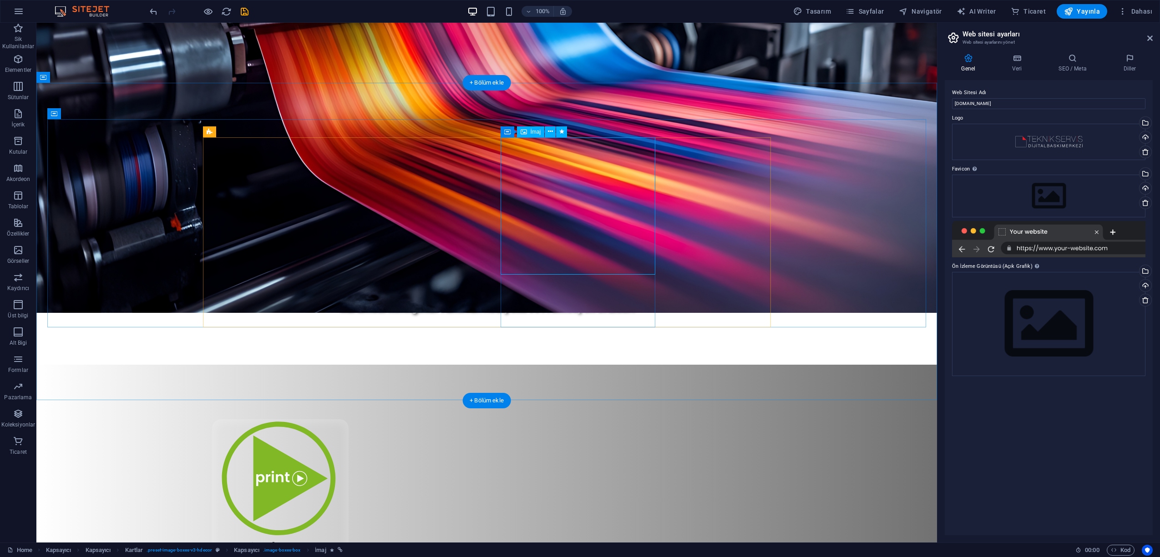
select select "px"
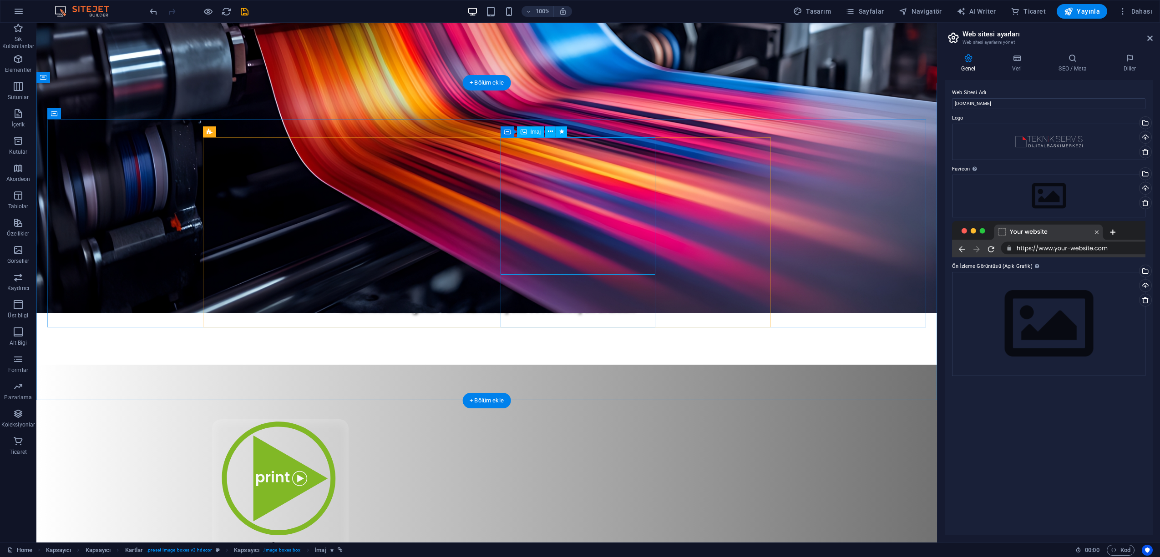
select select "px"
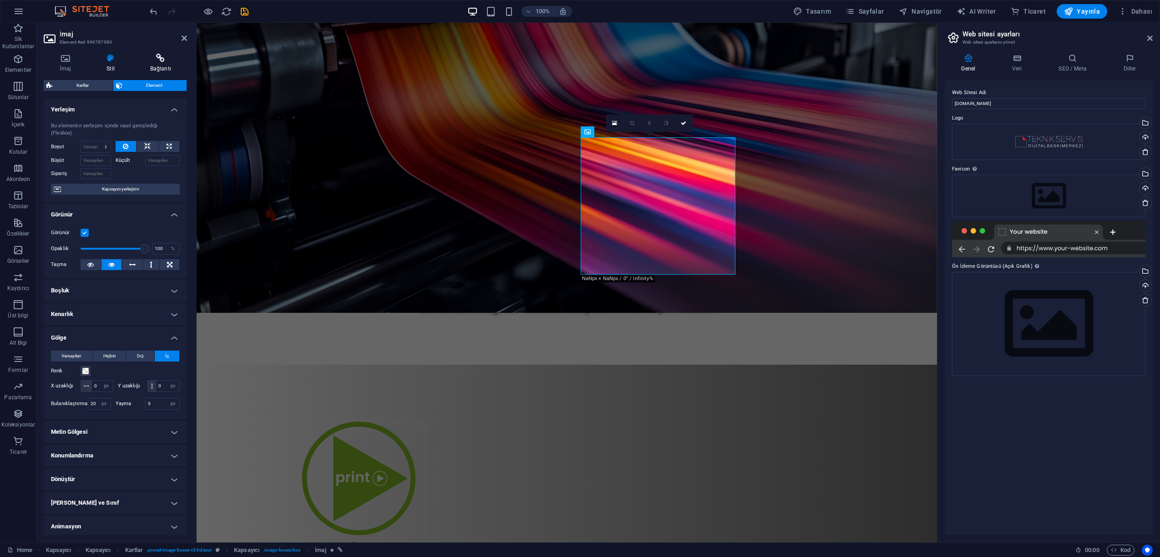
click at [153, 63] on h4 "Bağlantı" at bounding box center [160, 63] width 53 height 19
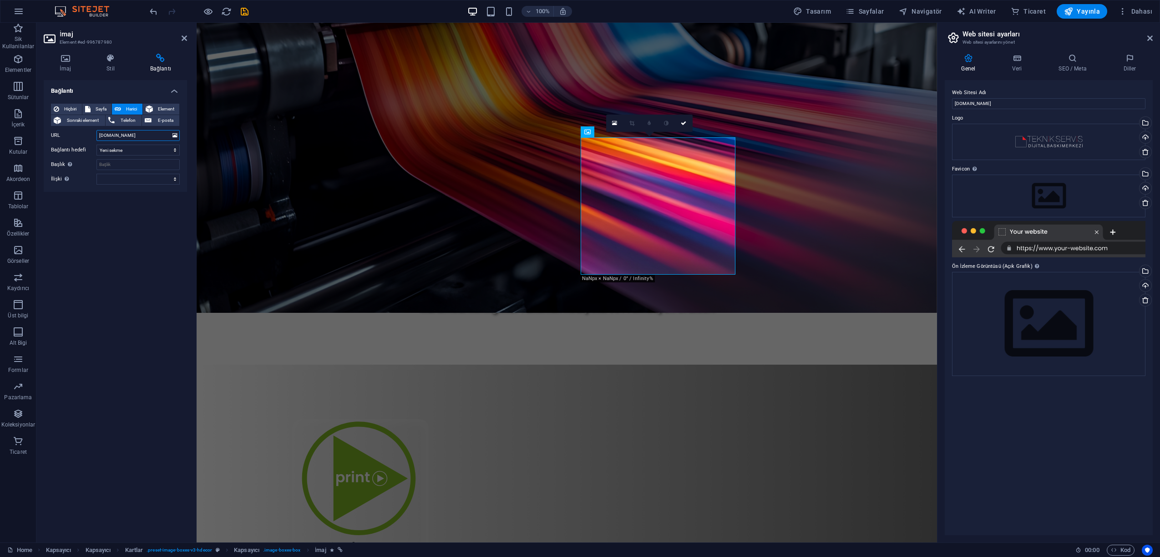
click at [147, 134] on input "www.zuppi.com.tr" at bounding box center [137, 135] width 83 height 11
type input "[URL][DOMAIN_NAME]"
click at [137, 149] on select "Yeni sekme Aynı sekme Kaplama" at bounding box center [137, 150] width 83 height 11
click at [96, 145] on select "Yeni sekme Aynı sekme Kaplama" at bounding box center [137, 150] width 83 height 11
click at [146, 233] on div "Bağlantı Hiçbiri Sayfa Harici Element Sonraki element Telefon E-posta Sayfa Hom…" at bounding box center [115, 307] width 143 height 455
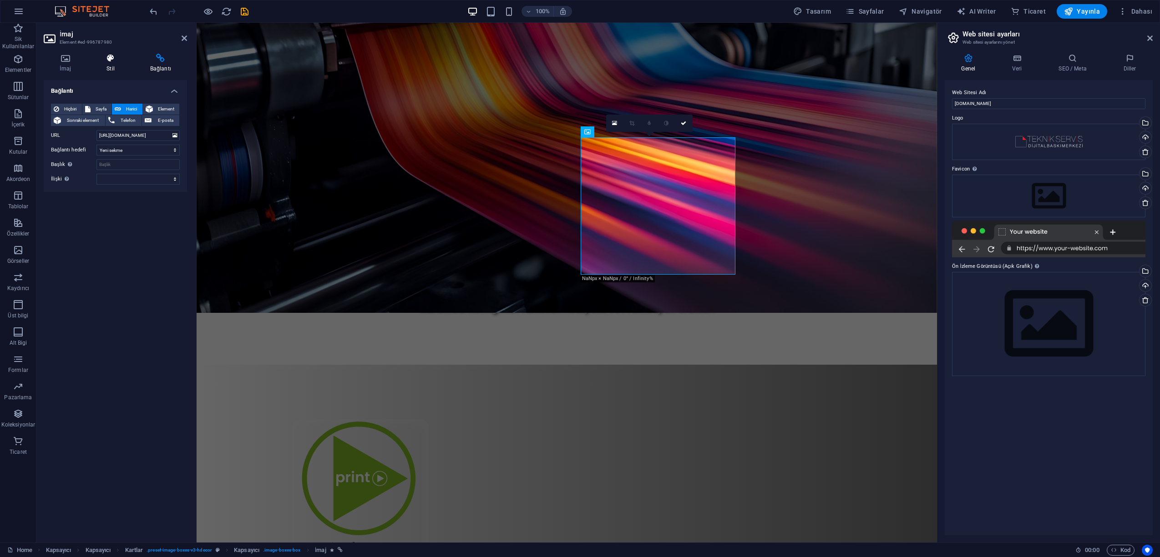
click at [113, 59] on icon at bounding box center [111, 58] width 40 height 9
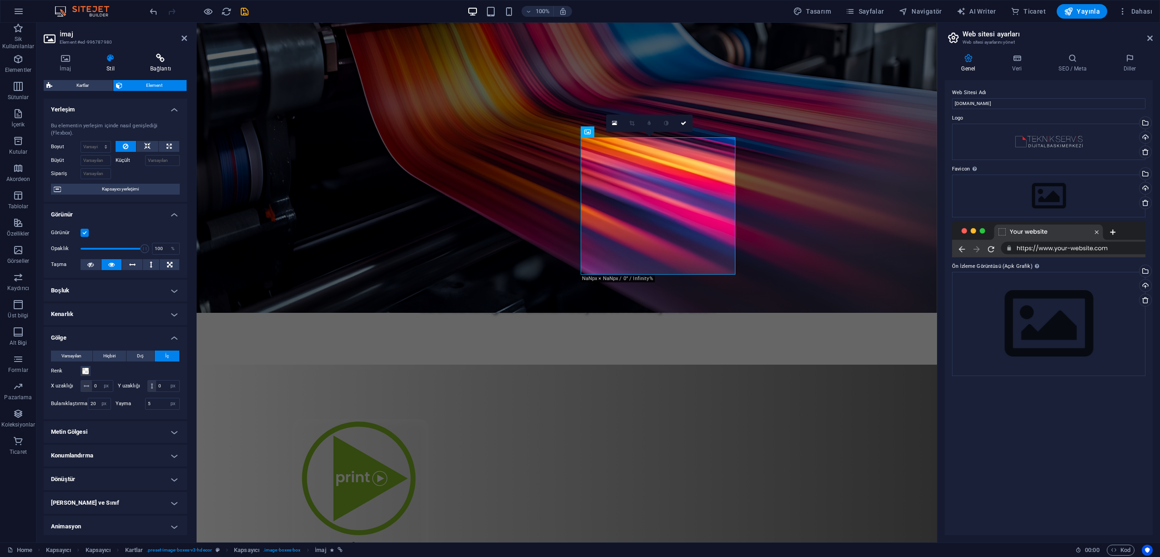
click at [163, 59] on icon at bounding box center [160, 58] width 53 height 9
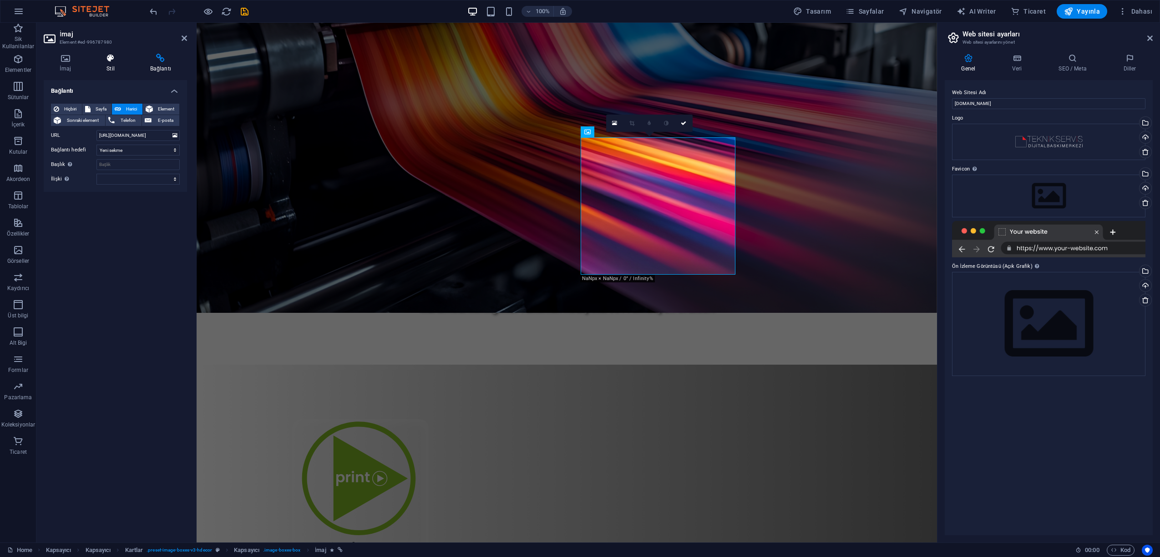
click at [112, 67] on h4 "Stil" at bounding box center [113, 63] width 44 height 19
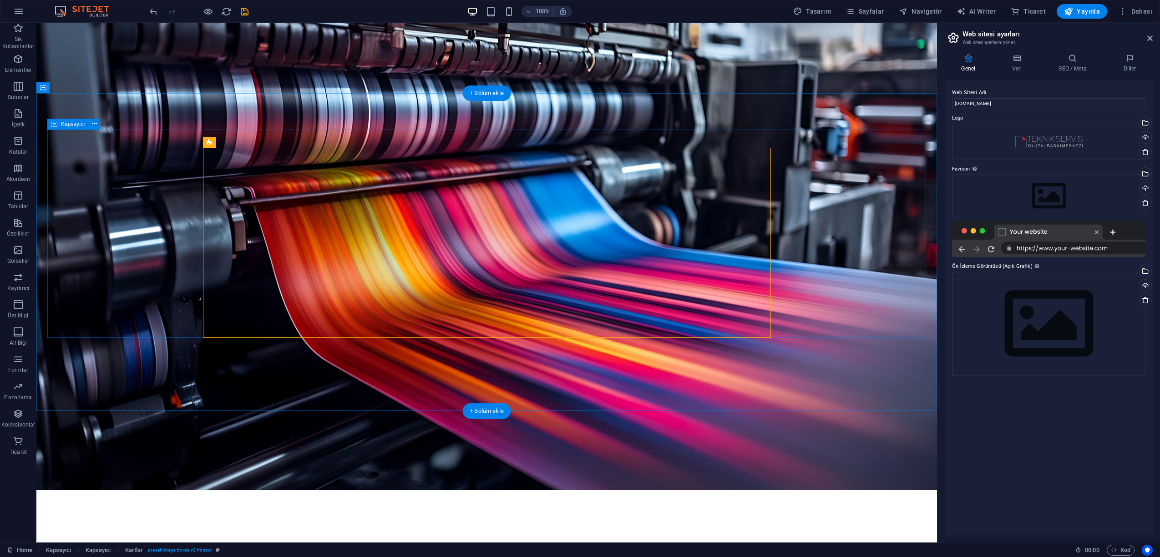
scroll to position [0, 0]
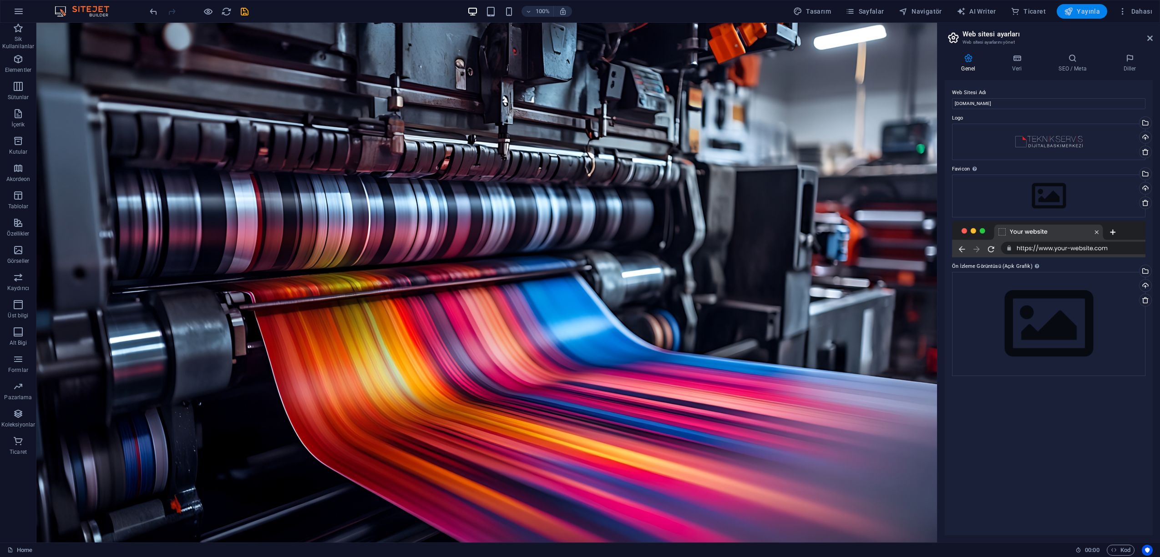
click at [1081, 12] on span "Yayınla" at bounding box center [1082, 11] width 36 height 9
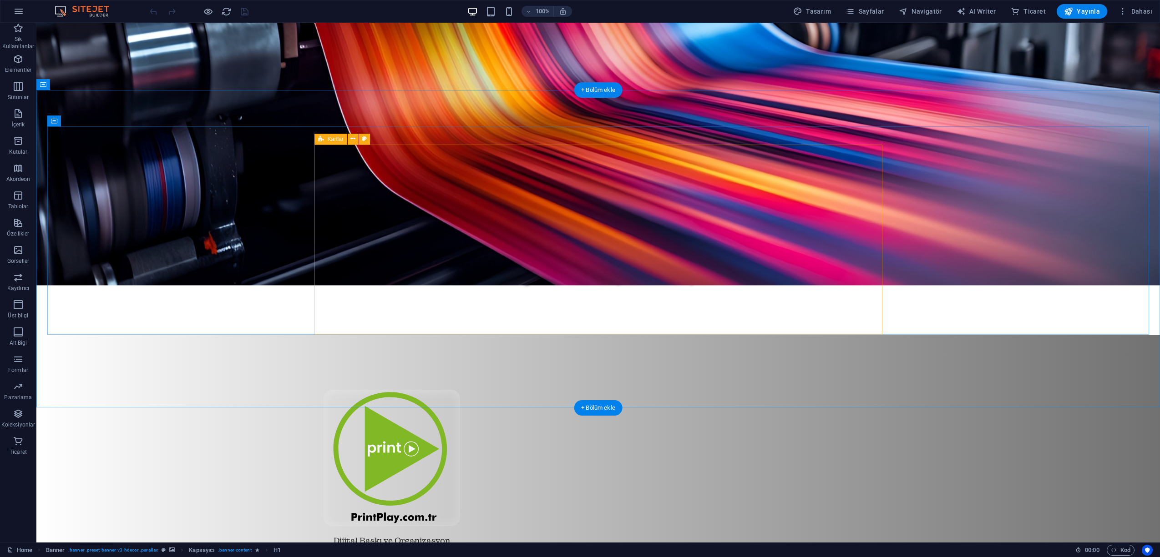
scroll to position [726, 0]
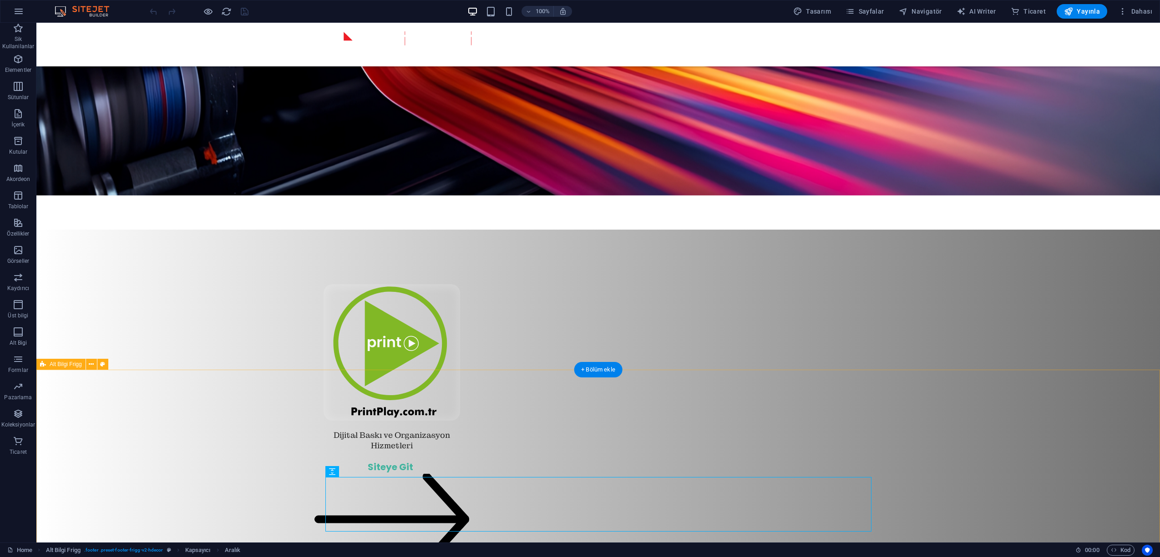
scroll to position [697, 0]
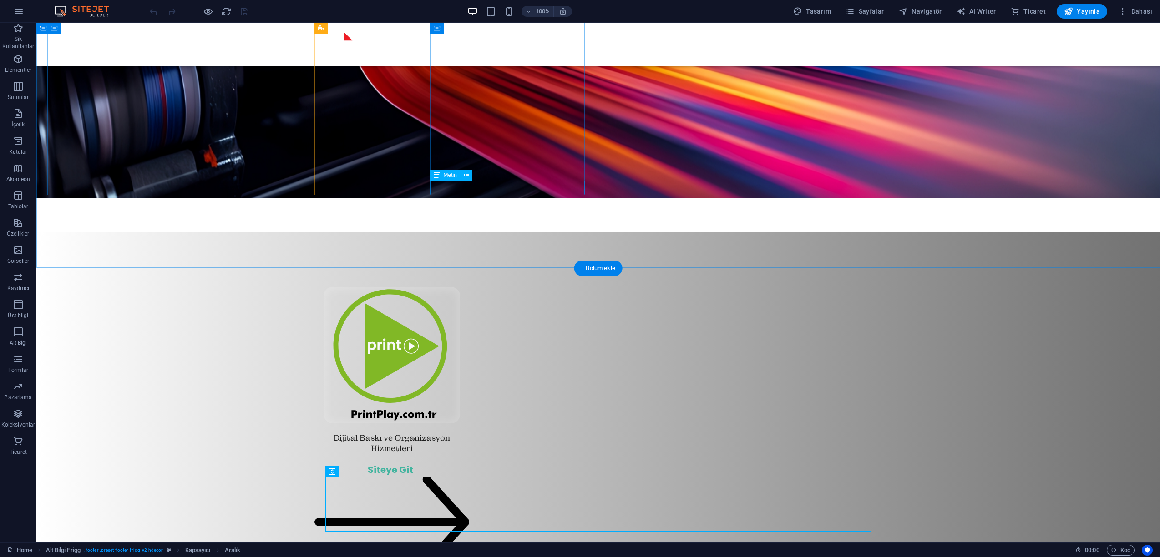
click at [469, 463] on div "Siteye Git" at bounding box center [391, 524] width 155 height 123
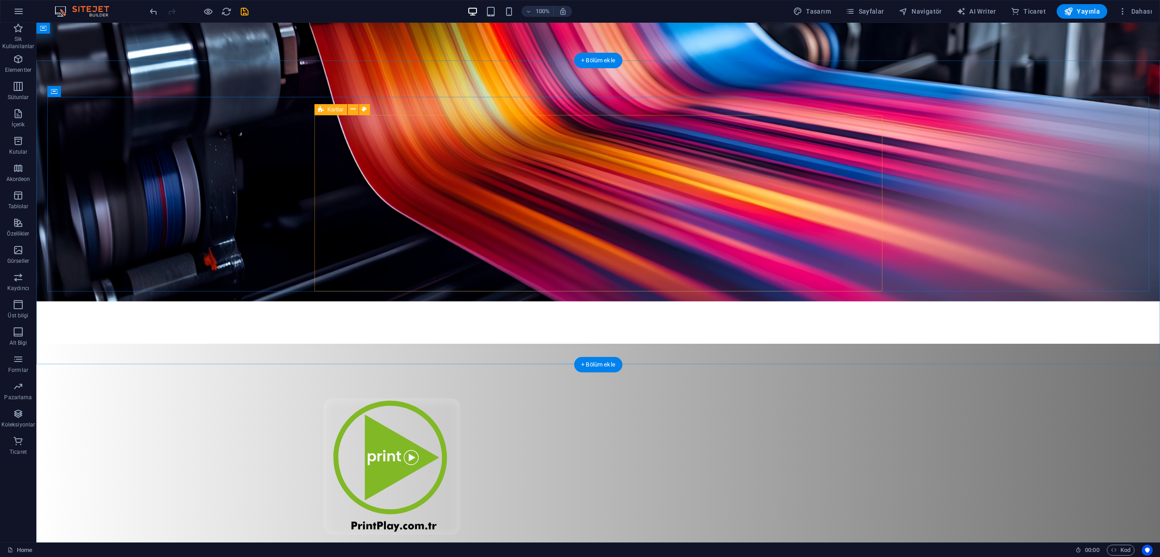
scroll to position [583, 0]
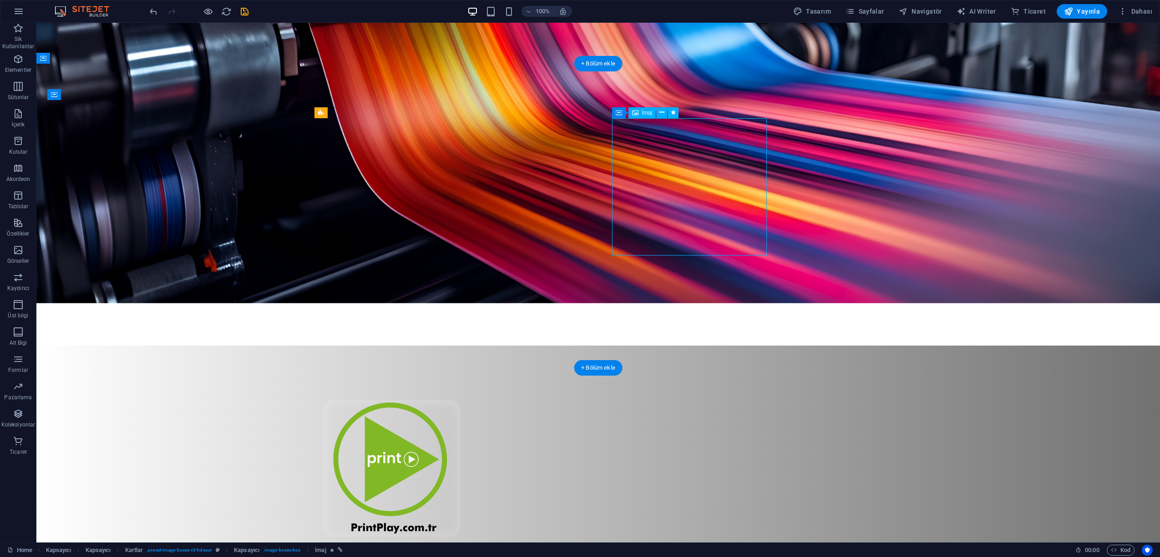
drag, startPoint x: 759, startPoint y: 241, endPoint x: 598, endPoint y: 241, distance: 160.6
select select "px"
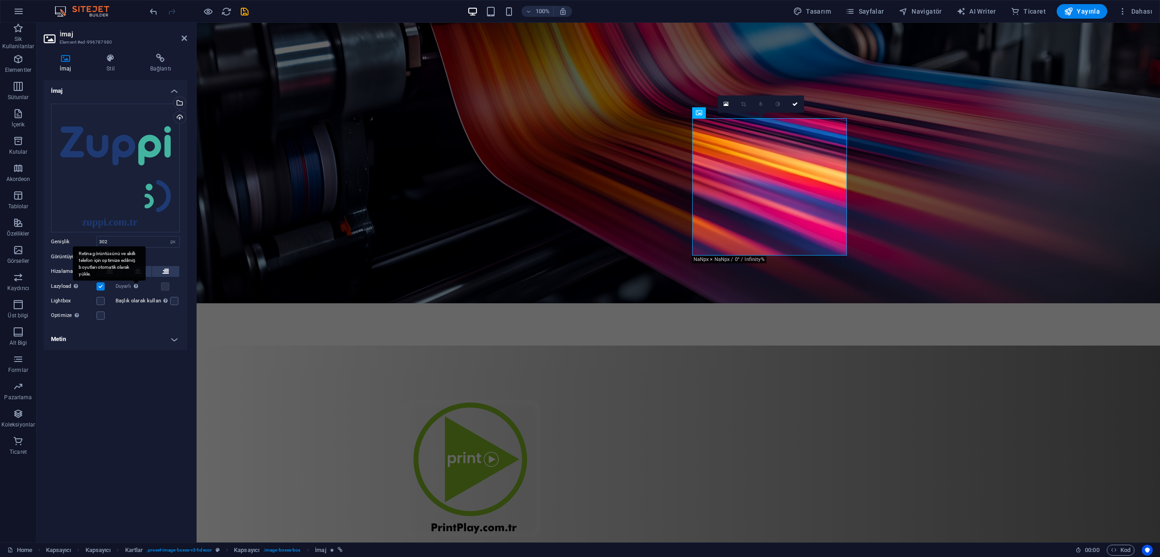
click at [141, 268] on div "Retina görüntüsünü ve akıllı telefon için optimize edilmiş boyutları otomatik o…" at bounding box center [109, 264] width 73 height 34
click at [143, 274] on button at bounding box center [137, 271] width 27 height 11
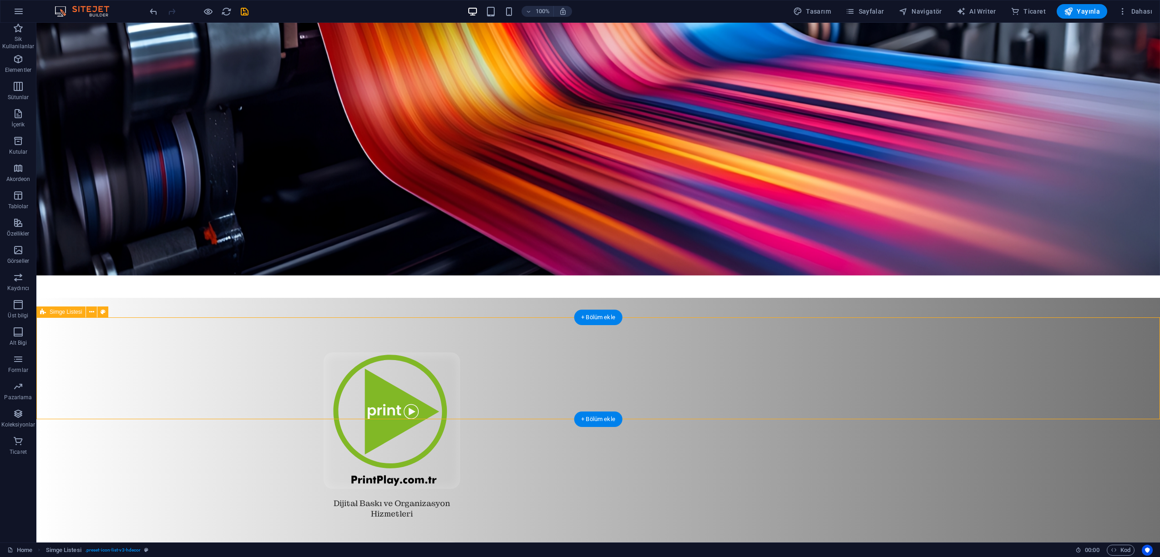
scroll to position [633, 0]
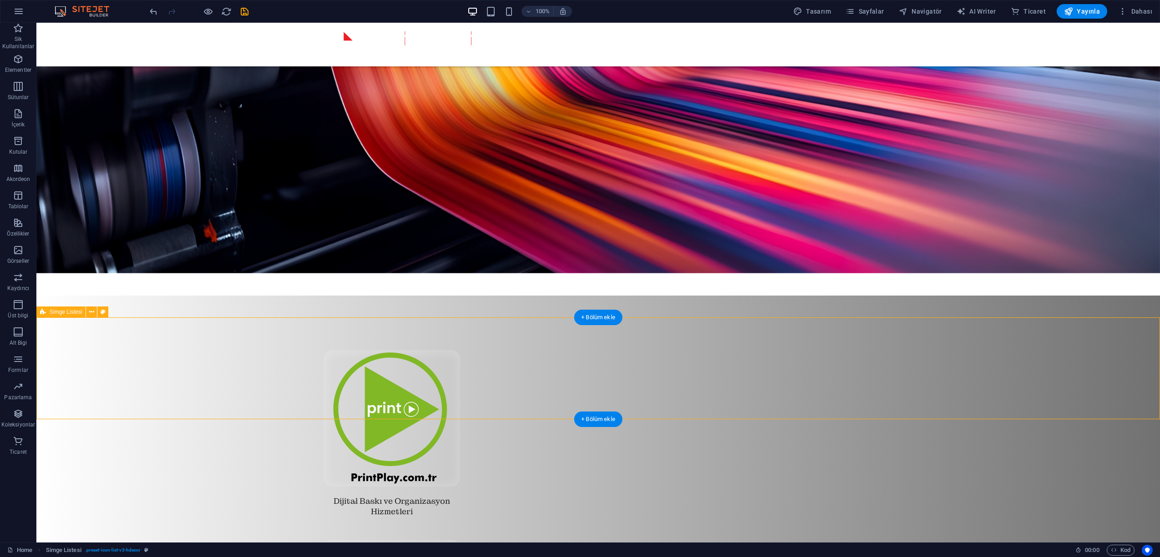
click at [236, 296] on div "Dijital Baskı ve Organizasyon Hizmetleri Kurumsal ve Kişiye [PERSON_NAME]" at bounding box center [597, 543] width 1123 height 494
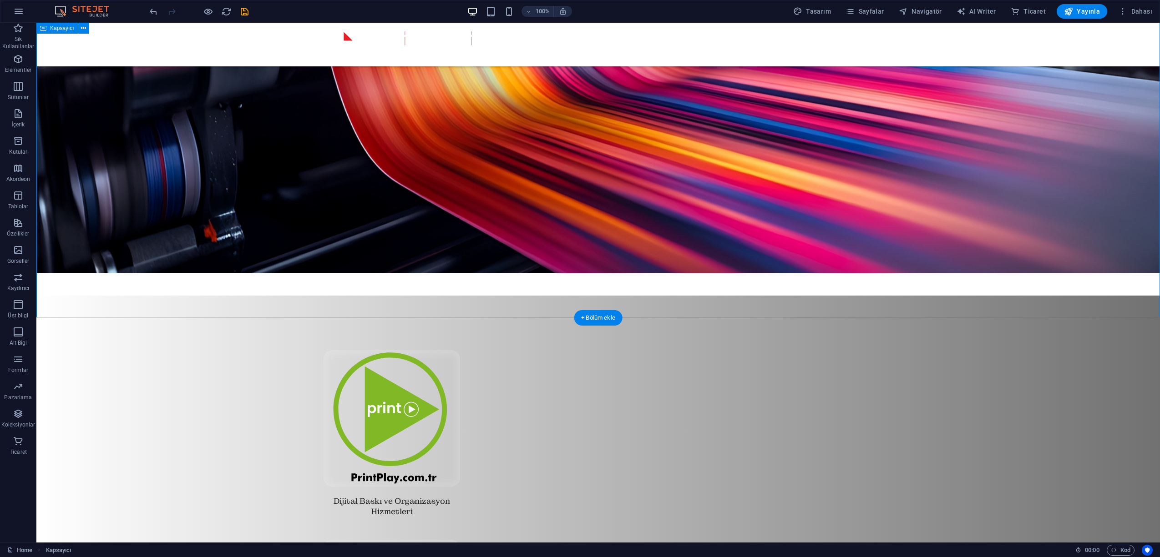
click at [171, 296] on div "Dijital Baskı ve Organizasyon Hizmetleri Kurumsal ve Kişiye [PERSON_NAME]" at bounding box center [597, 543] width 1123 height 494
drag, startPoint x: 171, startPoint y: 271, endPoint x: 187, endPoint y: 260, distance: 20.1
click at [171, 296] on div "Dijital Baskı ve Organizasyon Hizmetleri Kurumsal ve Kişiye [PERSON_NAME]" at bounding box center [597, 543] width 1123 height 494
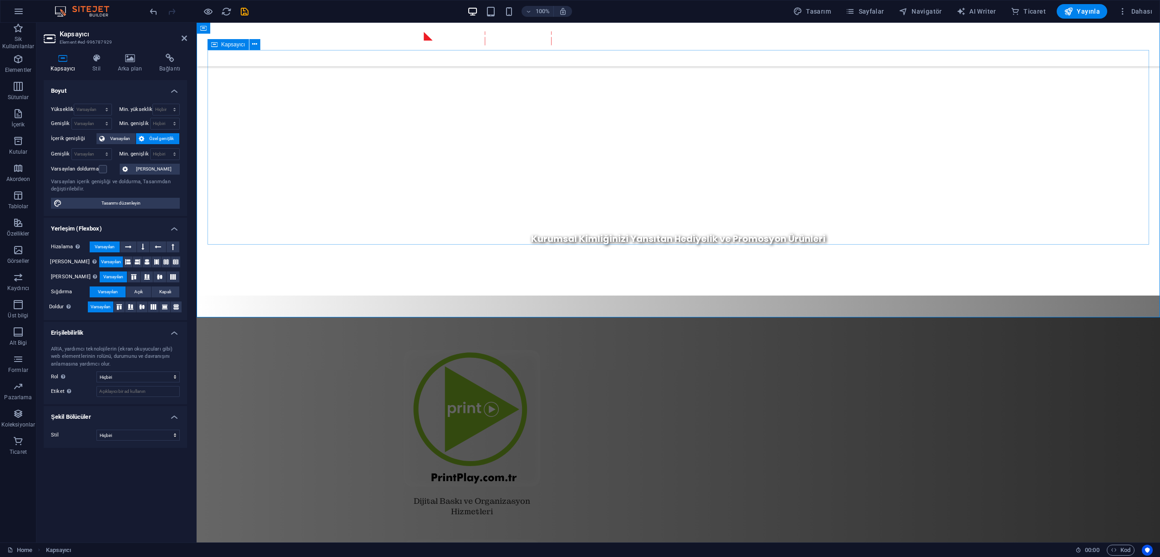
click at [297, 332] on div "Dijital Baskı ve Organizasyon Hizmetleri Kurumsal ve Kişiye [PERSON_NAME]" at bounding box center [677, 524] width 941 height 385
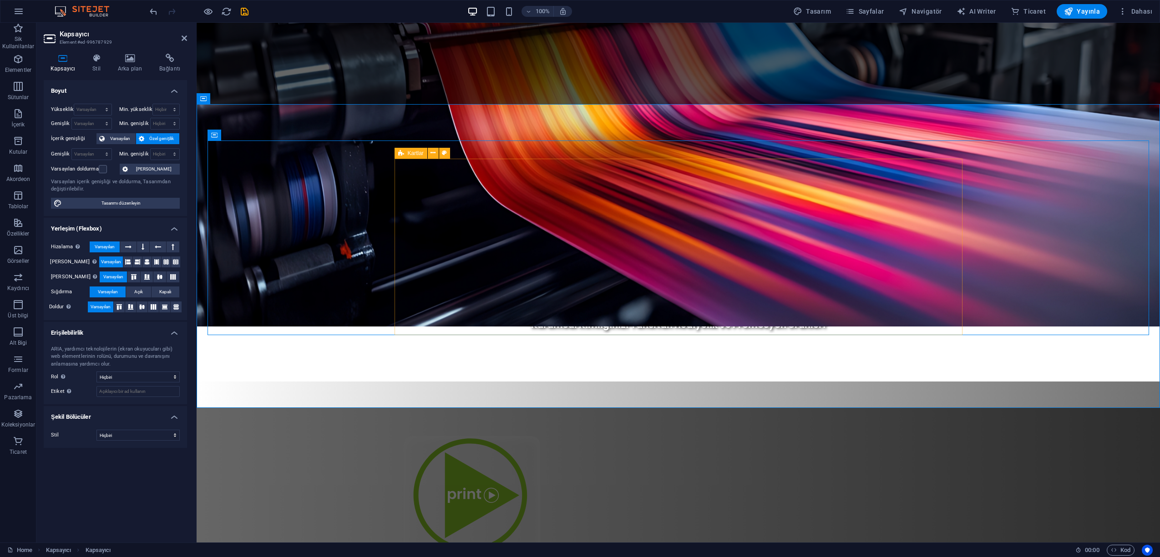
scroll to position [557, 0]
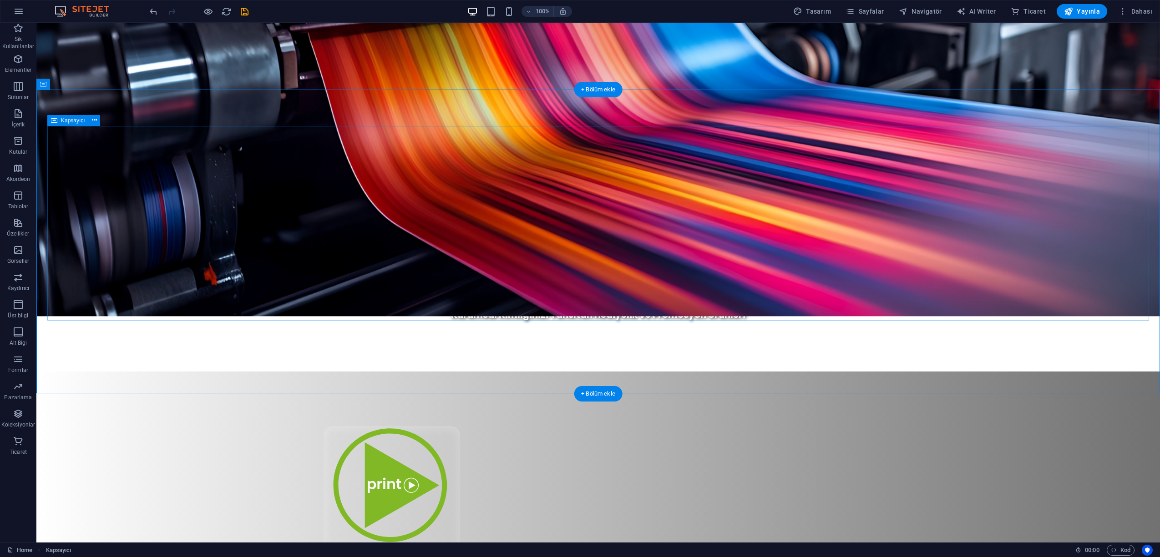
drag, startPoint x: 365, startPoint y: 260, endPoint x: 370, endPoint y: 259, distance: 5.0
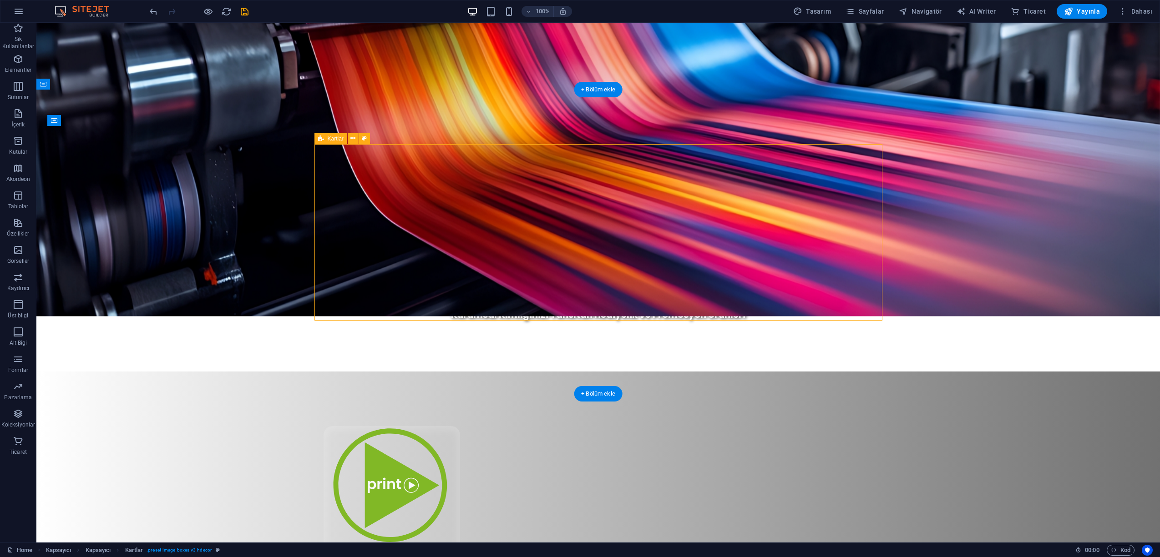
drag, startPoint x: 349, startPoint y: 243, endPoint x: 189, endPoint y: 243, distance: 160.2
select select "px"
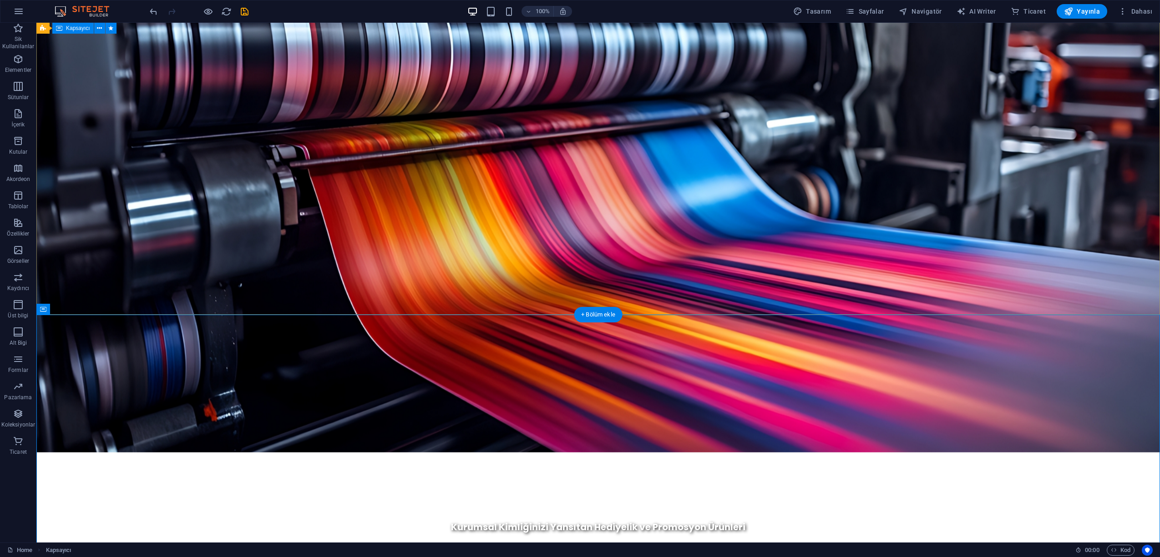
scroll to position [405, 0]
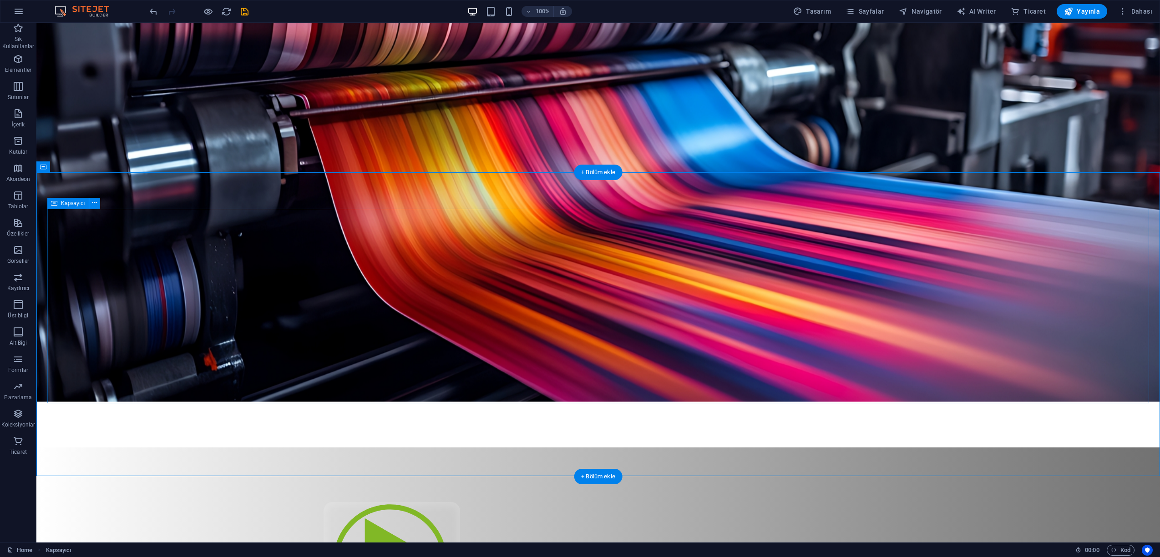
scroll to position [594, 0]
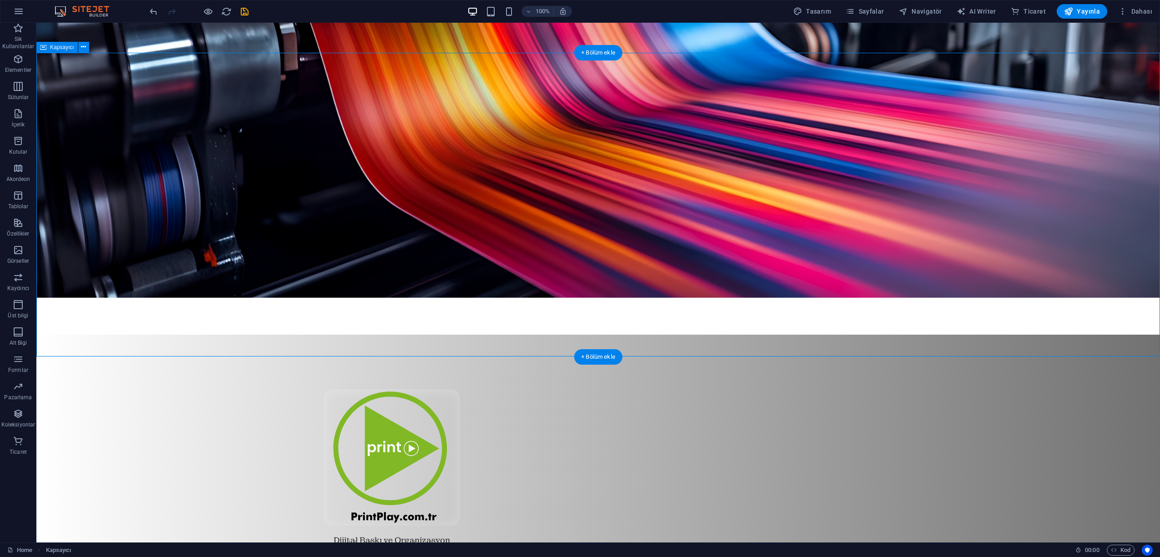
drag, startPoint x: 991, startPoint y: 328, endPoint x: 841, endPoint y: 327, distance: 149.7
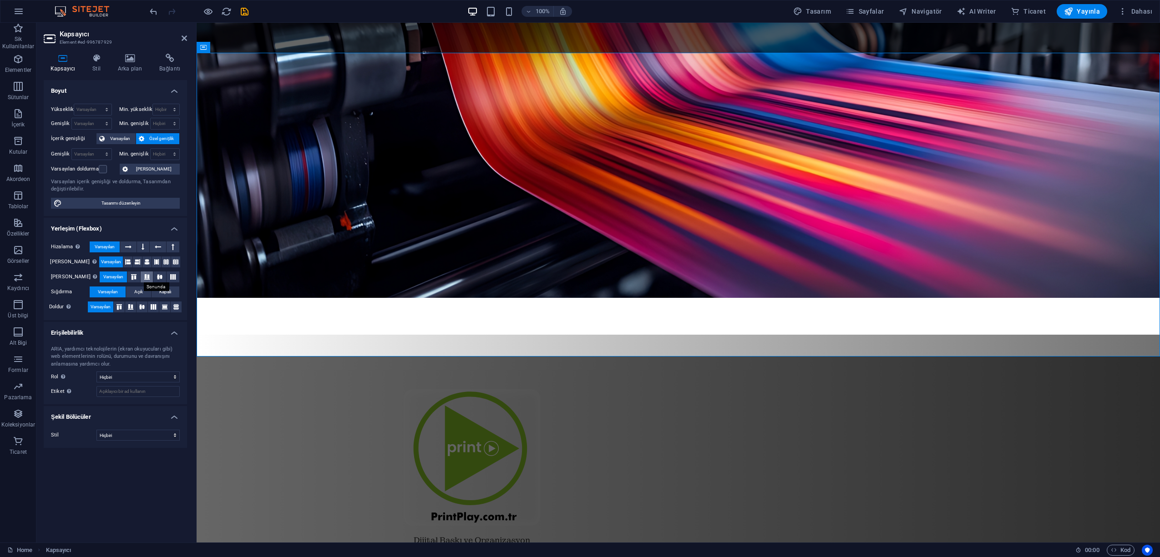
click at [142, 278] on icon at bounding box center [147, 276] width 11 height 5
click at [154, 277] on icon at bounding box center [159, 276] width 11 height 5
click at [331, 371] on div "Dijital Baskı ve Organizasyon Hizmetleri Kurumsal ve Kişiye [PERSON_NAME]" at bounding box center [677, 563] width 941 height 385
click at [241, 371] on div "Dijital Baskı ve Organizasyon Hizmetleri Kurumsal ve Kişiye [PERSON_NAME]" at bounding box center [677, 563] width 941 height 385
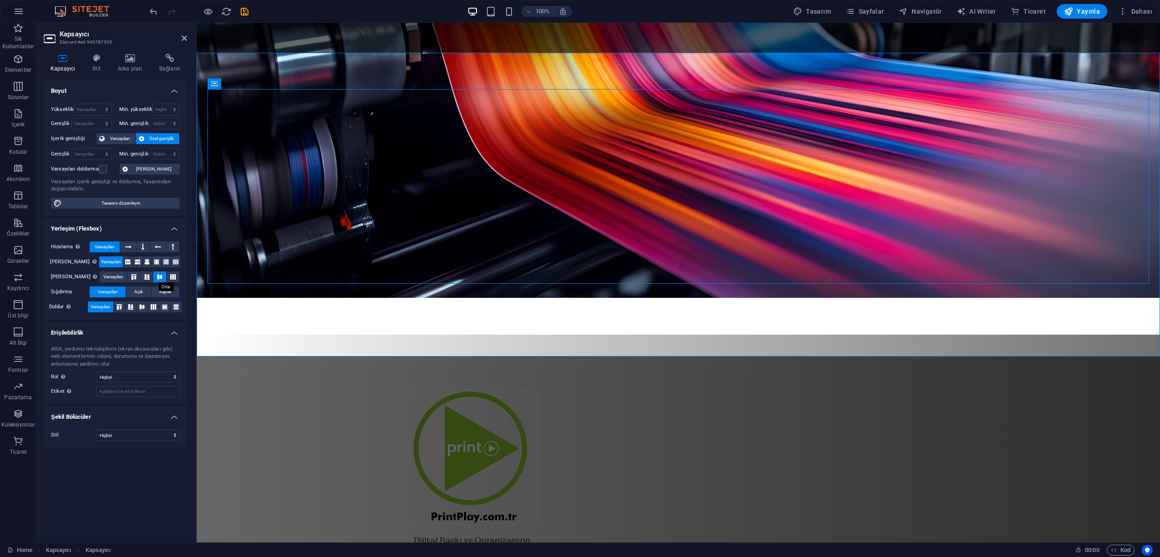
click at [157, 275] on icon at bounding box center [159, 276] width 11 height 5
click at [140, 307] on icon at bounding box center [141, 306] width 11 height 5
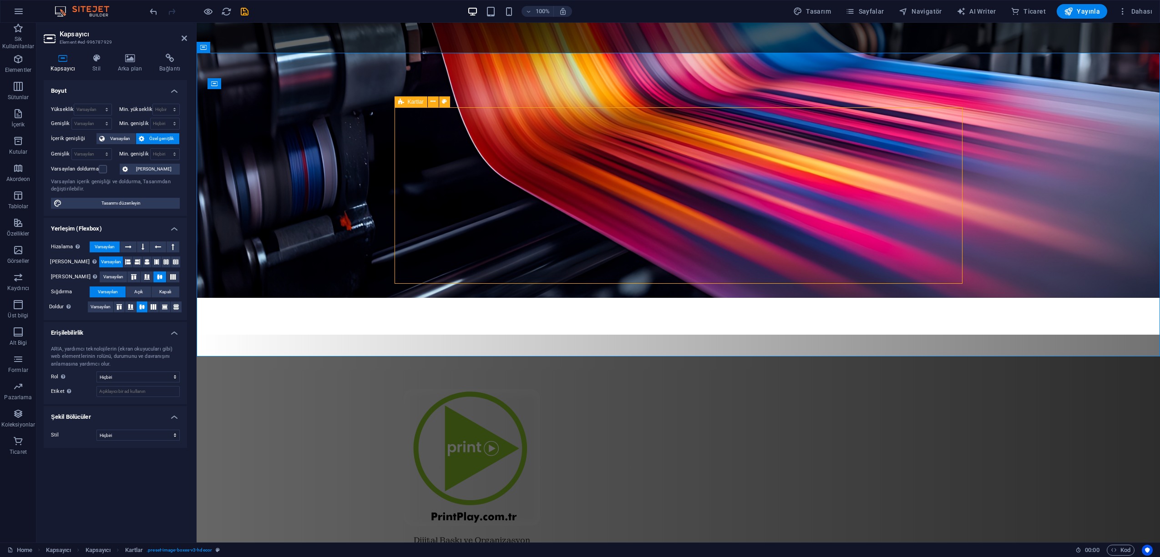
select select "px"
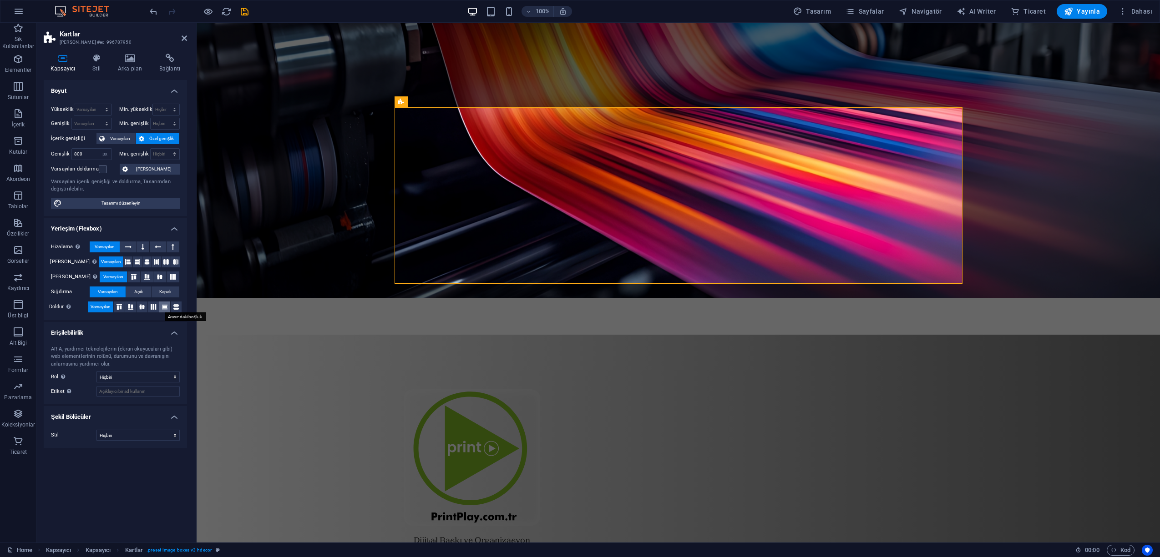
click at [164, 307] on icon at bounding box center [164, 306] width 11 height 5
click at [160, 278] on icon at bounding box center [159, 276] width 11 height 5
click at [142, 278] on icon at bounding box center [147, 276] width 11 height 5
click at [143, 307] on icon at bounding box center [141, 306] width 11 height 5
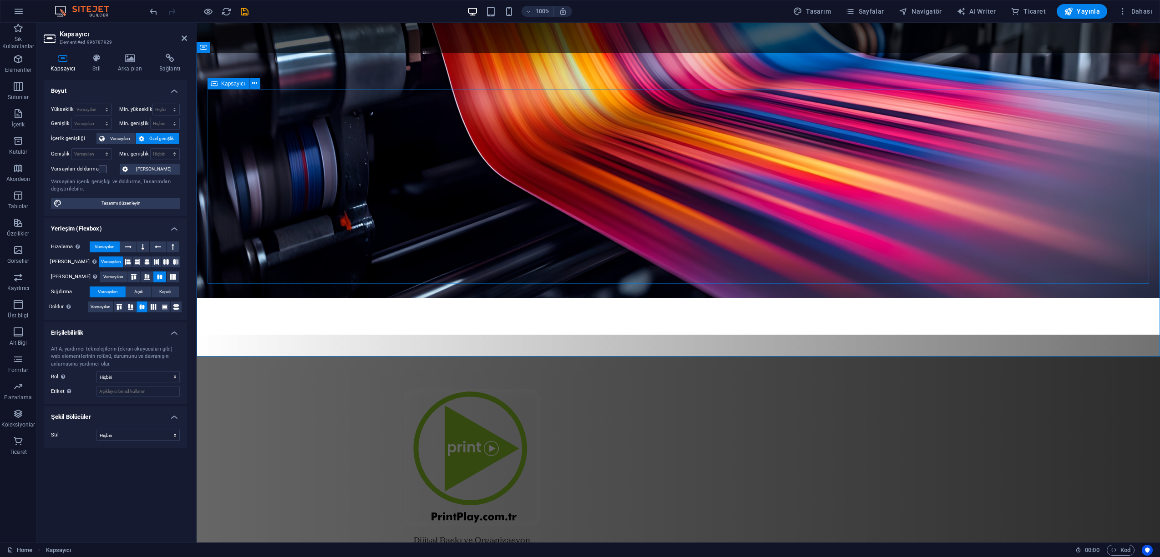
click at [283, 371] on div "Dijital Baskı ve Organizasyon Hizmetleri Kurumsal ve Kişiye [PERSON_NAME]" at bounding box center [677, 563] width 941 height 385
click at [231, 86] on div "Kapsayıcı" at bounding box center [227, 83] width 41 height 11
click at [142, 242] on icon at bounding box center [143, 247] width 3 height 11
drag, startPoint x: 413, startPoint y: 292, endPoint x: 423, endPoint y: 292, distance: 10.0
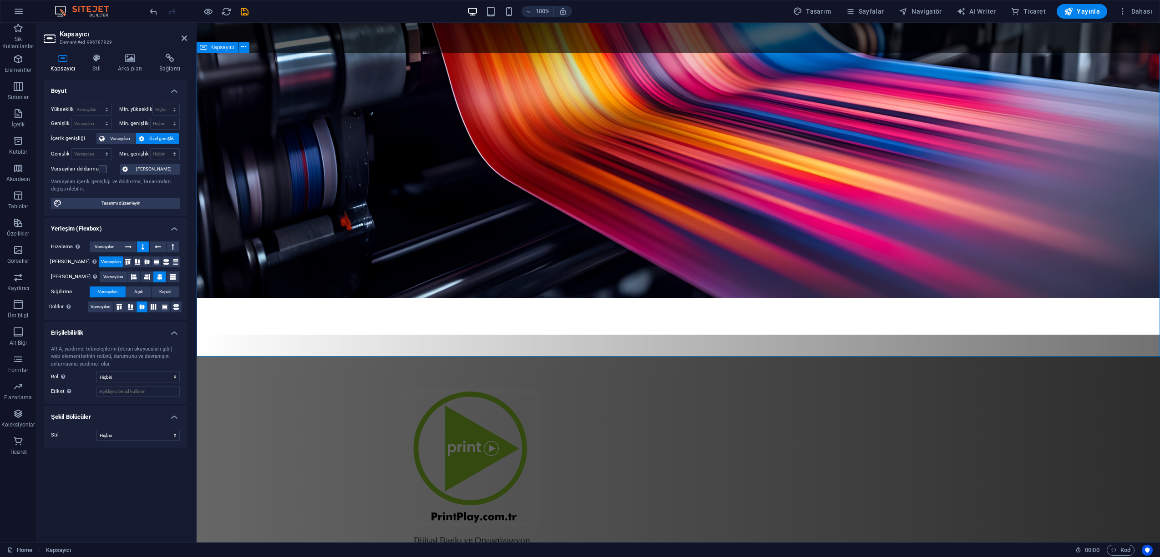
drag, startPoint x: 309, startPoint y: 442, endPoint x: 309, endPoint y: 431, distance: 10.5
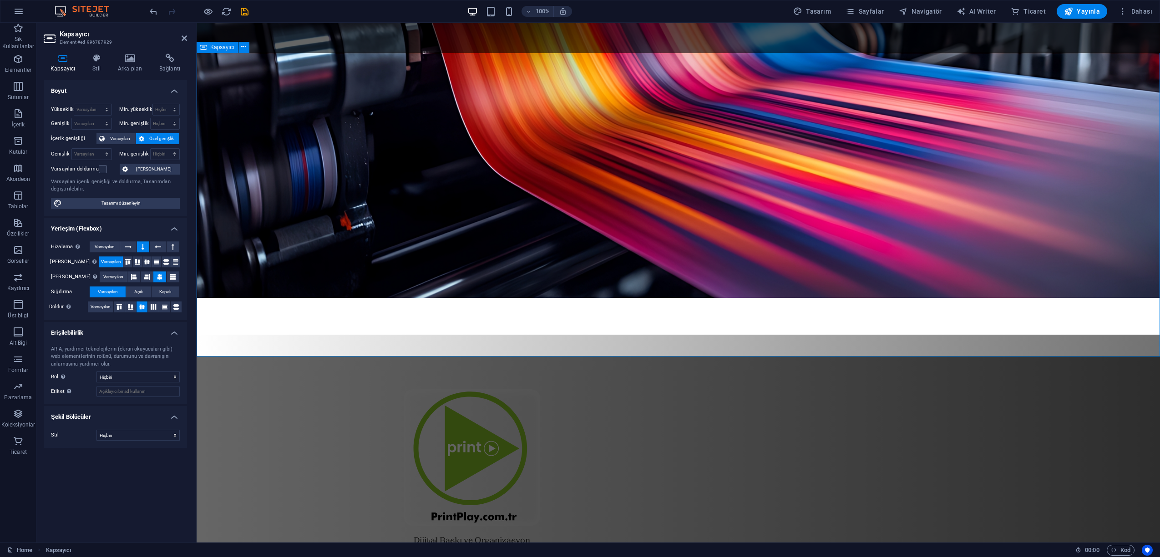
click at [137, 293] on span "Açık" at bounding box center [138, 292] width 9 height 11
click at [167, 292] on span "Kapalı" at bounding box center [165, 292] width 12 height 11
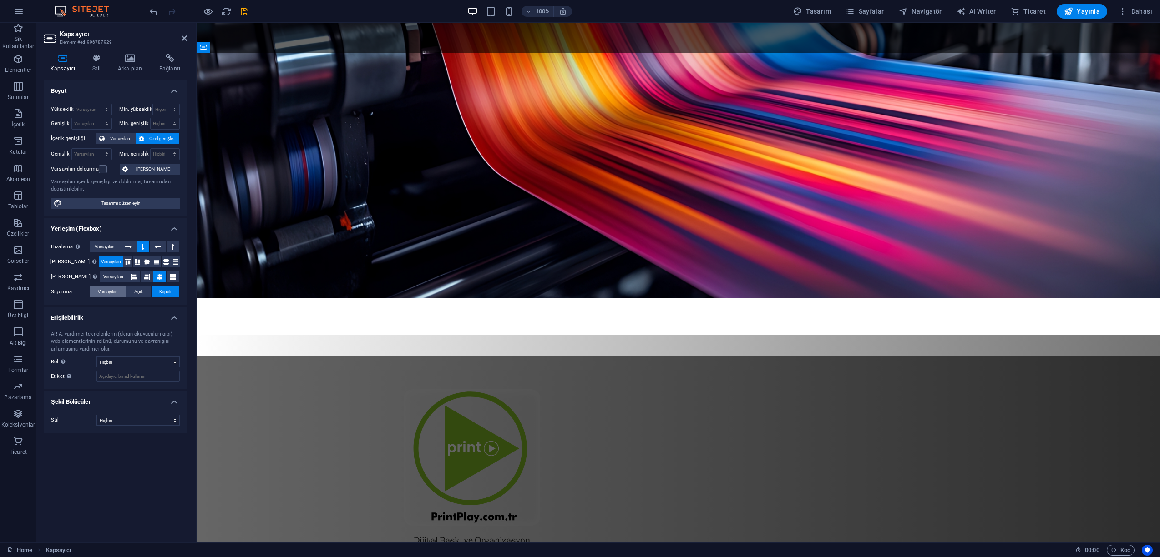
click at [94, 289] on button "Varsayılan" at bounding box center [108, 292] width 36 height 11
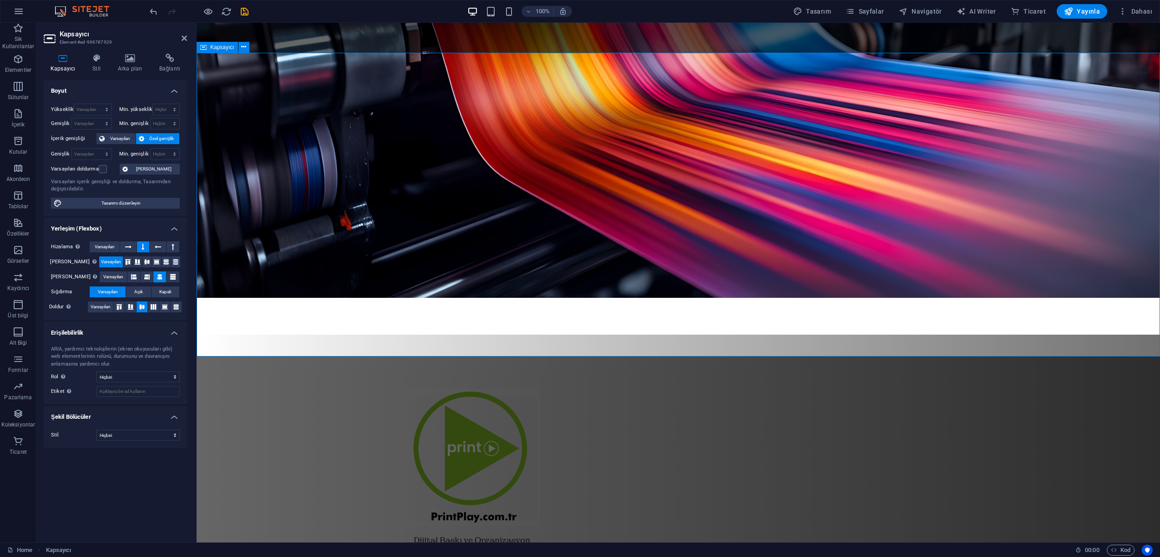
drag, startPoint x: 100, startPoint y: 64, endPoint x: 105, endPoint y: 62, distance: 5.2
click at [100, 64] on h4 "Stil" at bounding box center [98, 63] width 25 height 19
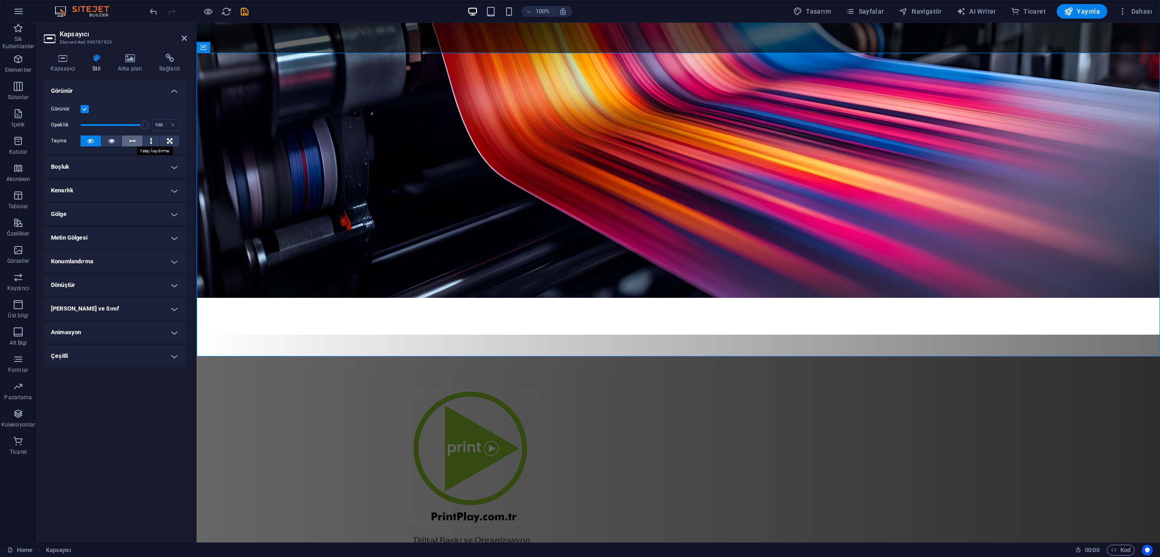
click at [132, 140] on icon at bounding box center [132, 141] width 6 height 11
click at [89, 141] on icon at bounding box center [90, 141] width 6 height 11
click at [101, 63] on h4 "Stil" at bounding box center [98, 63] width 25 height 19
click at [41, 60] on div "Kapsayıcı Stil Arka plan Bağlantı Boyut Yükseklik Varsayılan px rem % vh vw Min…" at bounding box center [115, 294] width 158 height 496
click at [66, 60] on icon at bounding box center [63, 58] width 38 height 9
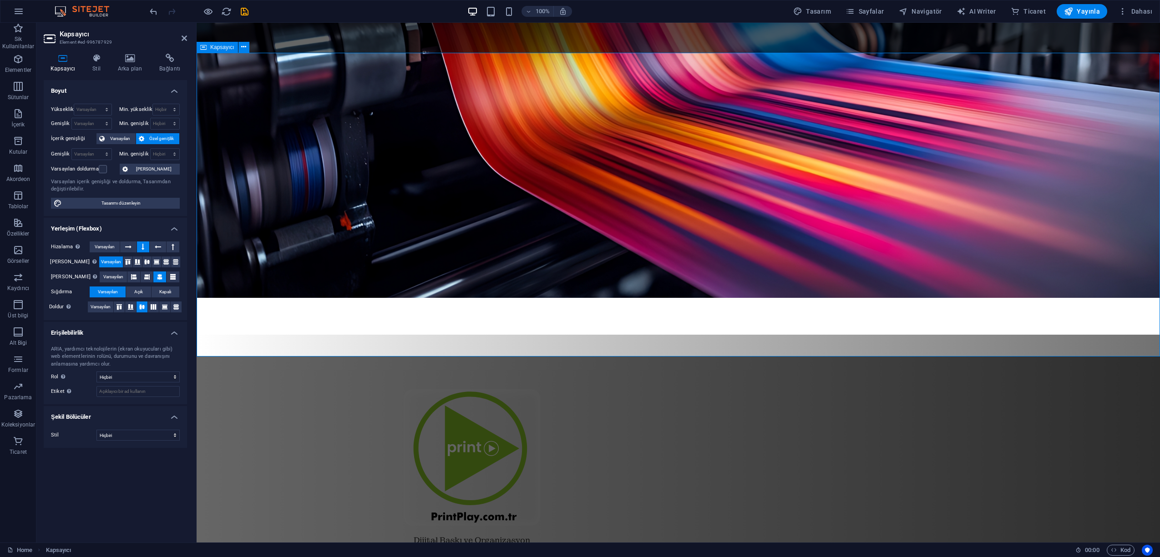
drag, startPoint x: 278, startPoint y: 172, endPoint x: 305, endPoint y: 170, distance: 27.0
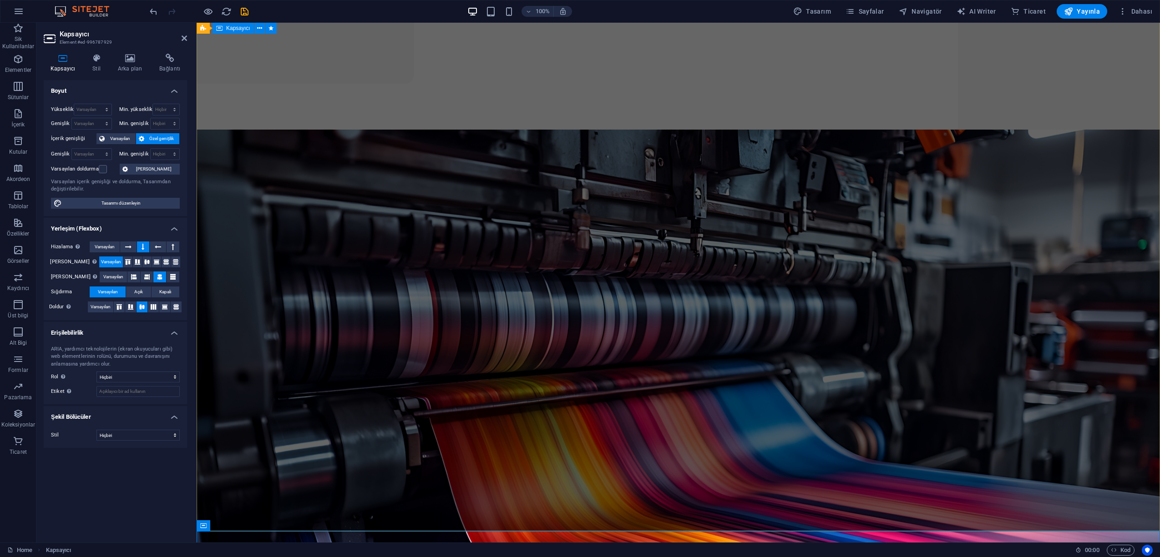
scroll to position [0, 0]
